Goal: Task Accomplishment & Management: Complete application form

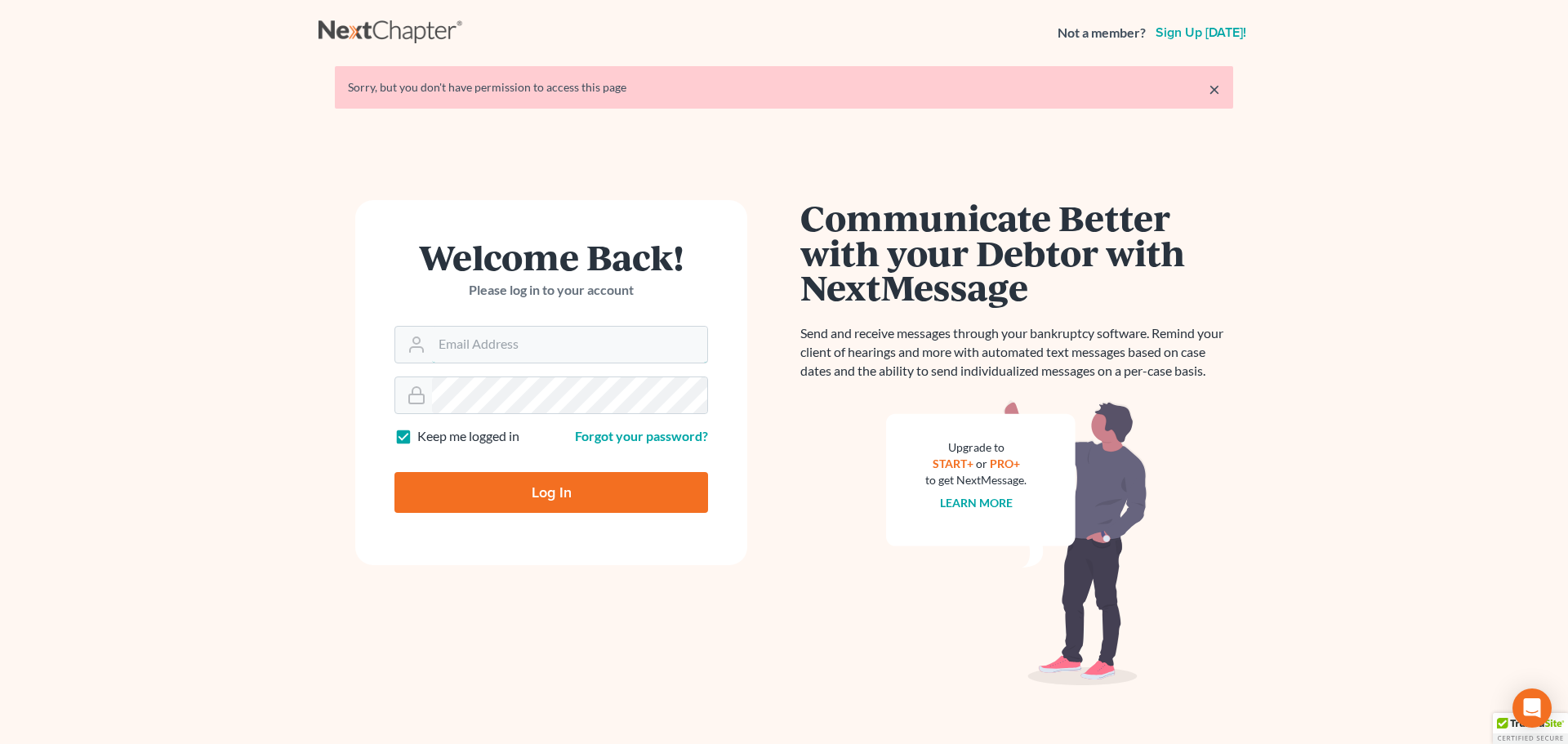
type input "[PERSON_NAME][EMAIL_ADDRESS][DOMAIN_NAME]"
click at [538, 494] on input "Log In" at bounding box center [551, 492] width 313 height 41
type input "Thinking..."
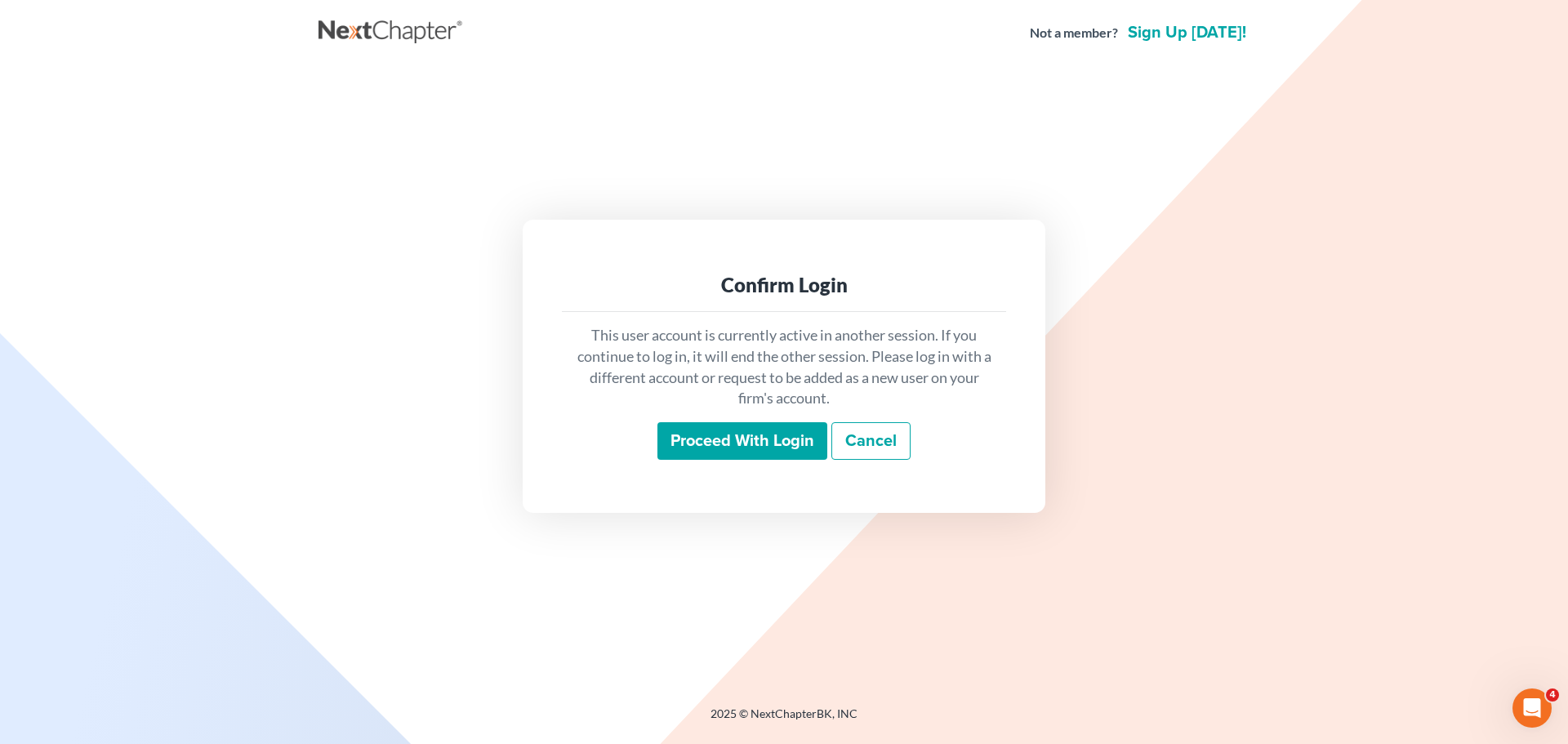
click at [713, 437] on input "Proceed with login" at bounding box center [741, 440] width 170 height 37
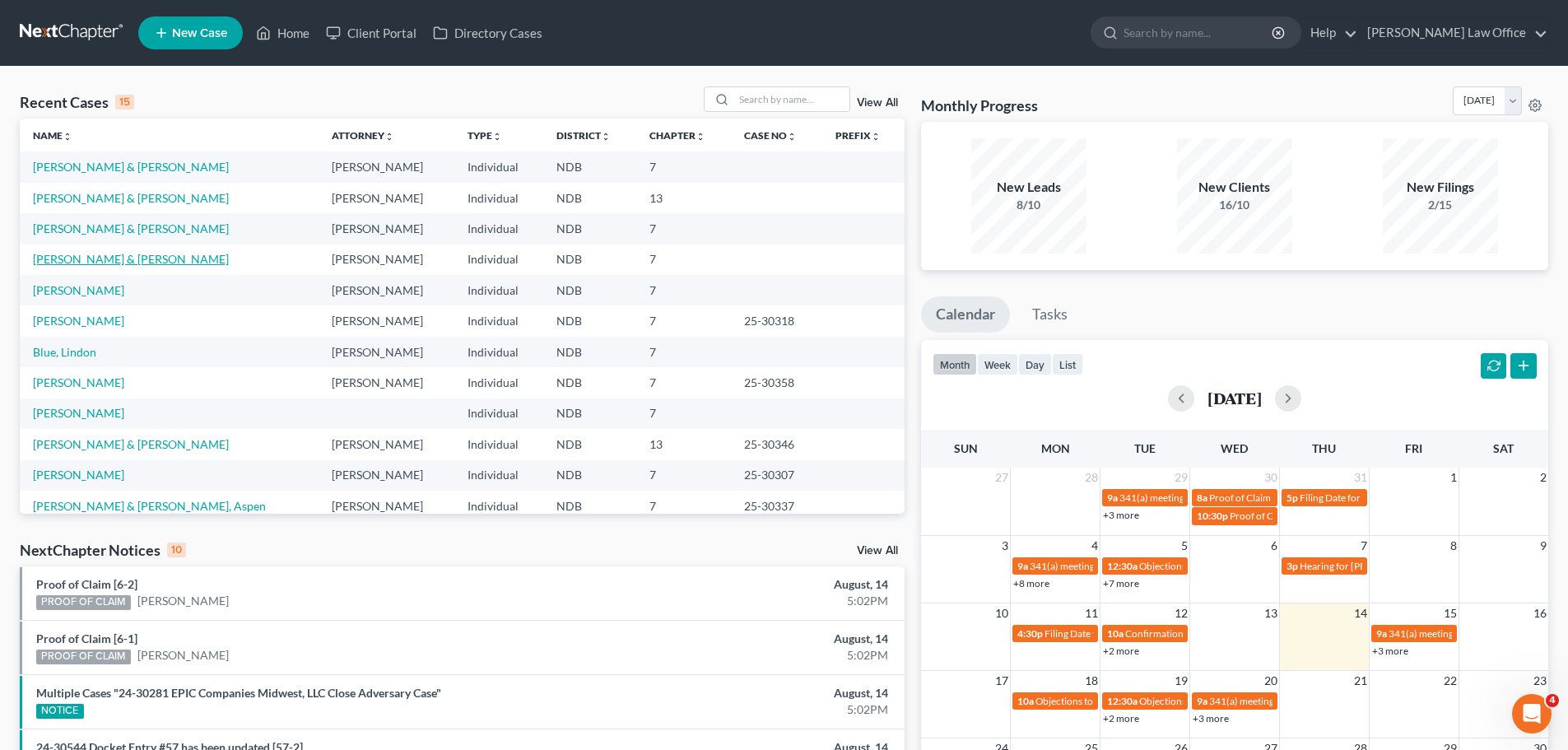
click at [81, 260] on link "[PERSON_NAME] & [PERSON_NAME]" at bounding box center [131, 259] width 196 height 14
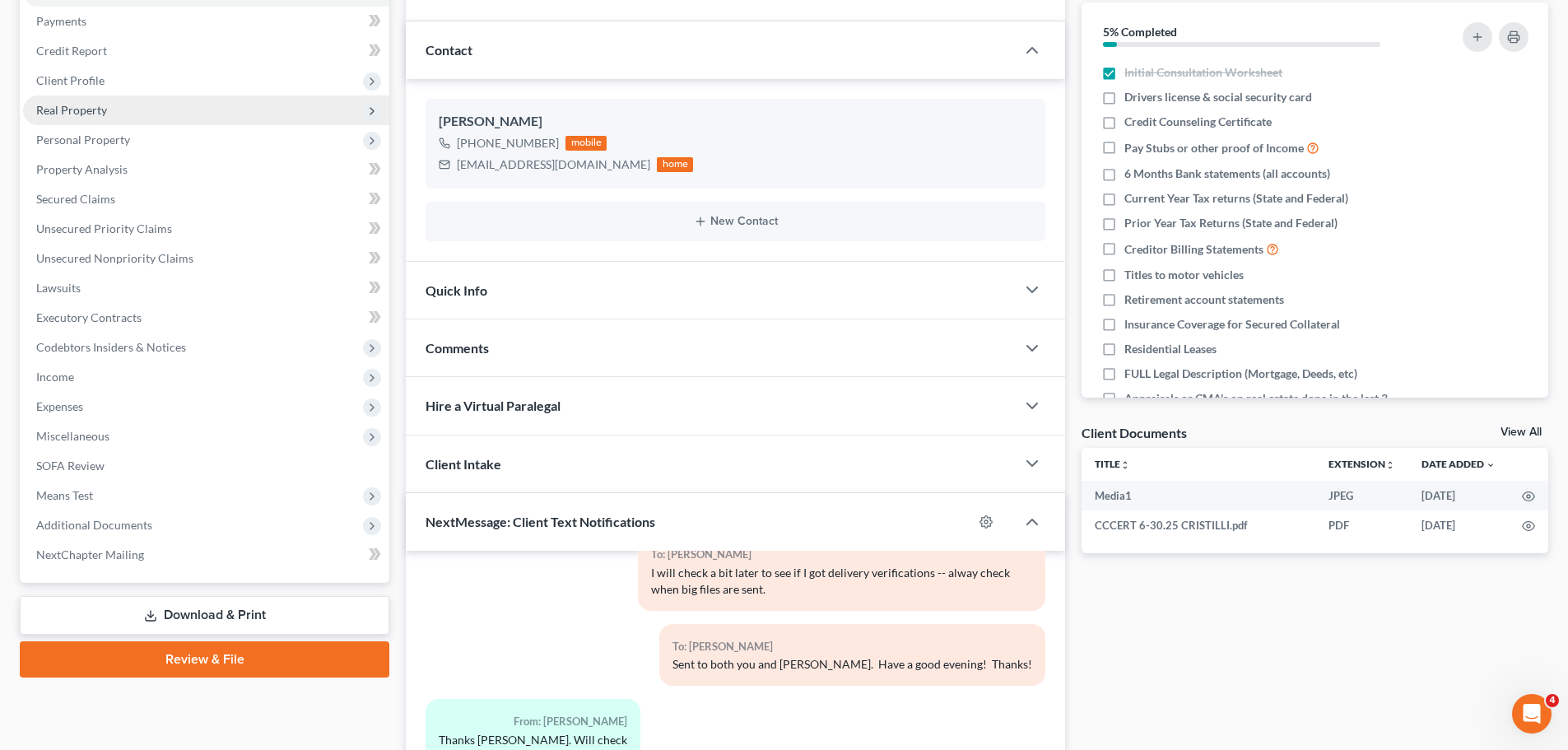
scroll to position [165, 0]
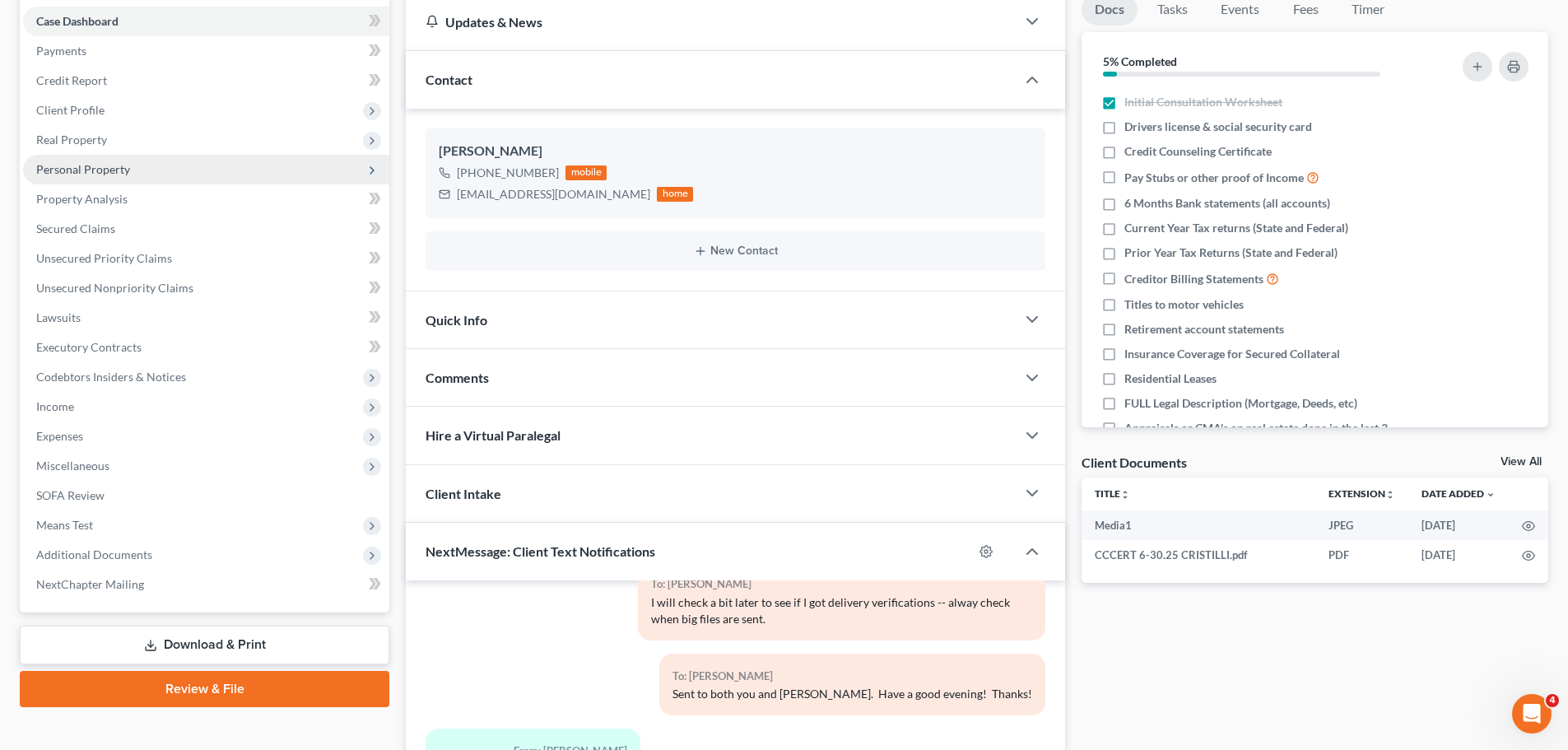
click at [96, 177] on span "Personal Property" at bounding box center [206, 169] width 367 height 30
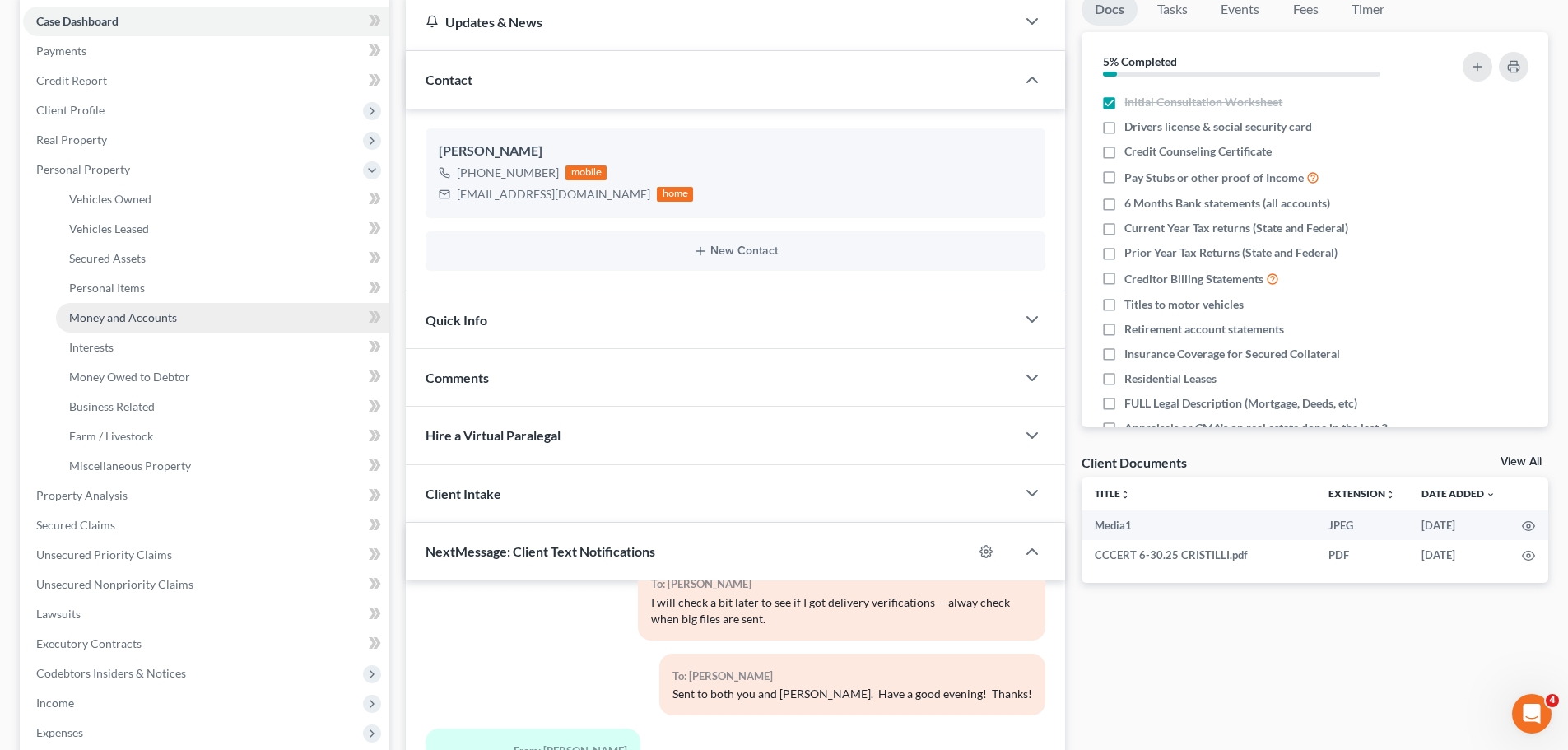
click at [129, 316] on span "Money and Accounts" at bounding box center [123, 318] width 108 height 14
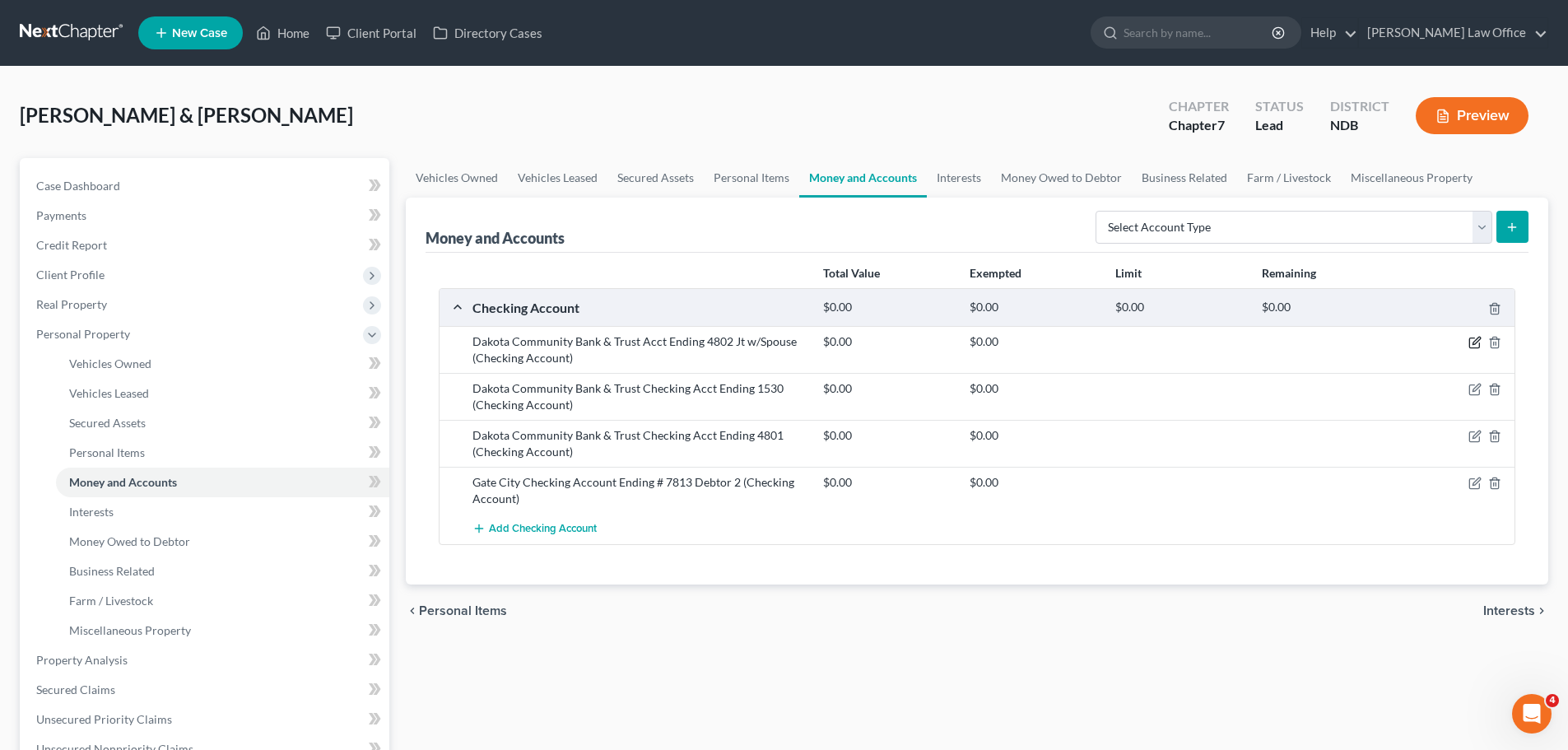
click at [1471, 341] on icon "button" at bounding box center [1474, 342] width 13 height 13
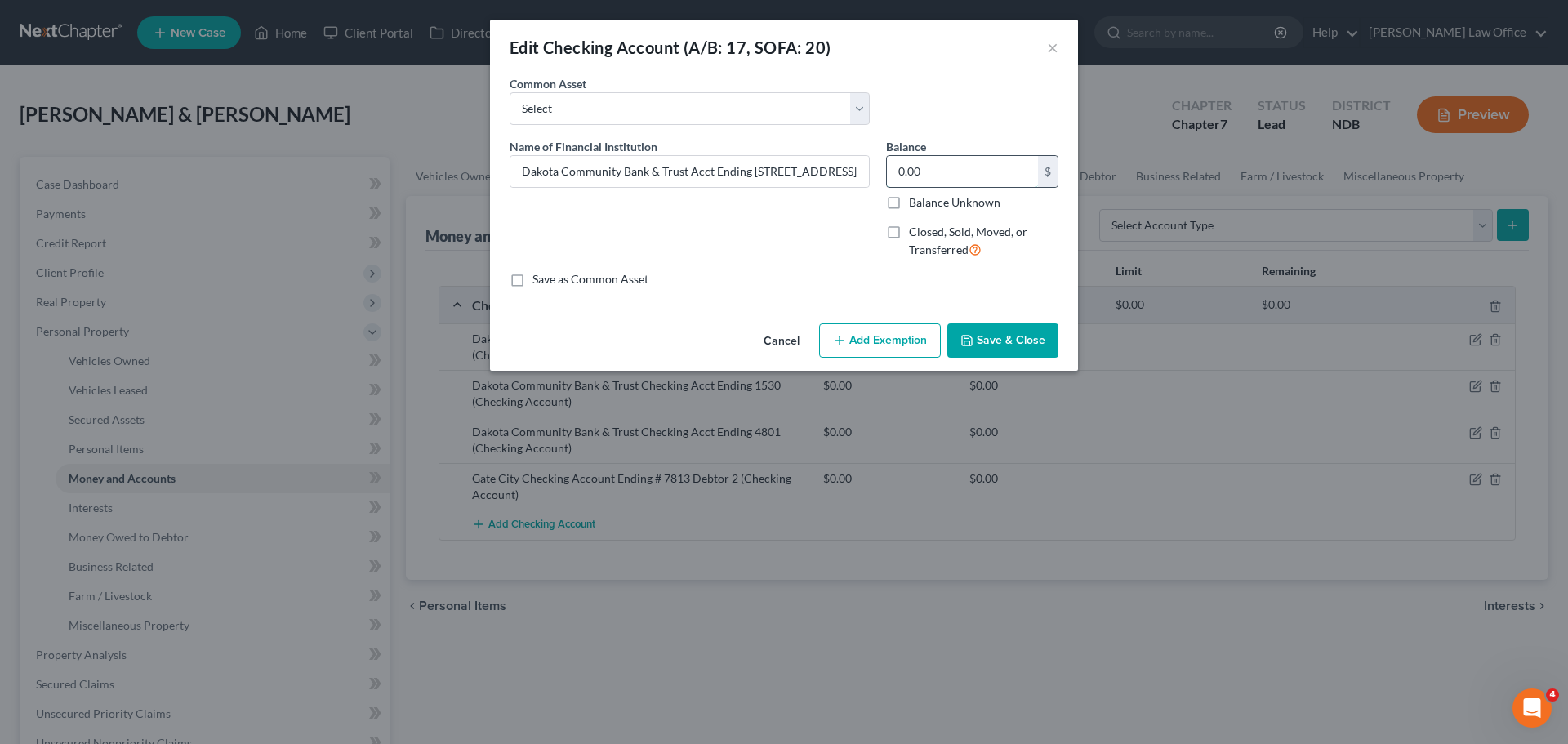
click at [925, 164] on input "0.00" at bounding box center [962, 171] width 151 height 31
type input "323.76"
click at [871, 344] on button "Add Exemption" at bounding box center [880, 340] width 122 height 34
select select "2"
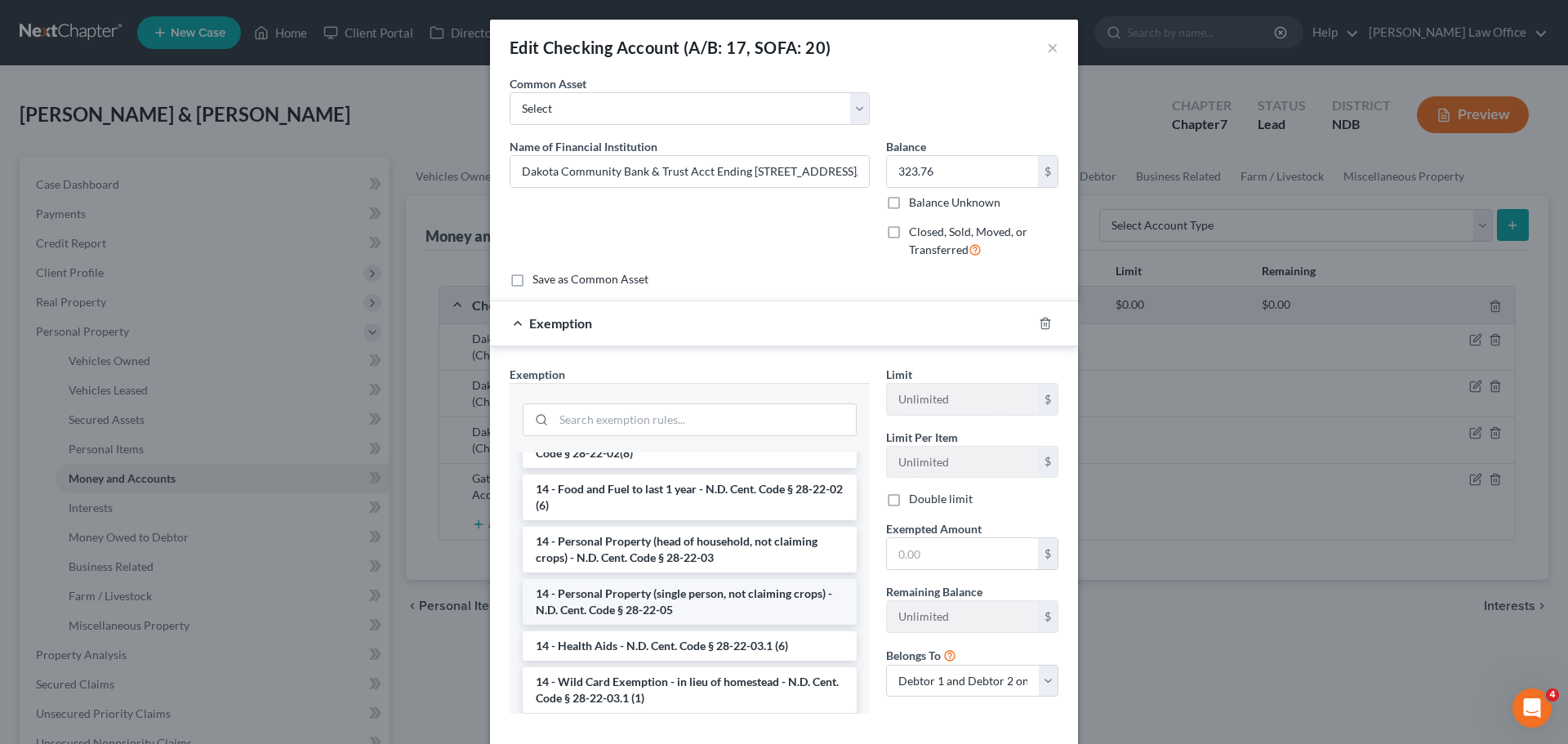
scroll to position [245, 0]
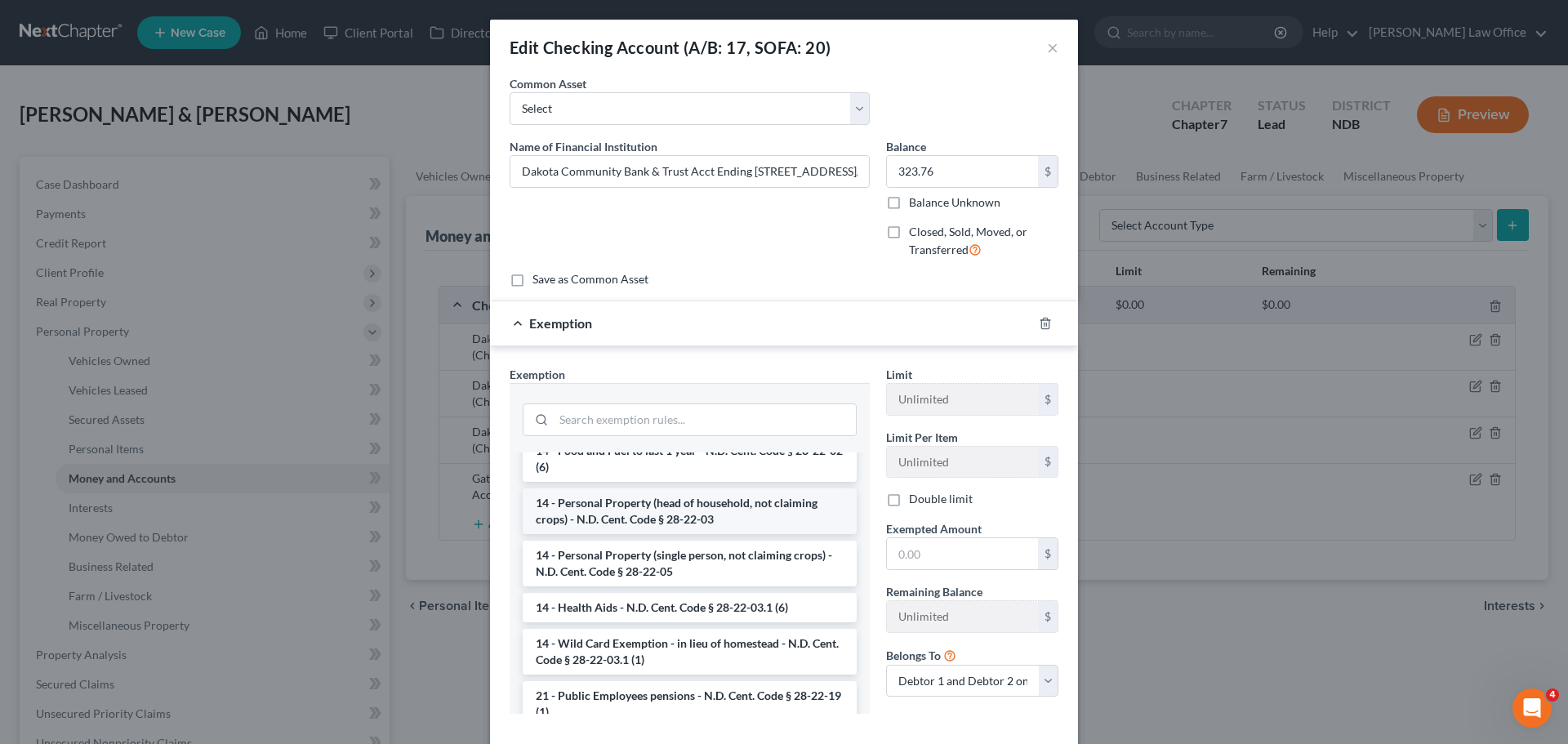
click at [612, 506] on li "14 - Personal Property (head of household, not claiming crops) - N.D. Cent. Cod…" at bounding box center [690, 511] width 334 height 46
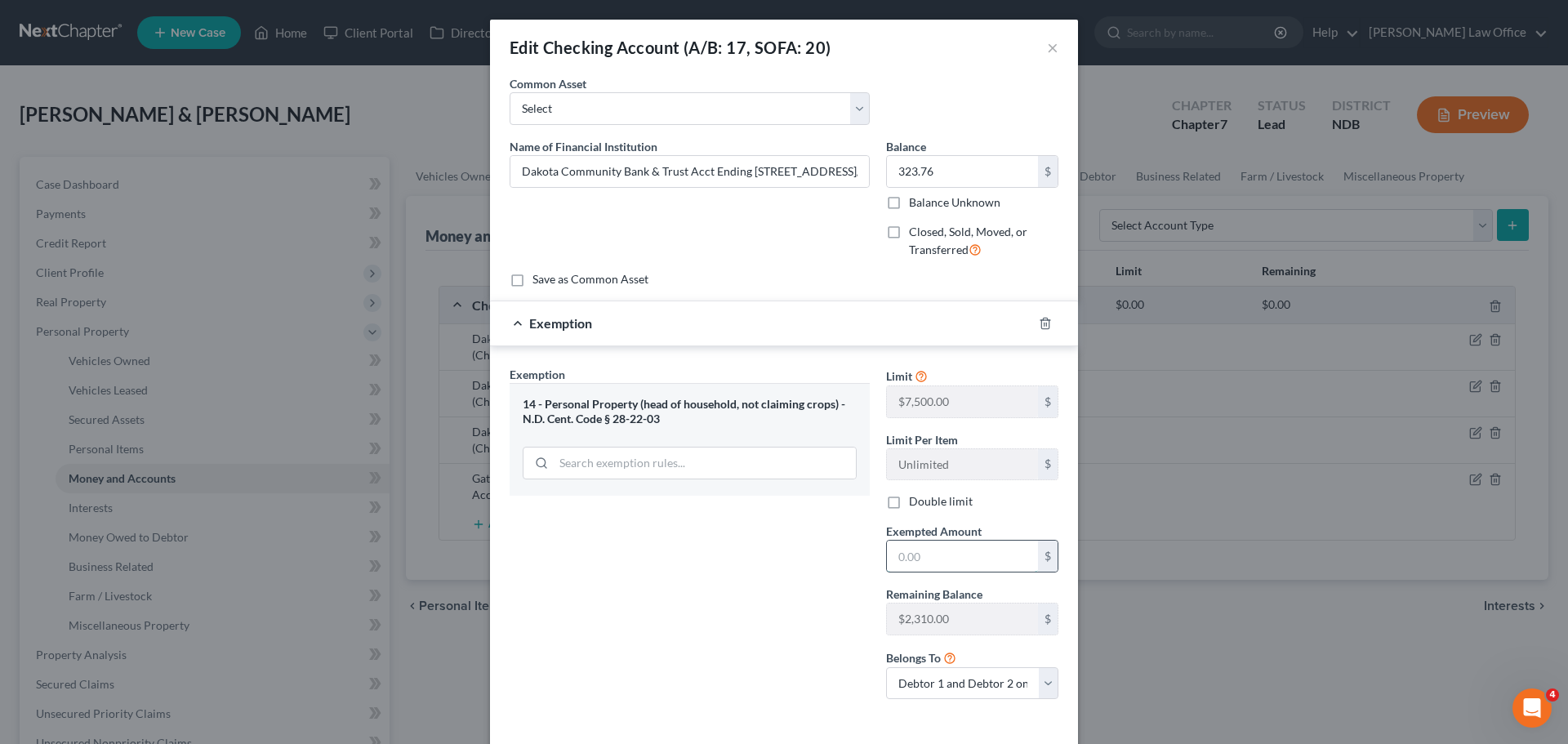
click at [921, 553] on input "text" at bounding box center [962, 556] width 151 height 31
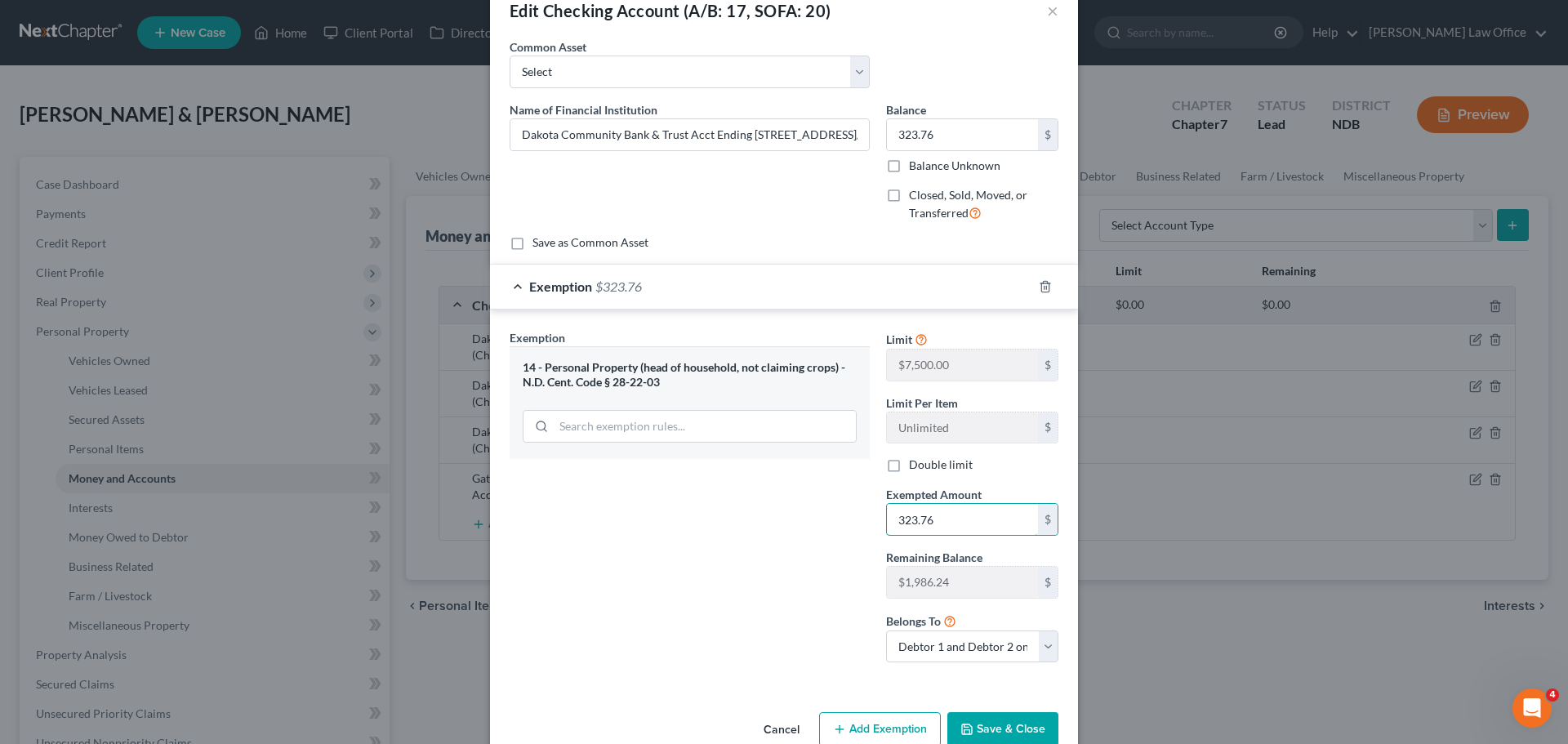
scroll to position [72, 0]
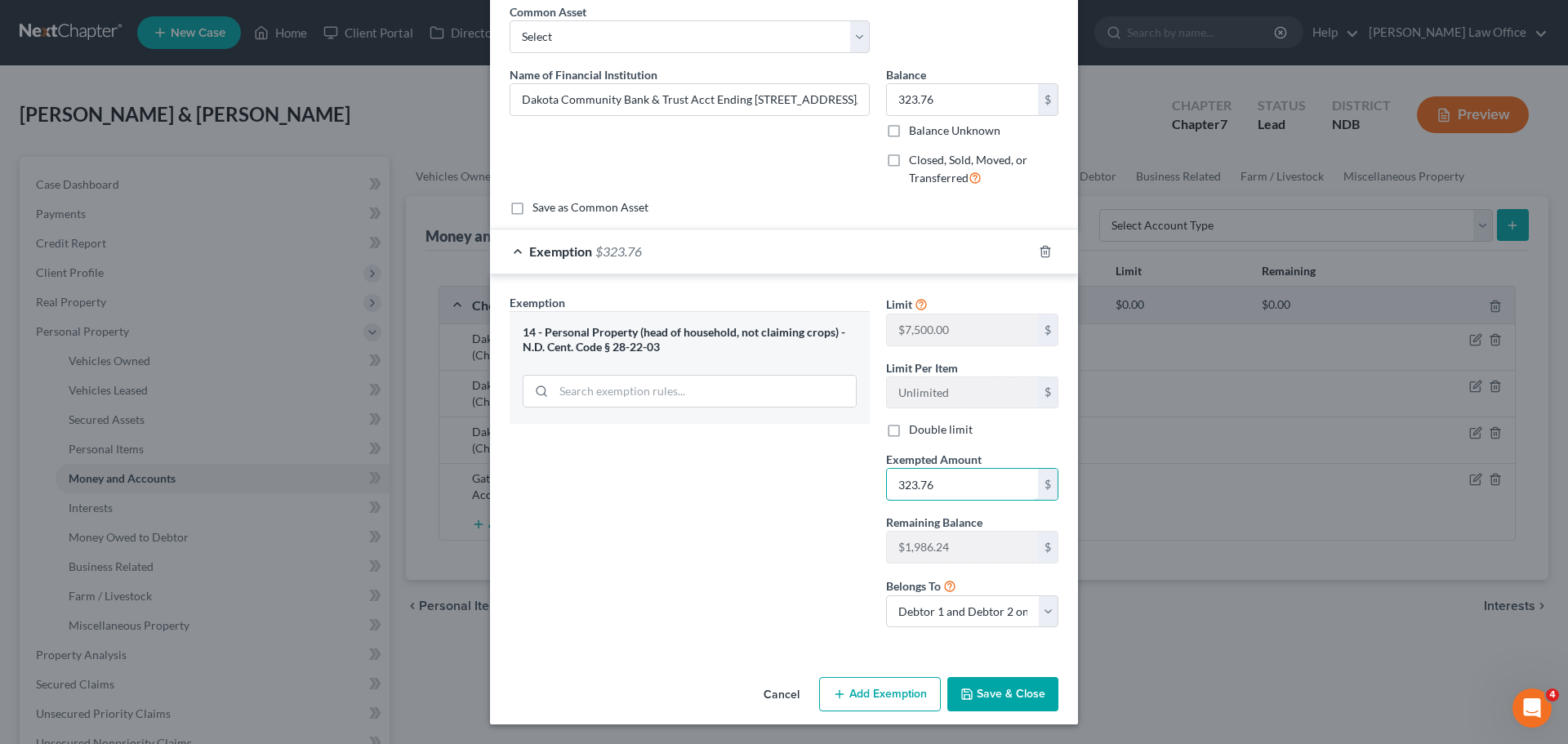
type input "323.76"
click at [999, 691] on button "Save & Close" at bounding box center [1003, 694] width 111 height 34
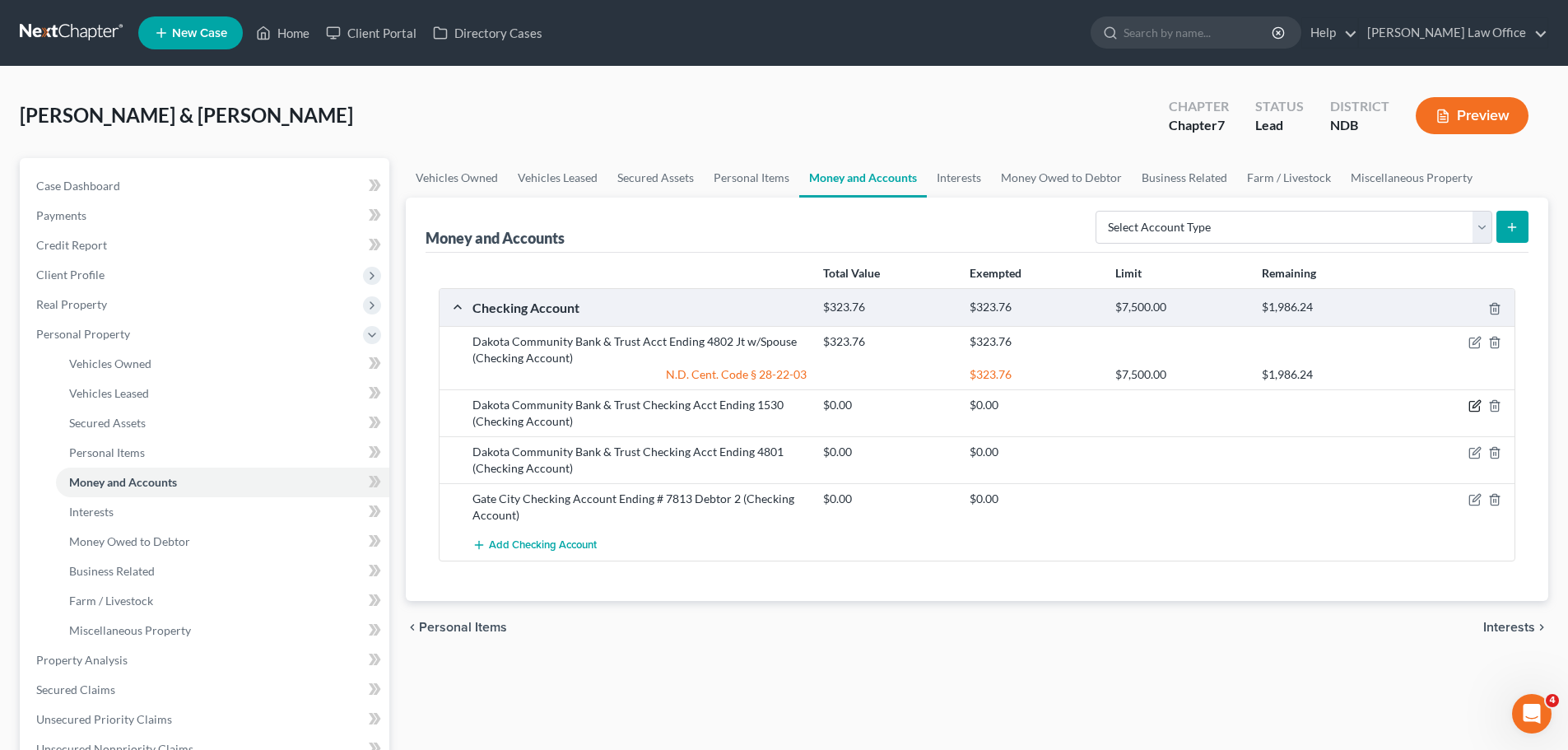
click at [1473, 403] on icon "button" at bounding box center [1474, 405] width 13 height 13
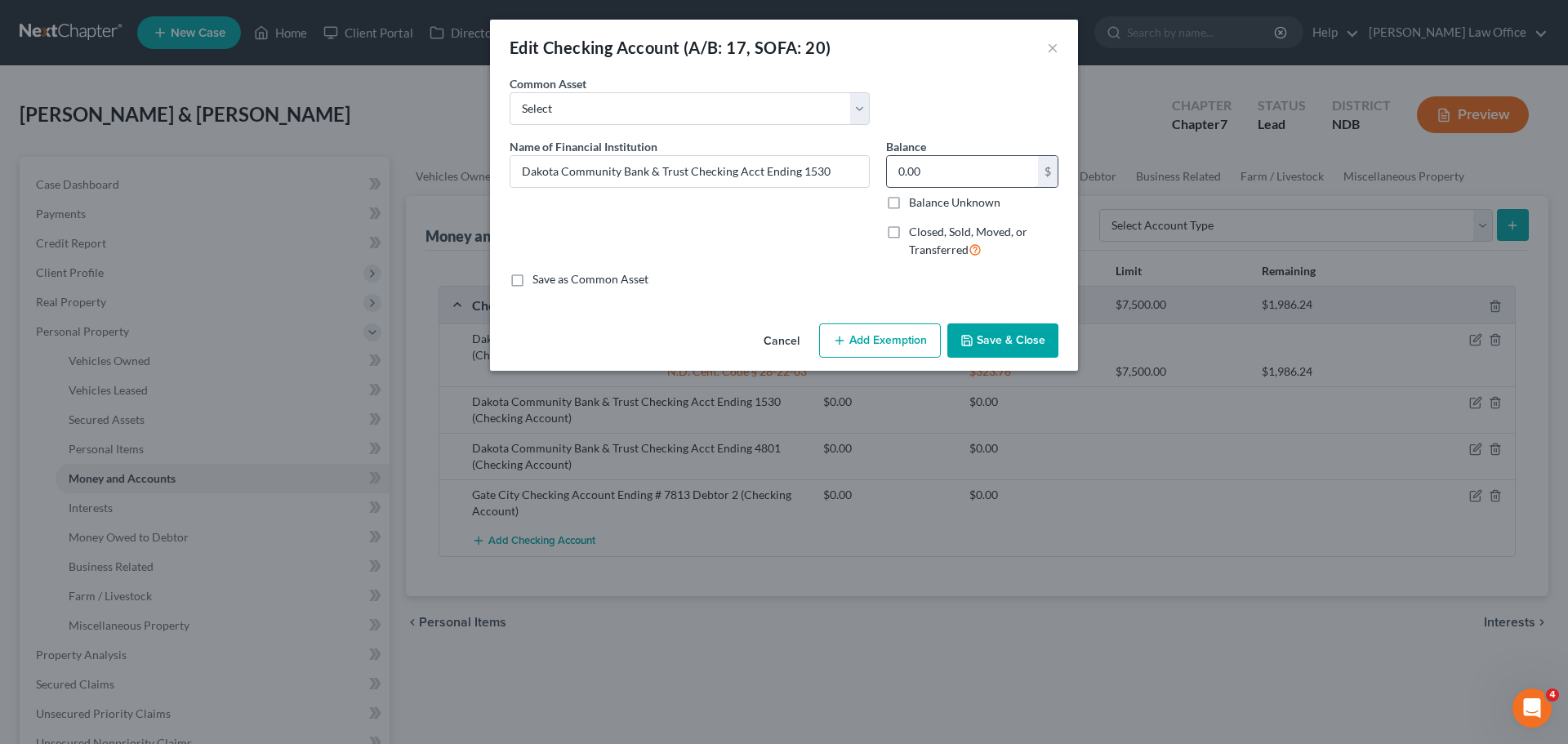
click at [928, 179] on input "0.00" at bounding box center [962, 171] width 151 height 31
type input "42.30"
click at [916, 345] on button "Add Exemption" at bounding box center [880, 340] width 122 height 34
select select "2"
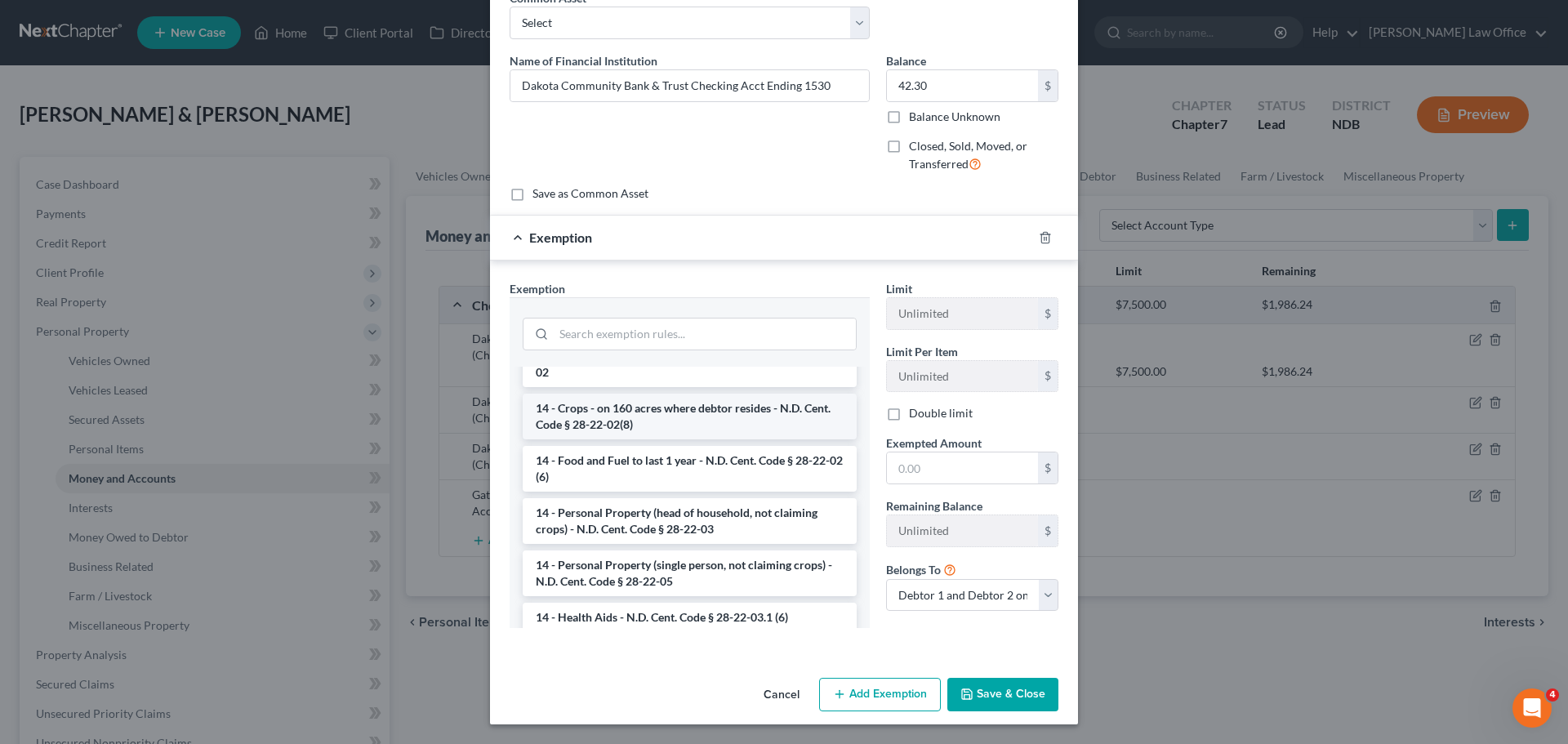
scroll to position [164, 0]
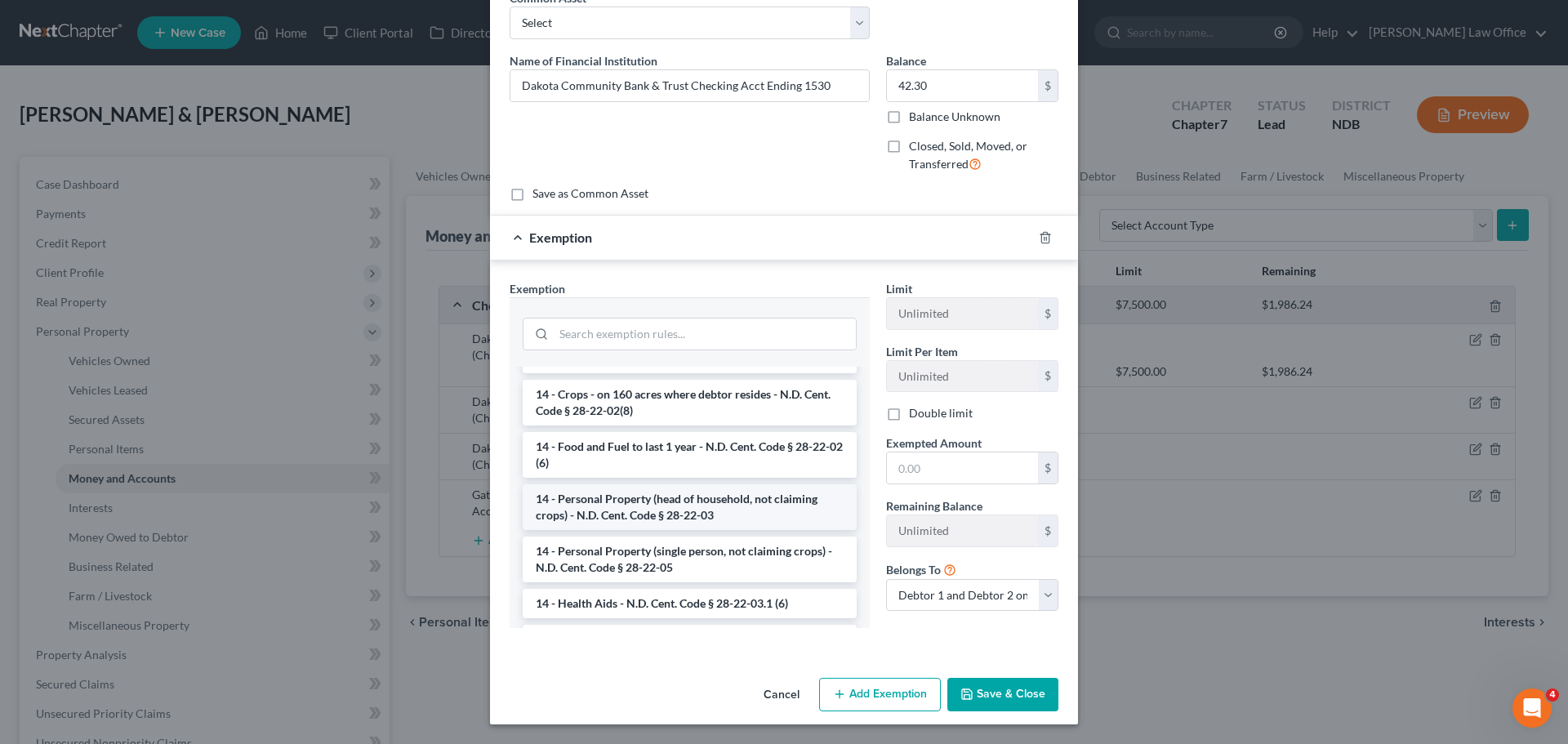
click at [681, 500] on li "14 - Personal Property (head of household, not claiming crops) - N.D. Cent. Cod…" at bounding box center [690, 506] width 334 height 46
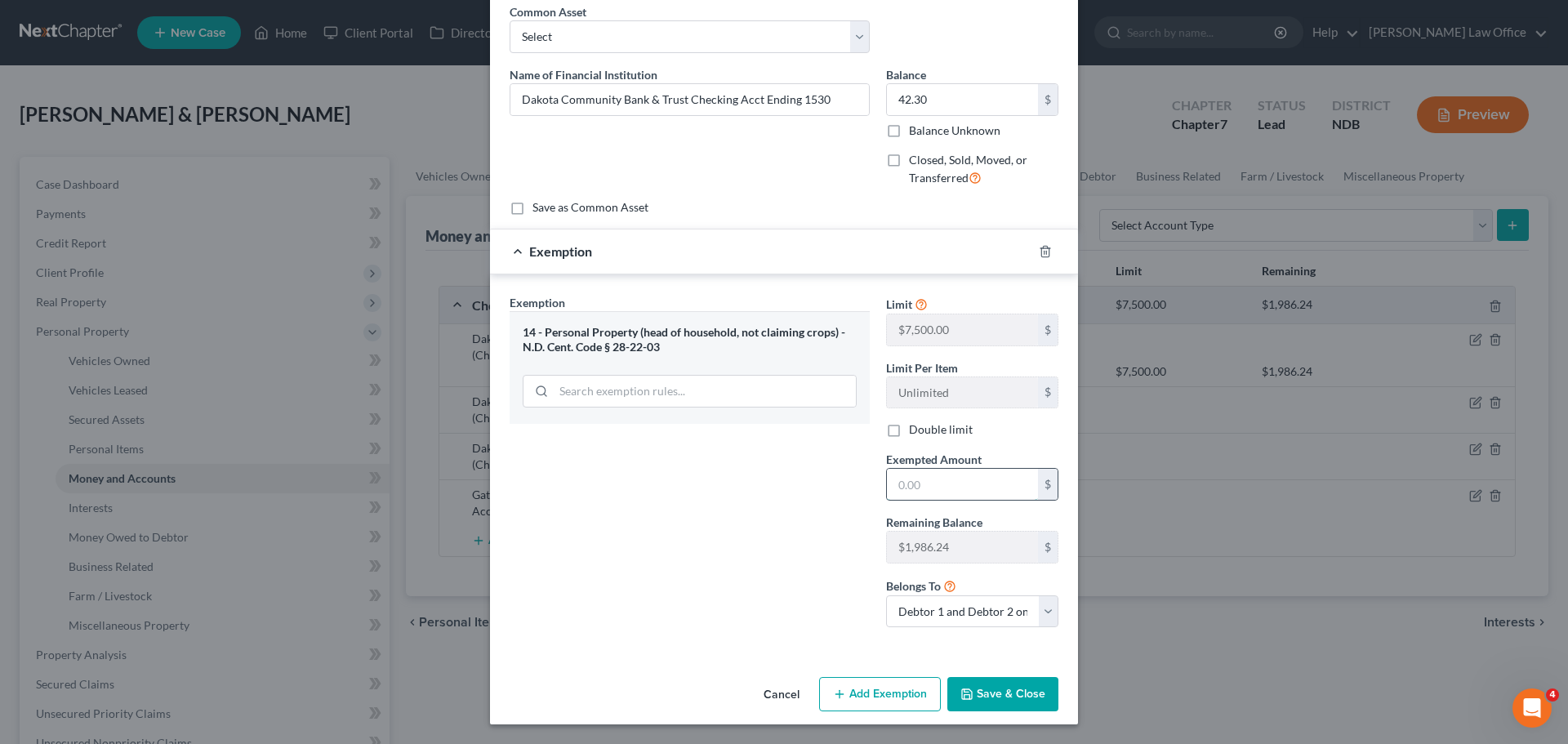
click at [902, 479] on input "text" at bounding box center [962, 485] width 151 height 31
type input "42.30"
click at [972, 684] on button "Save & Close" at bounding box center [1003, 694] width 111 height 34
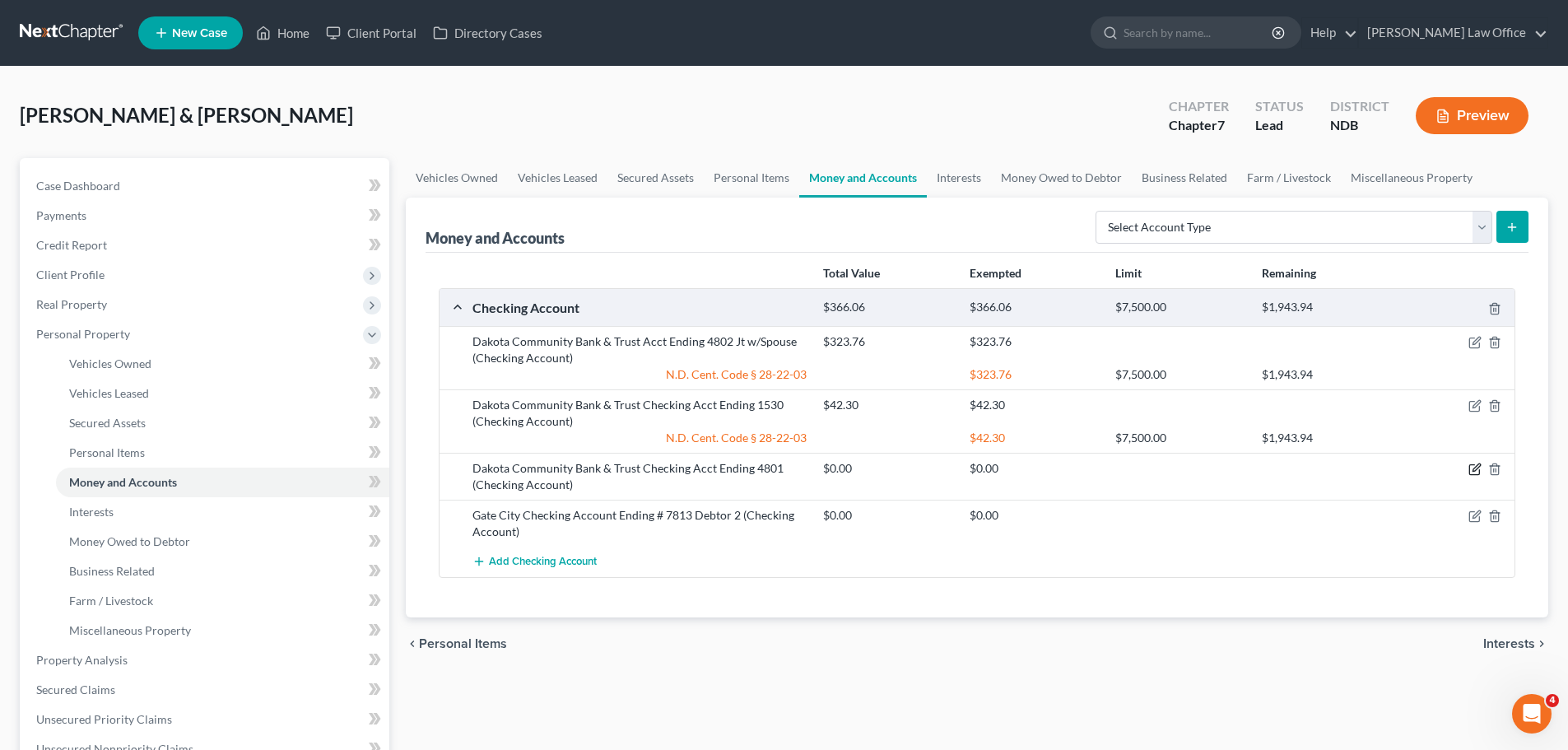
click at [1473, 468] on icon "button" at bounding box center [1474, 468] width 13 height 13
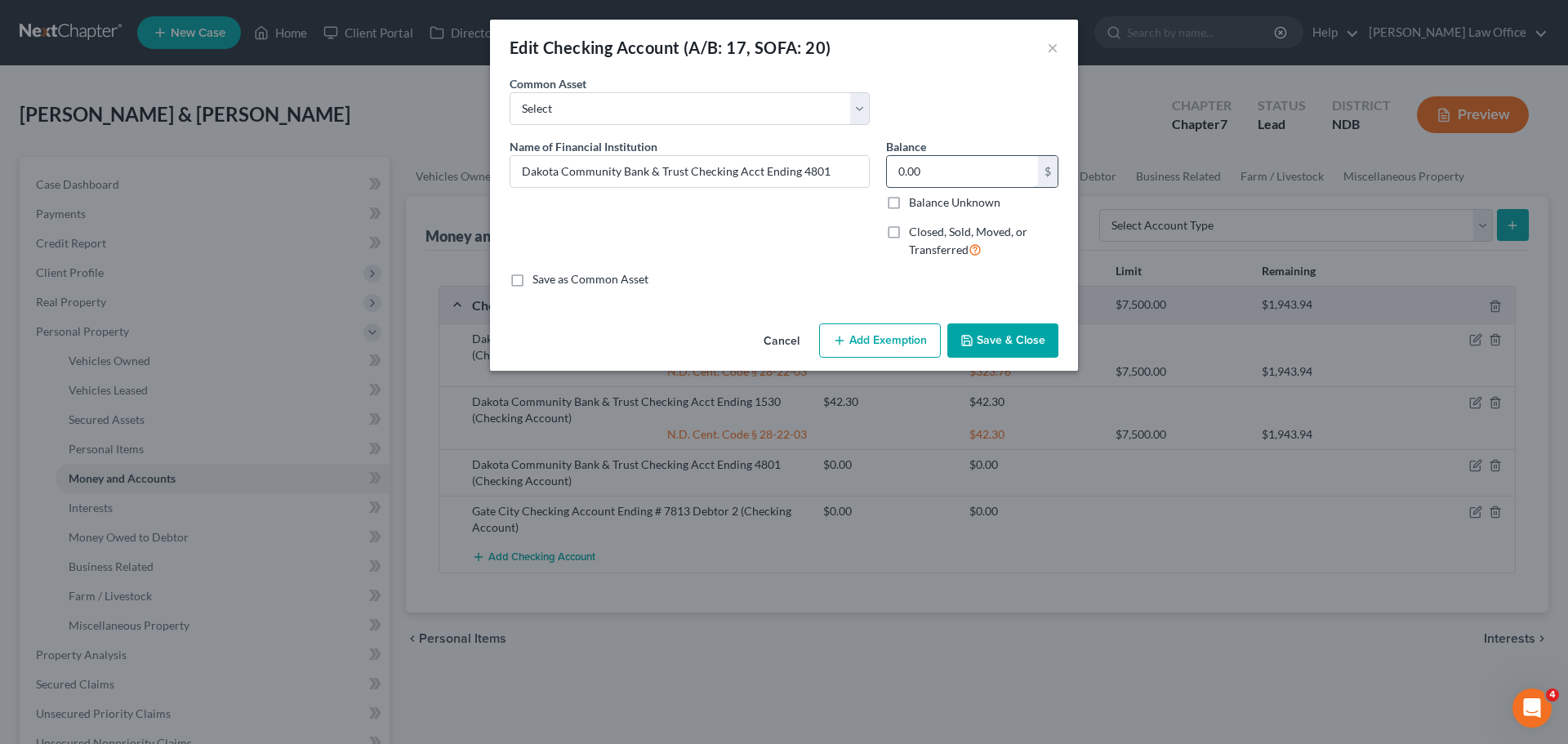
click at [921, 176] on input "0.00" at bounding box center [962, 171] width 151 height 31
type input "345.32"
click at [855, 334] on button "Add Exemption" at bounding box center [880, 340] width 122 height 34
select select "2"
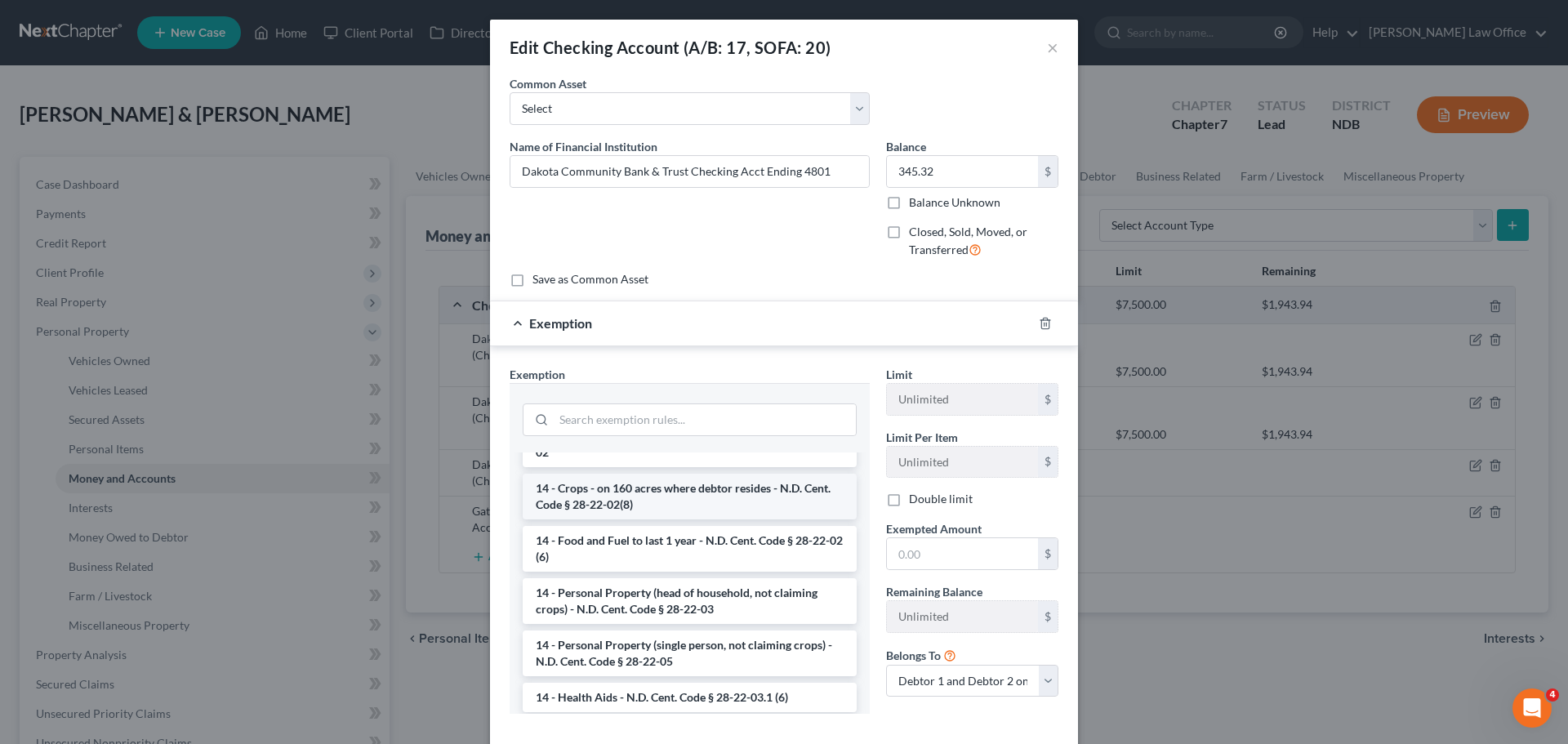
scroll to position [164, 0]
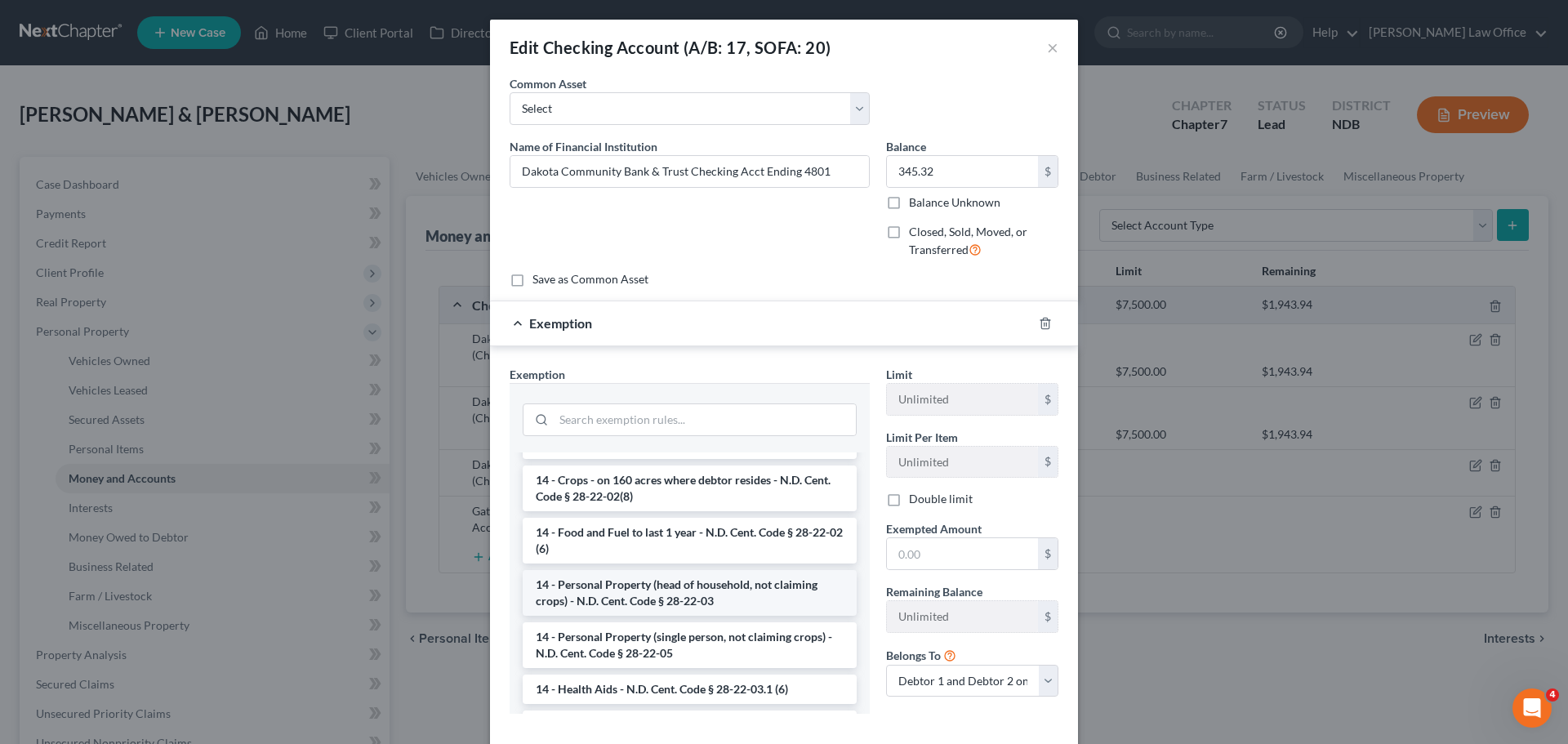
click at [630, 599] on li "14 - Personal Property (head of household, not claiming crops) - N.D. Cent. Cod…" at bounding box center [690, 593] width 334 height 46
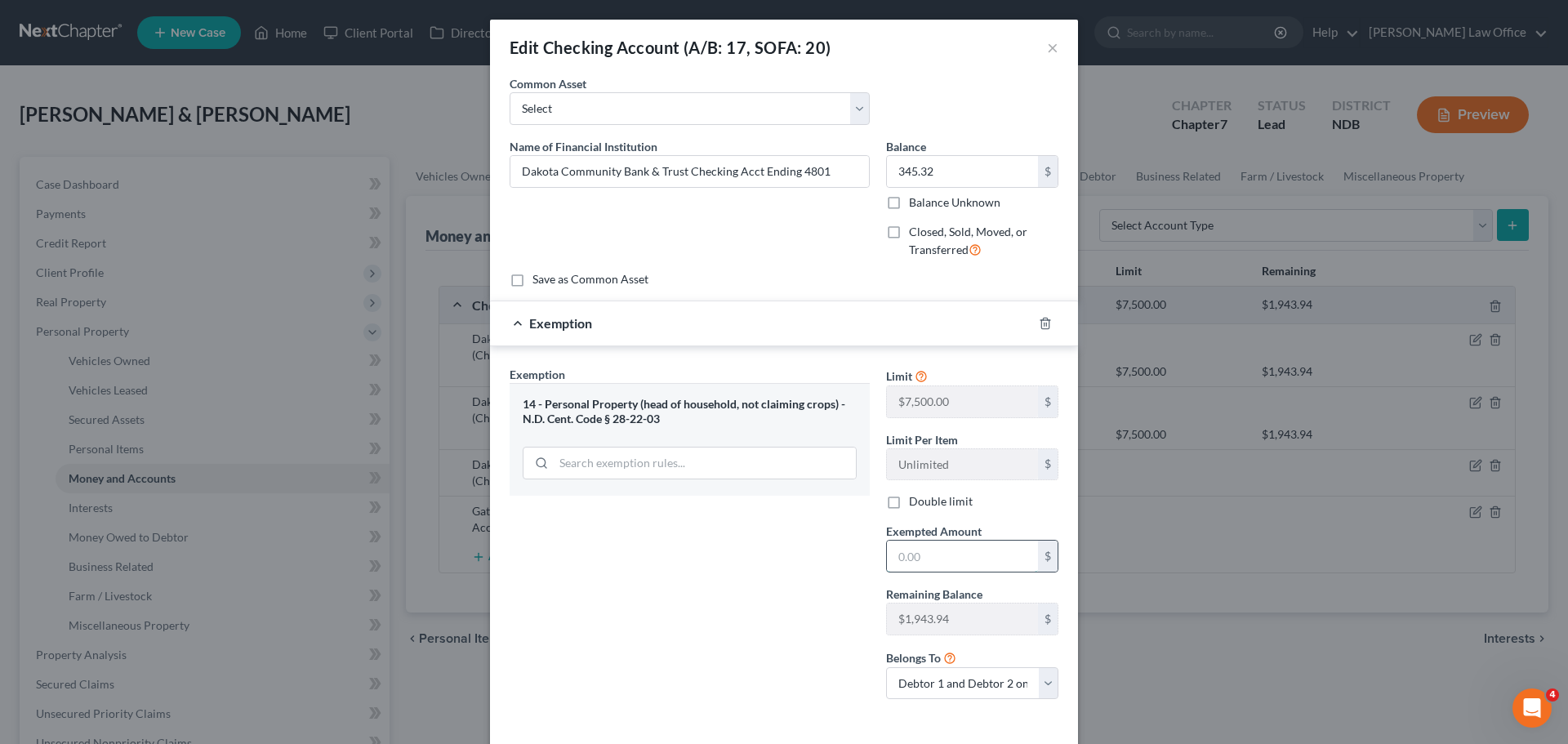
click at [921, 562] on input "text" at bounding box center [962, 556] width 151 height 31
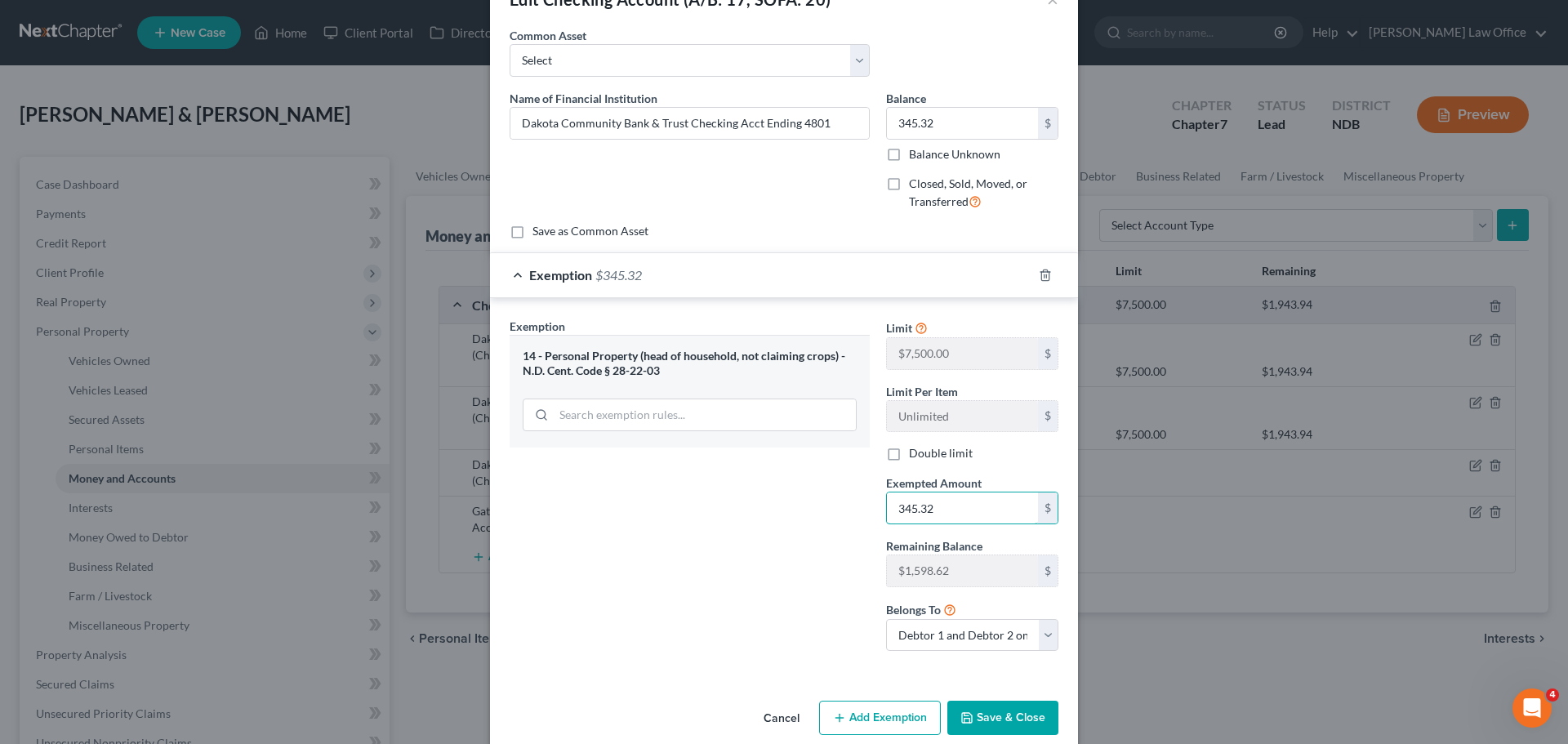
scroll to position [72, 0]
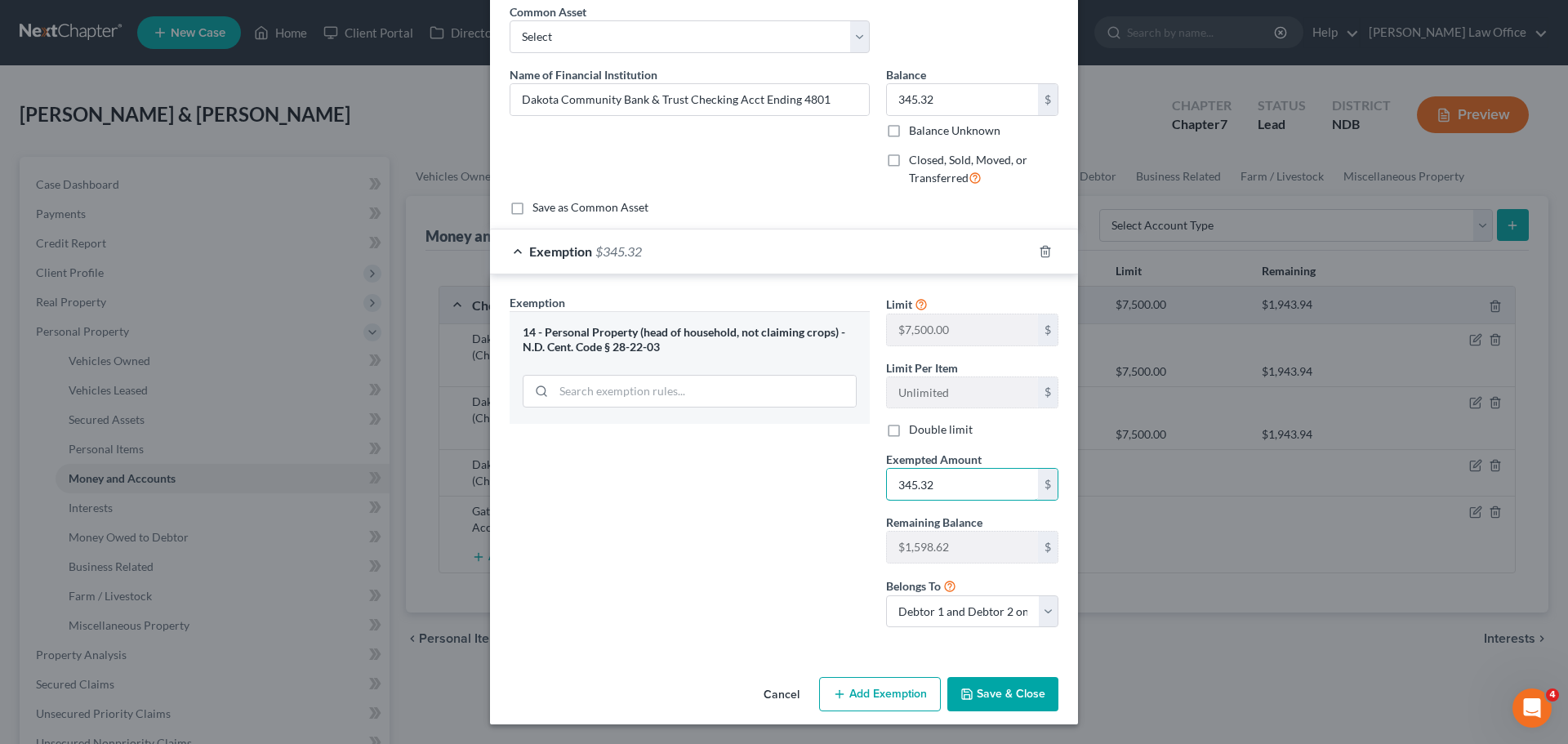
type input "345.32"
click at [973, 688] on button "Save & Close" at bounding box center [1003, 694] width 111 height 34
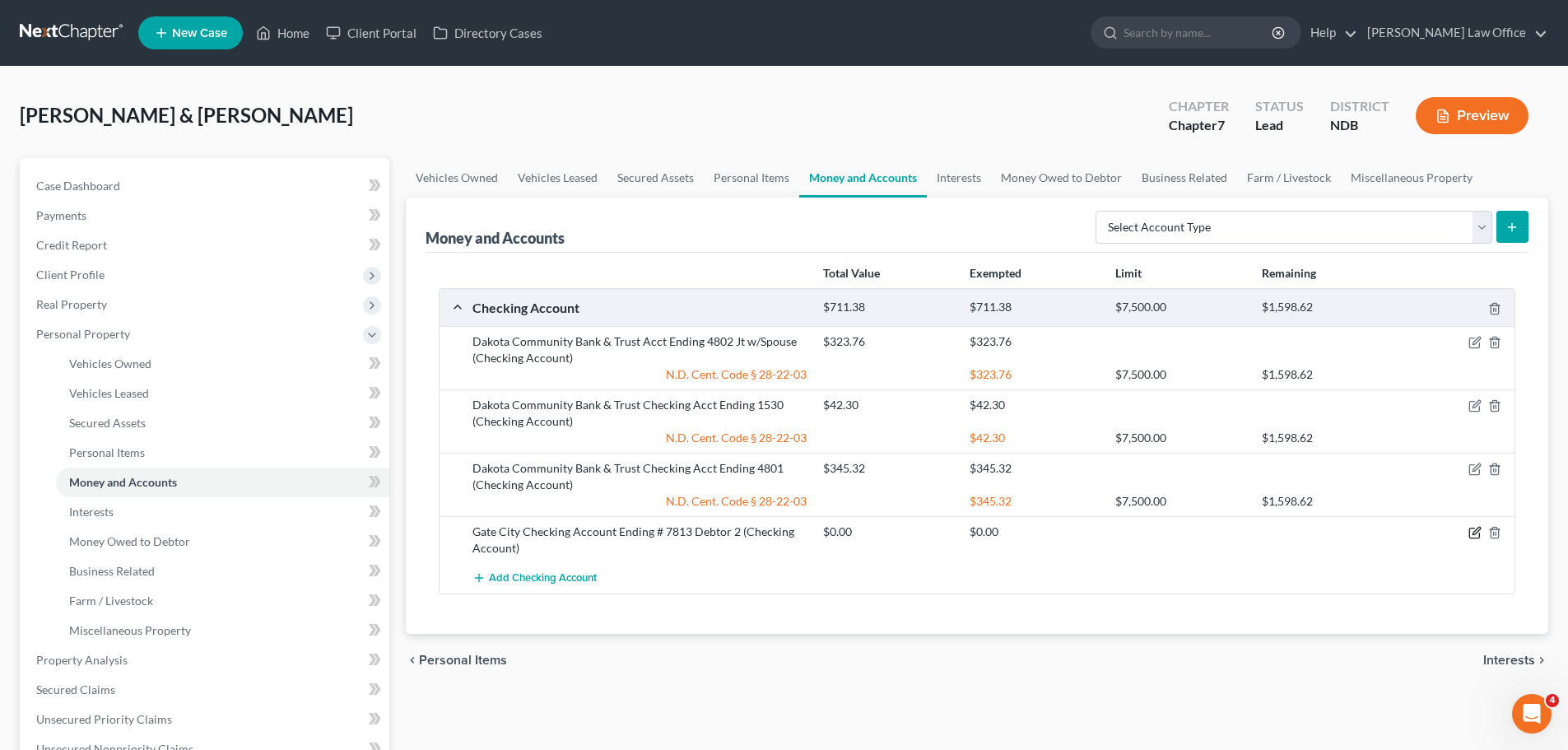
click at [1474, 532] on icon "button" at bounding box center [1474, 532] width 13 height 13
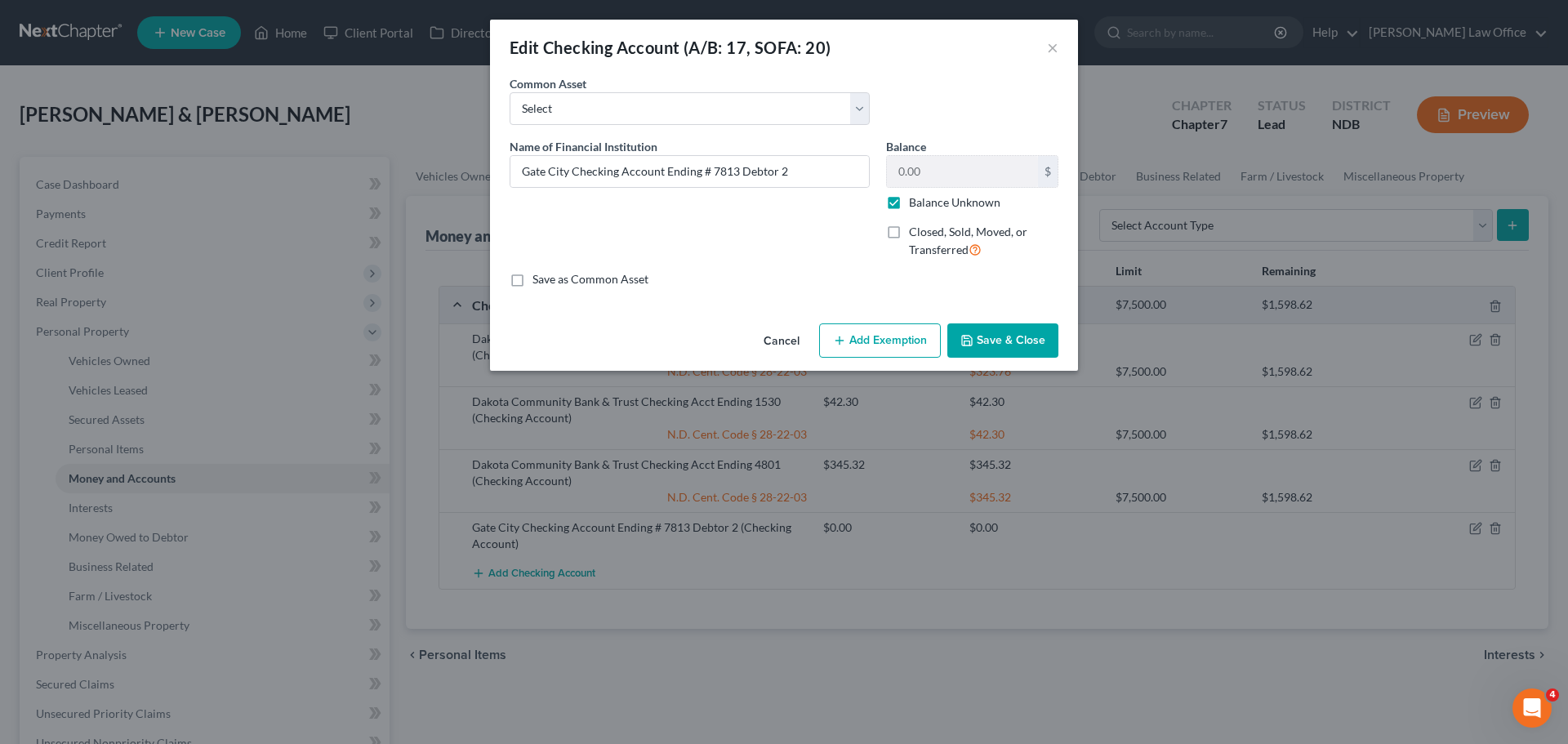
click at [908, 198] on label "Balance Unknown" at bounding box center [954, 202] width 91 height 17
click at [915, 198] on input "Balance Unknown" at bounding box center [921, 199] width 10 height 10
checkbox input "false"
click at [901, 177] on input "0.00" at bounding box center [962, 171] width 151 height 31
type input "44.11"
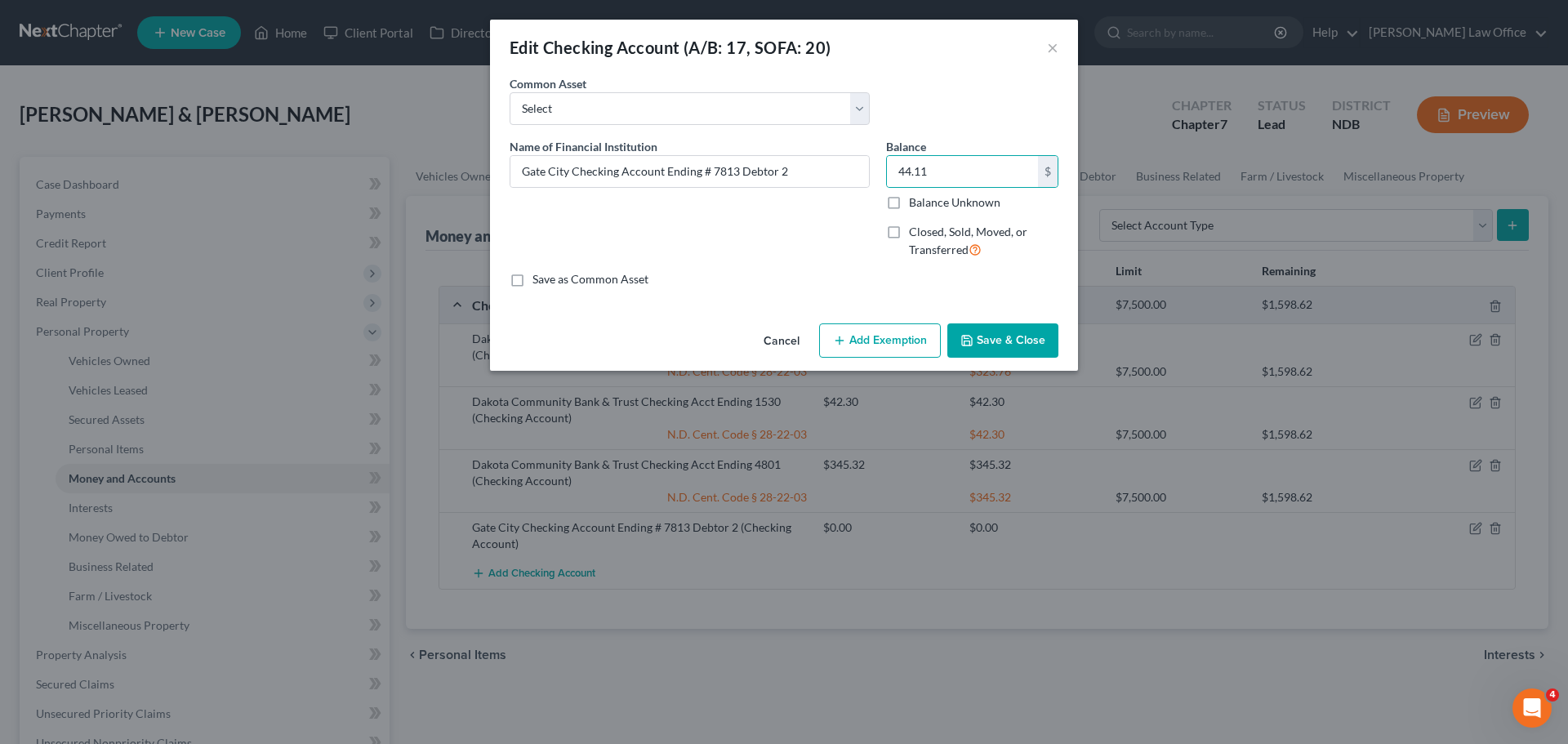
click at [997, 336] on button "Save & Close" at bounding box center [1003, 340] width 111 height 34
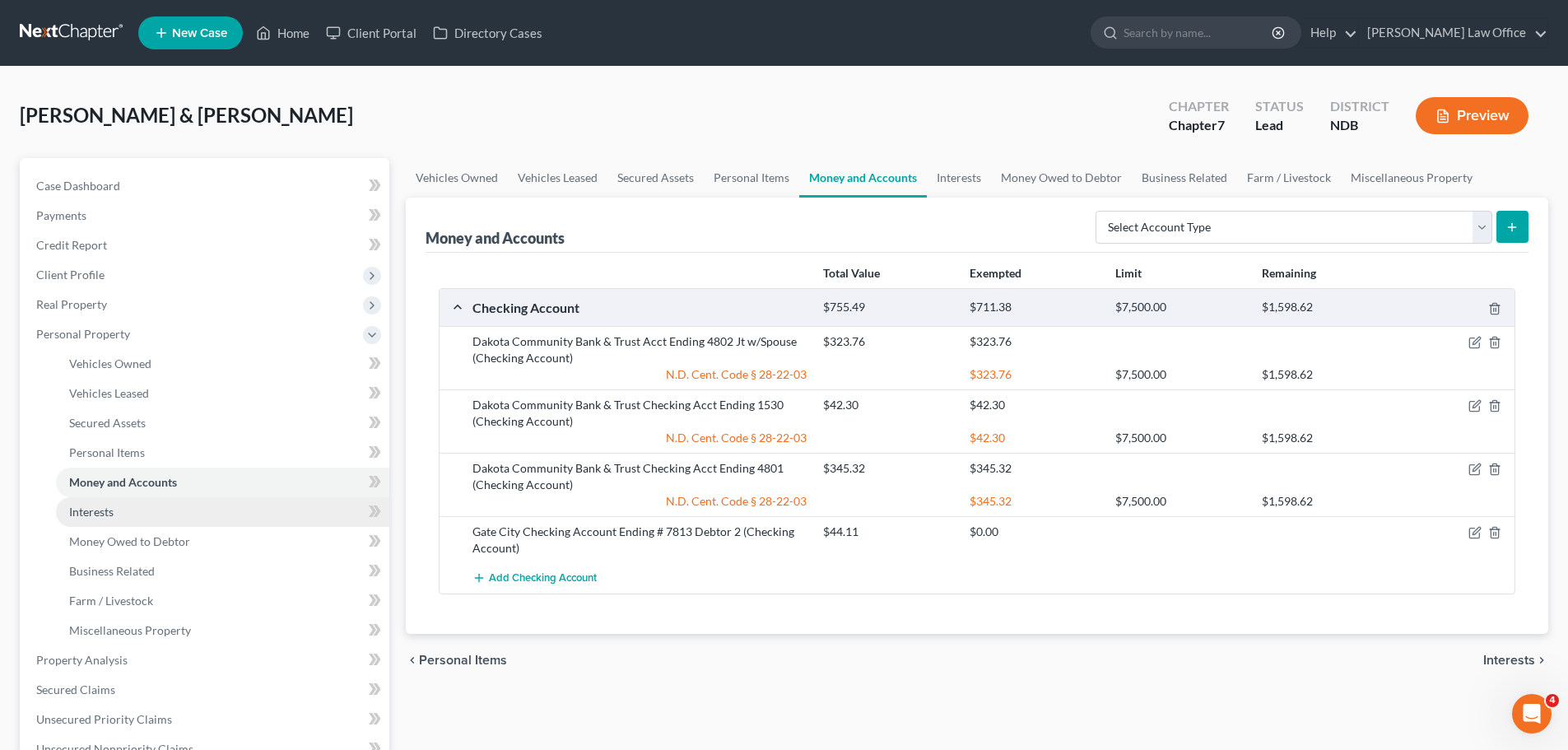
click at [106, 510] on span "Interests" at bounding box center [91, 511] width 45 height 14
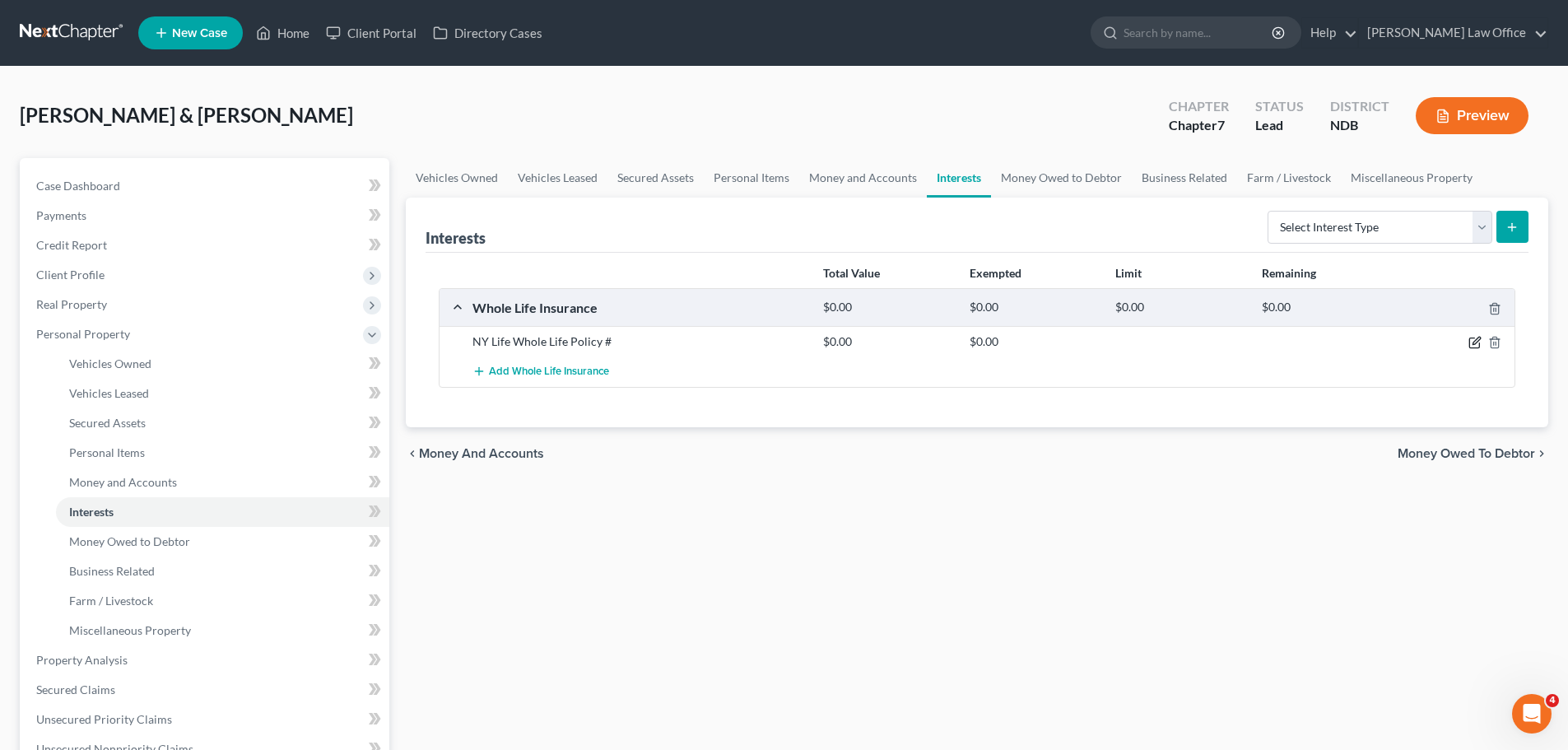
click at [1481, 340] on div at bounding box center [1457, 341] width 117 height 17
click at [1477, 344] on icon "button" at bounding box center [1474, 342] width 13 height 13
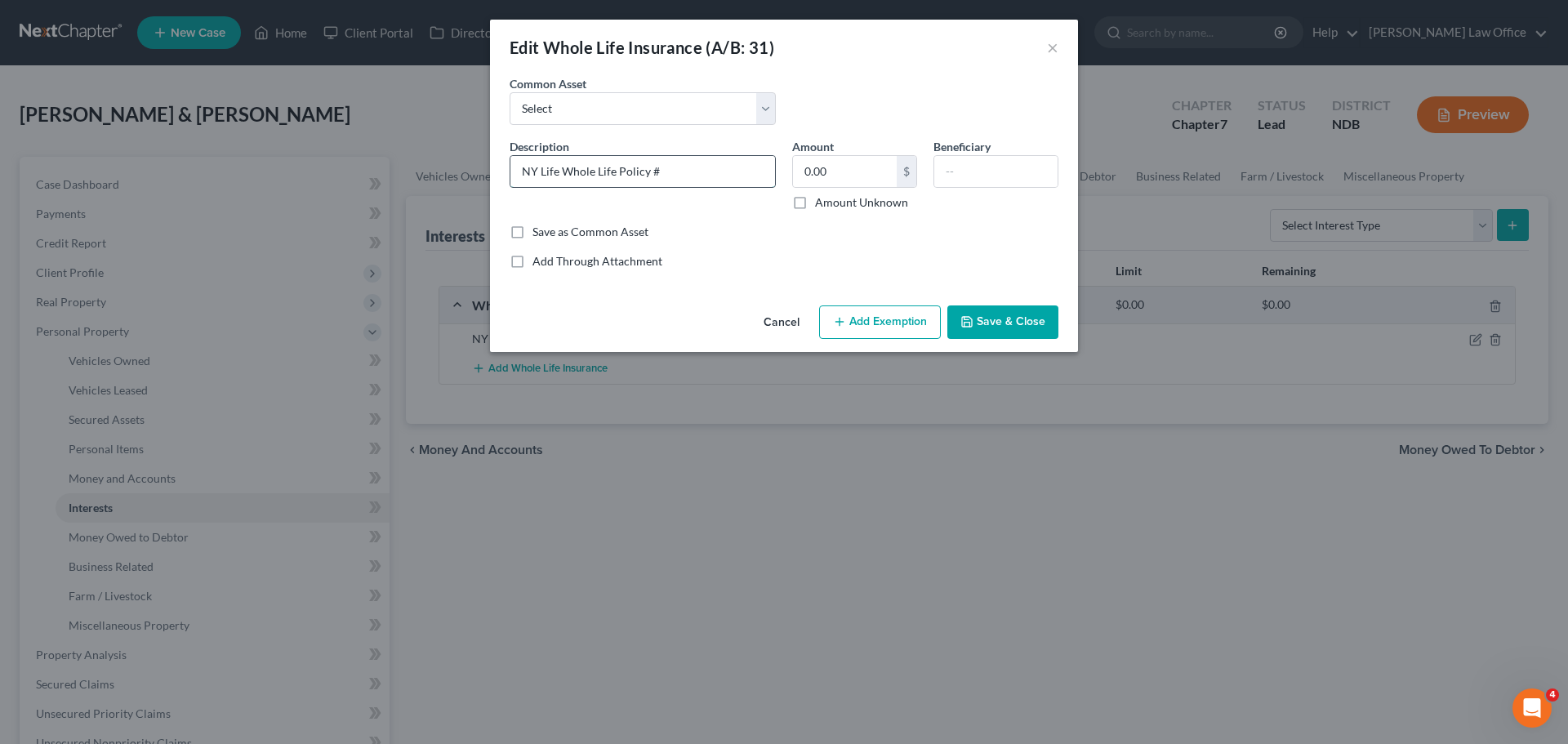
click at [693, 165] on input "NY Life Whole Life Policy #" at bounding box center [643, 171] width 265 height 31
type input "NY Life Whole Life Policy # 9844"
click at [837, 166] on input "0.00" at bounding box center [844, 171] width 104 height 31
type input "897.00"
click at [963, 165] on input "text" at bounding box center [996, 171] width 124 height 31
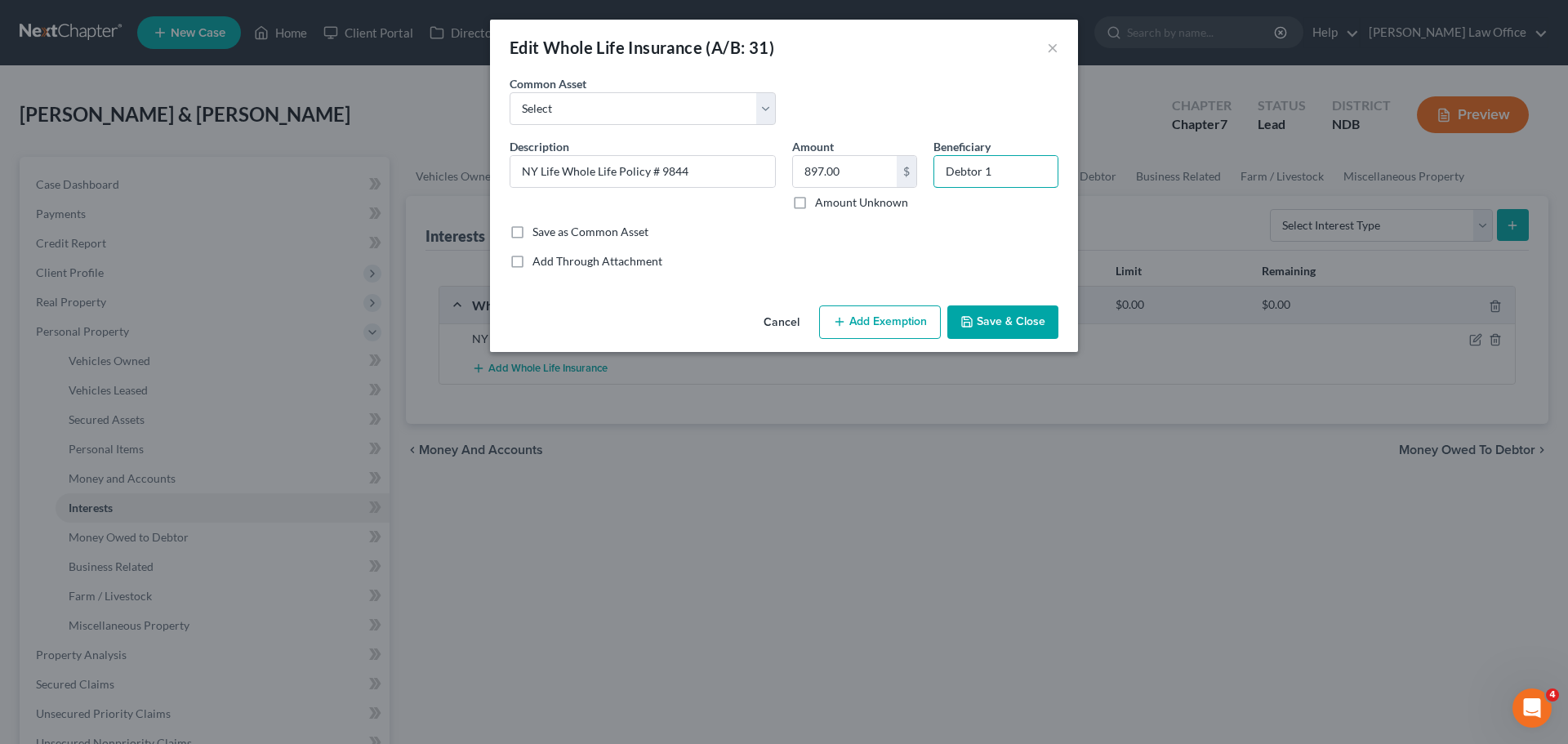
type input "Debtor 1"
click at [877, 319] on button "Add Exemption" at bounding box center [880, 322] width 122 height 34
select select "2"
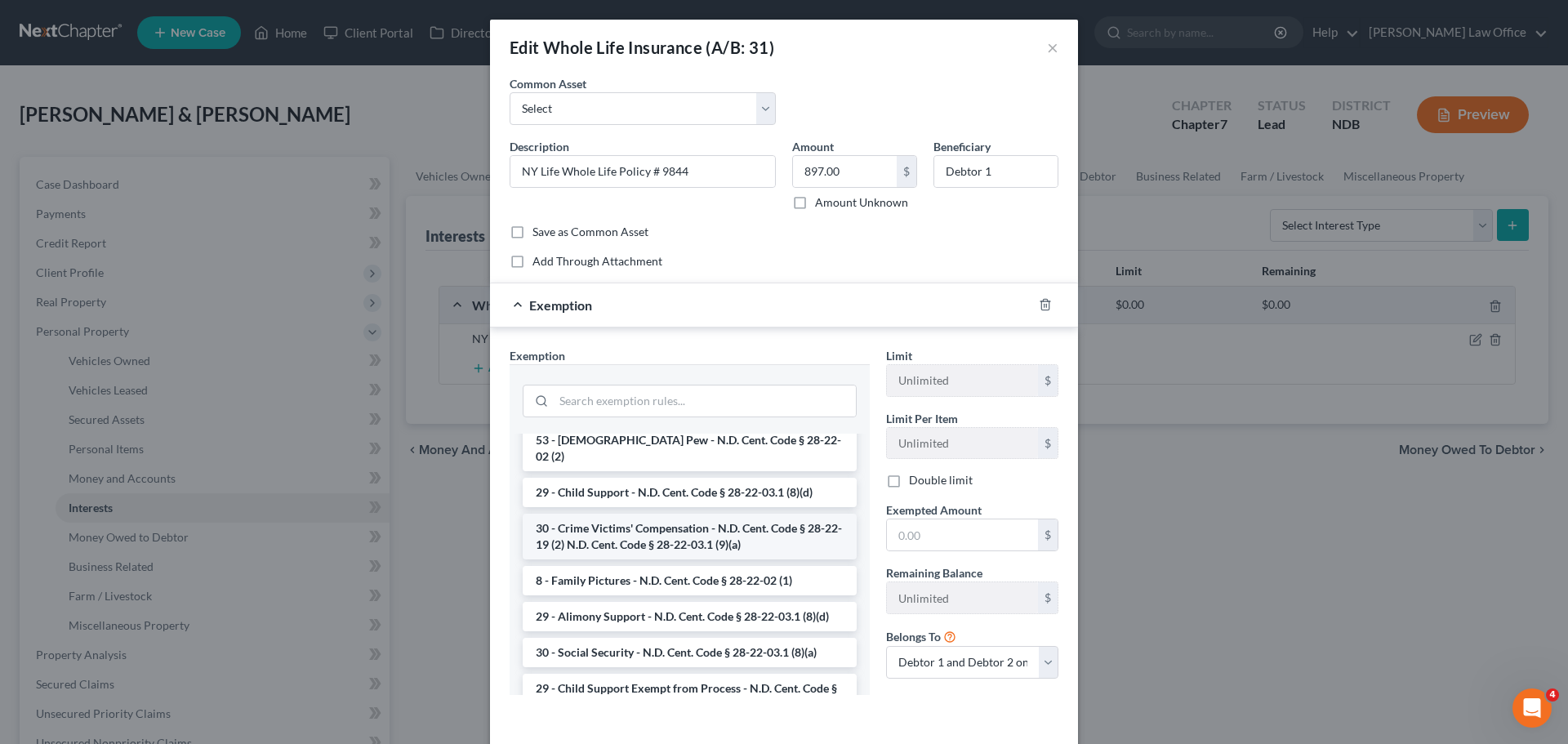
scroll to position [245, 0]
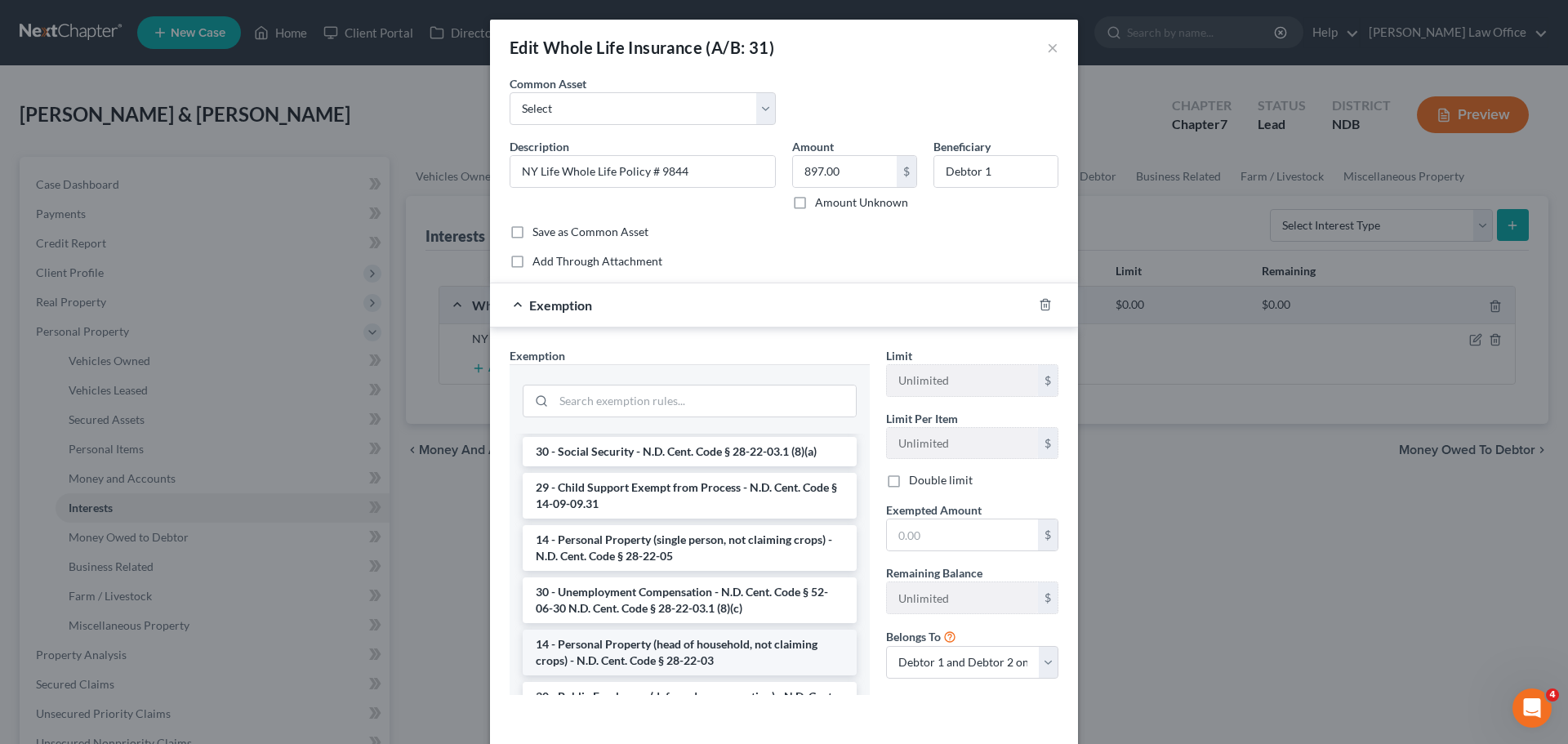
click at [642, 631] on li "14 - Personal Property (head of household, not claiming crops) - N.D. Cent. Cod…" at bounding box center [690, 653] width 334 height 46
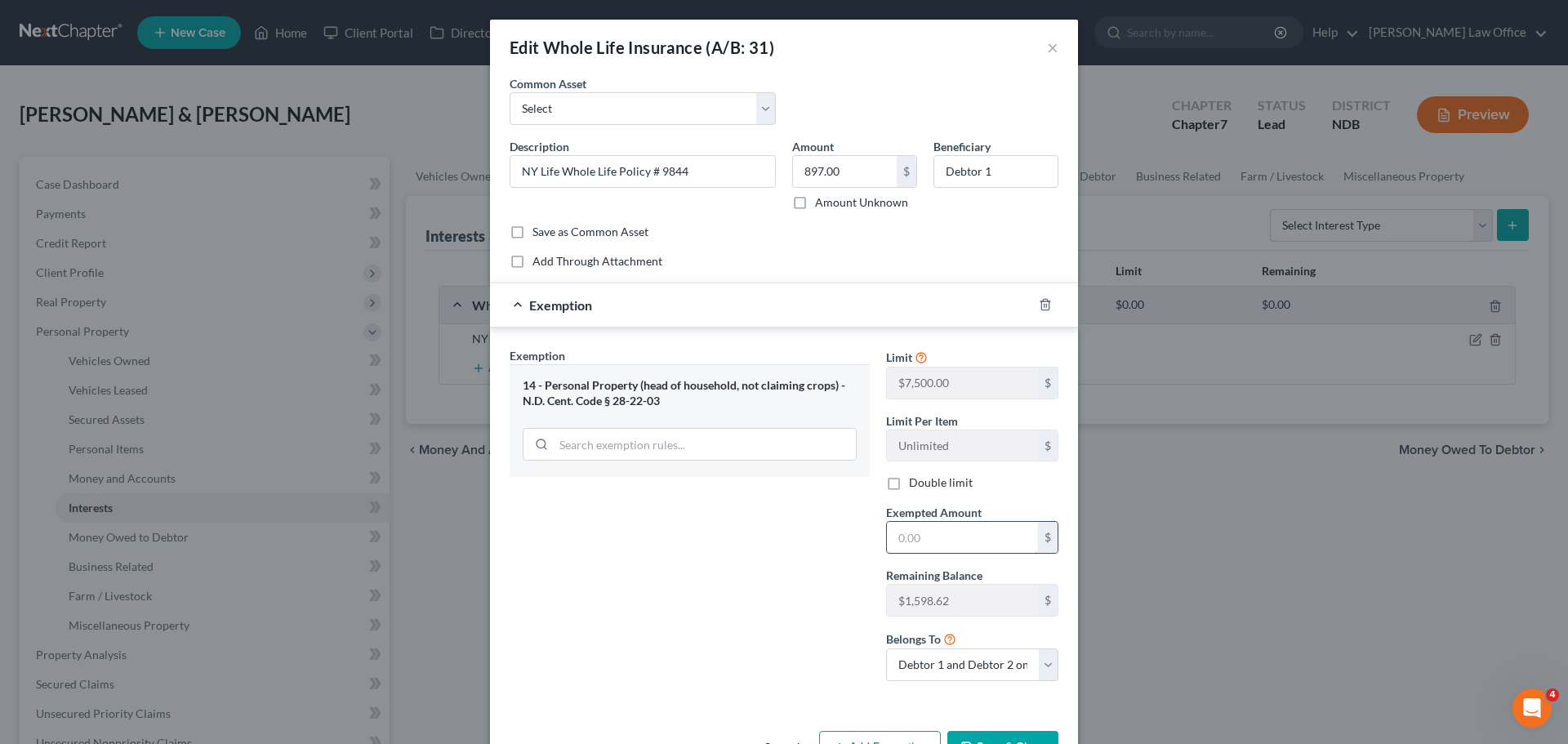
click at [901, 535] on input "text" at bounding box center [962, 538] width 151 height 31
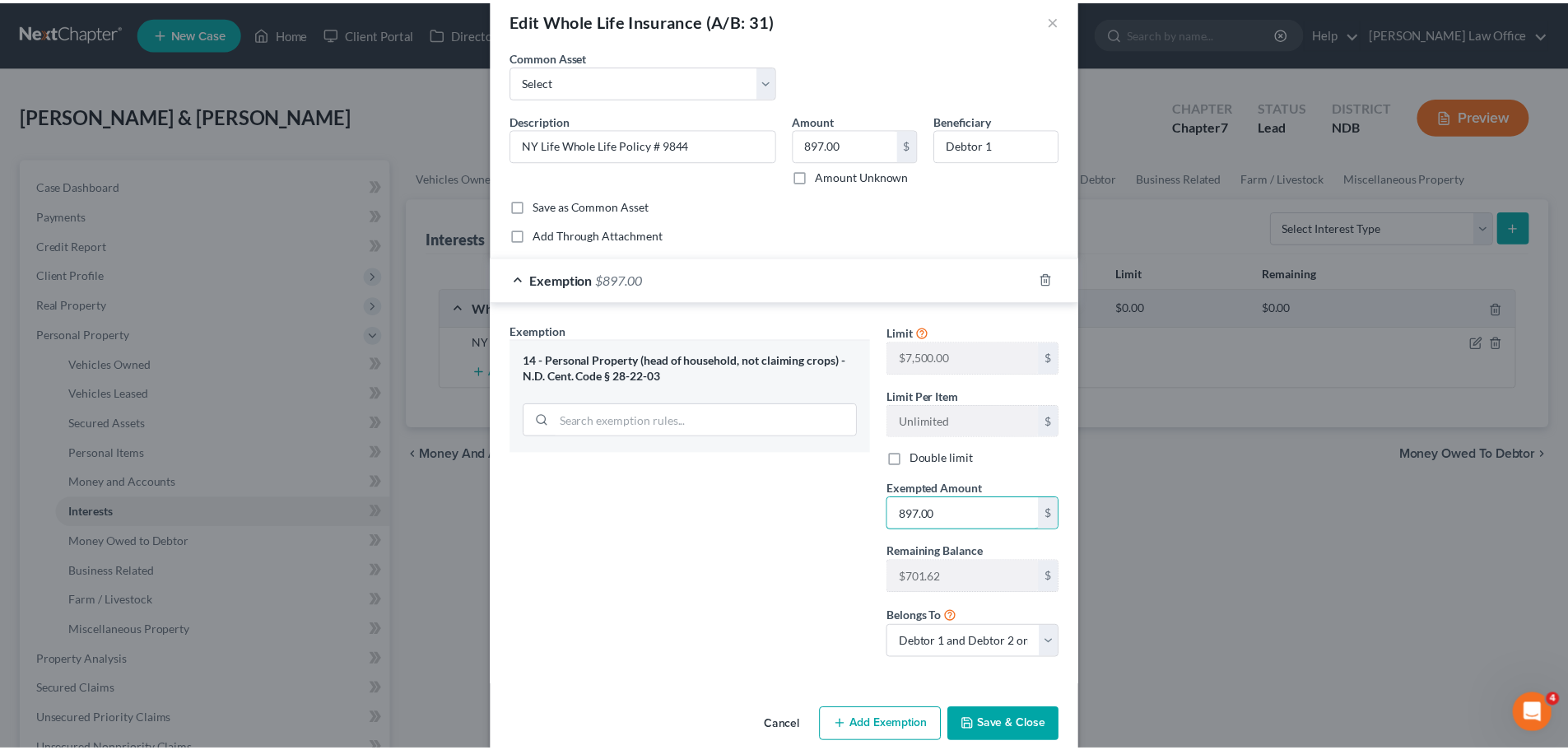
scroll to position [54, 0]
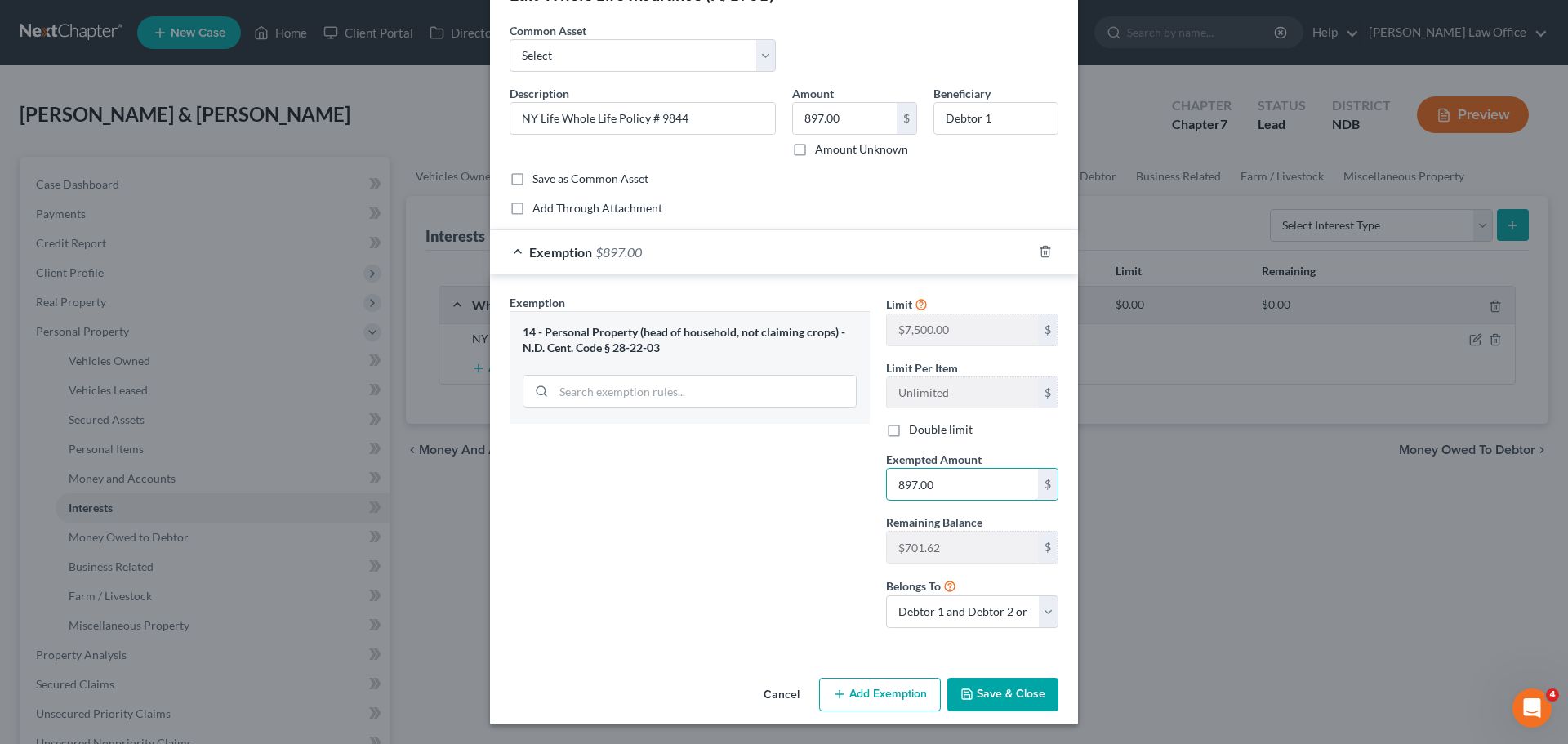
type input "897.00"
click at [1001, 696] on button "Save & Close" at bounding box center [1003, 694] width 111 height 34
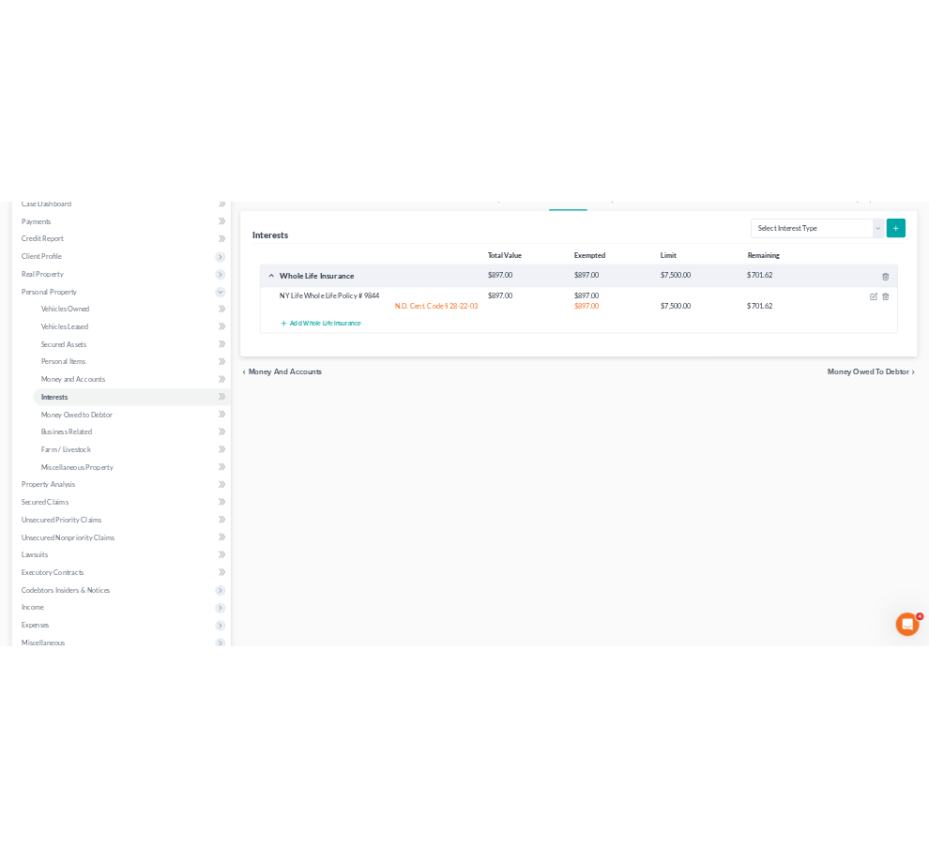
scroll to position [282, 0]
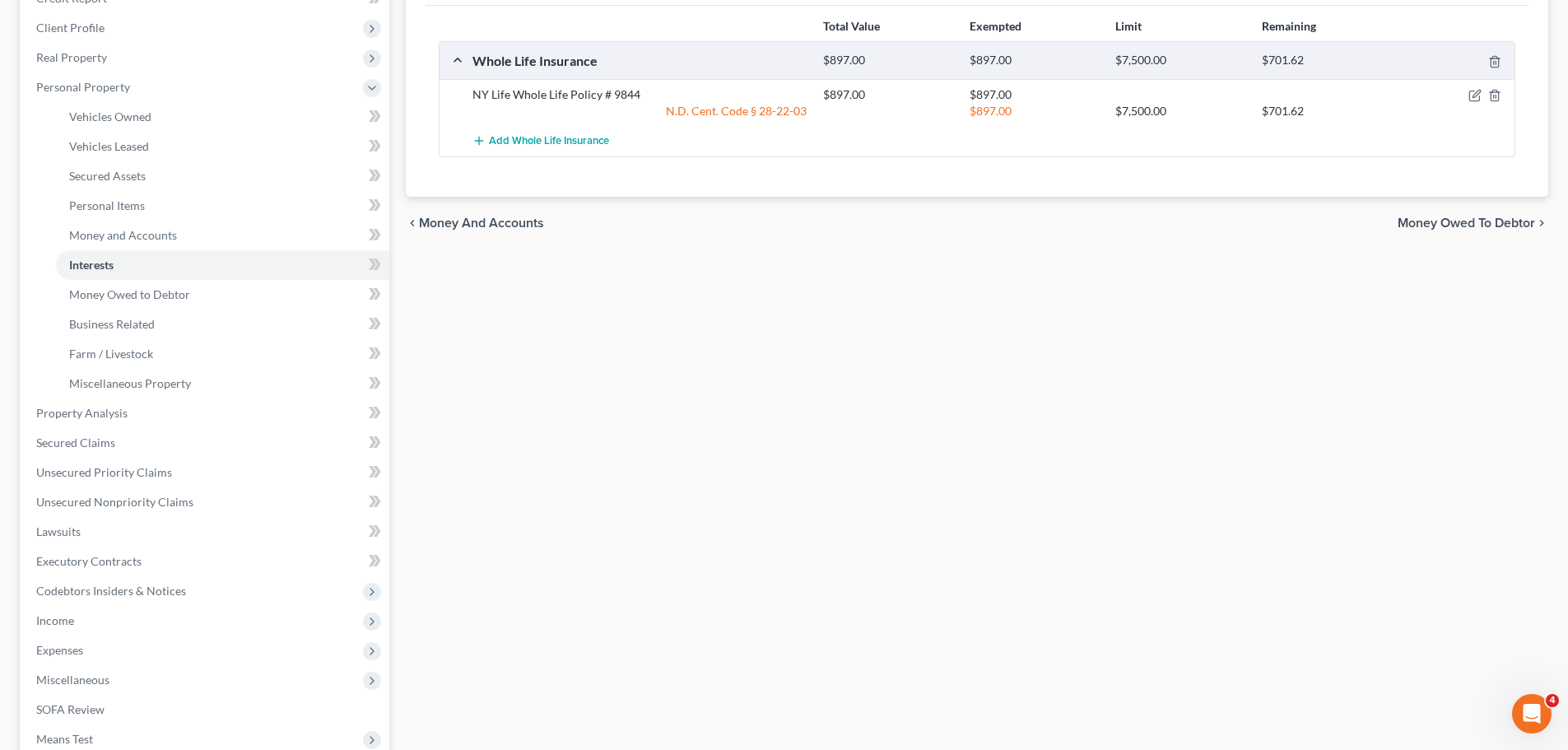
drag, startPoint x: 1448, startPoint y: 0, endPoint x: 889, endPoint y: 417, distance: 697.4
click at [887, 426] on div "Vehicles Owned Vehicles Leased Secured Assets Personal Items Money and Accounts…" at bounding box center [976, 416] width 1158 height 1010
drag, startPoint x: 317, startPoint y: 7, endPoint x: 923, endPoint y: 561, distance: 821.1
click at [932, 567] on div "Vehicles Owned Vehicles Leased Secured Assets Personal Items Money and Accounts…" at bounding box center [976, 416] width 1158 height 1010
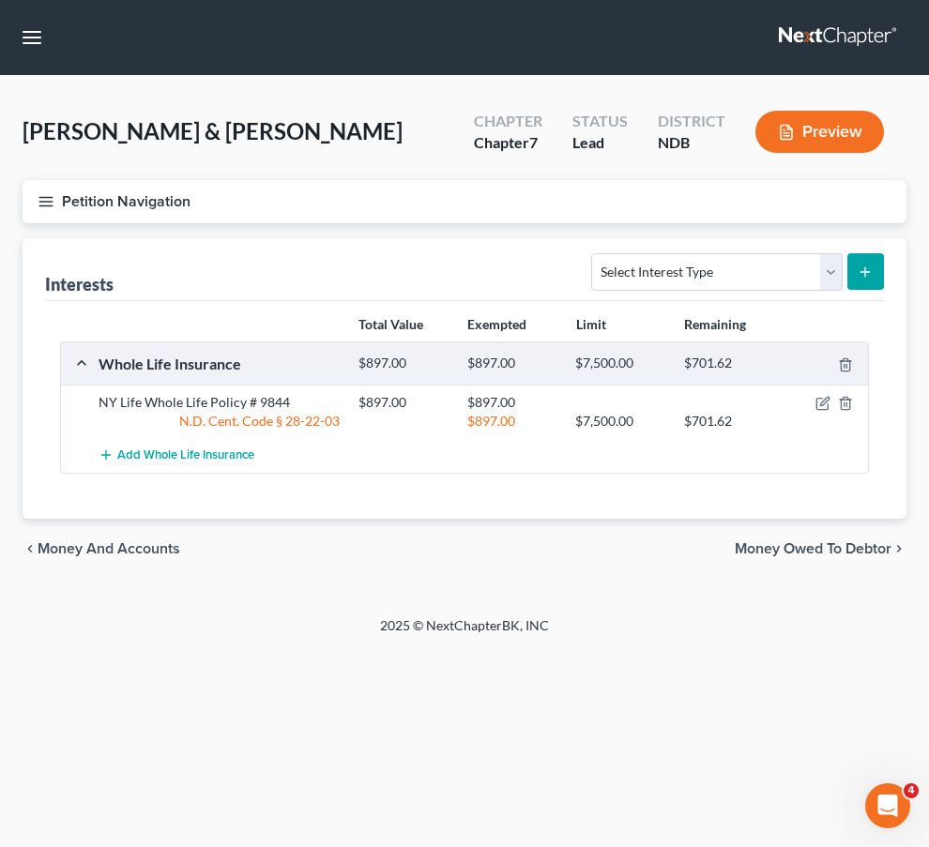
scroll to position [0, 0]
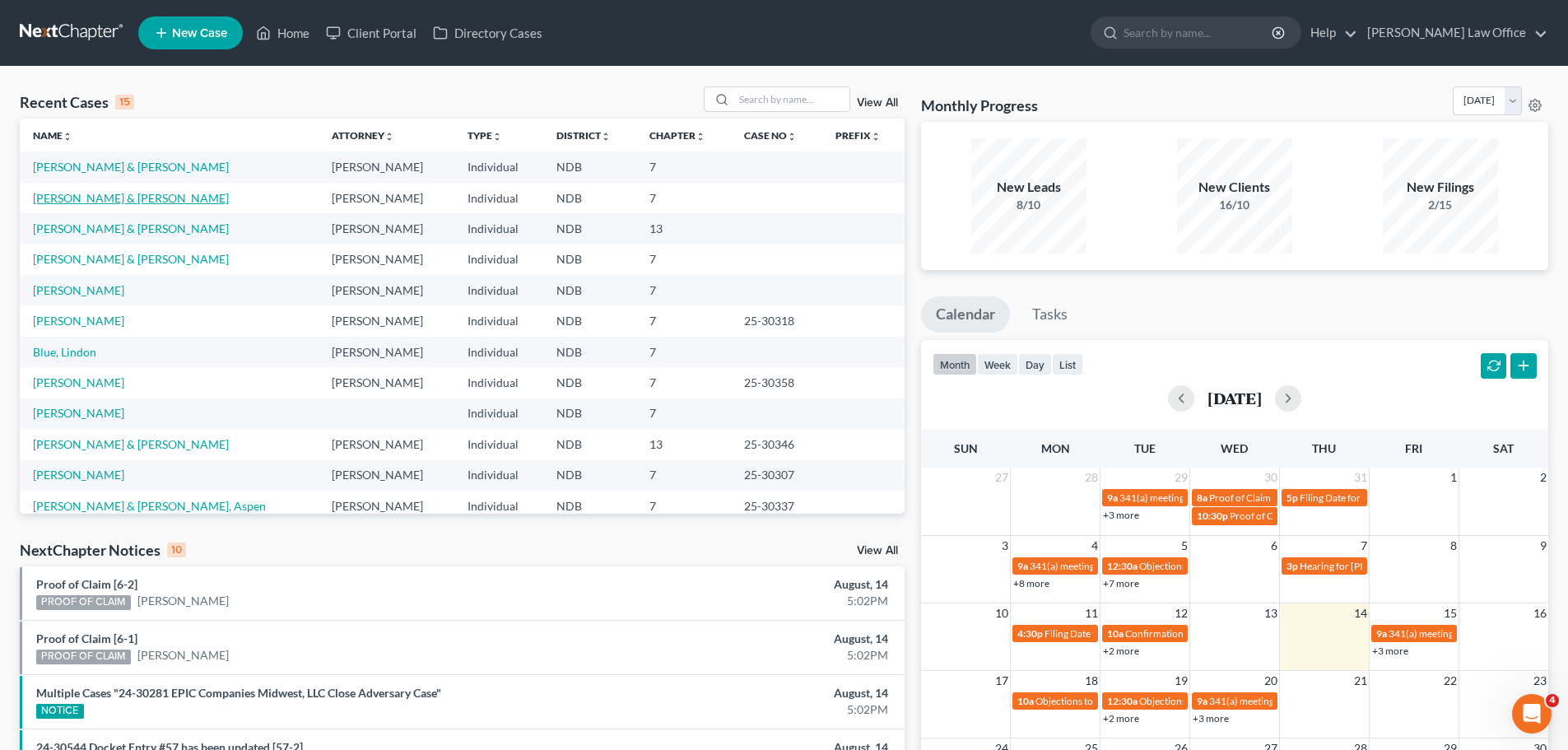
click at [110, 191] on link "[PERSON_NAME] & [PERSON_NAME]" at bounding box center [131, 198] width 196 height 14
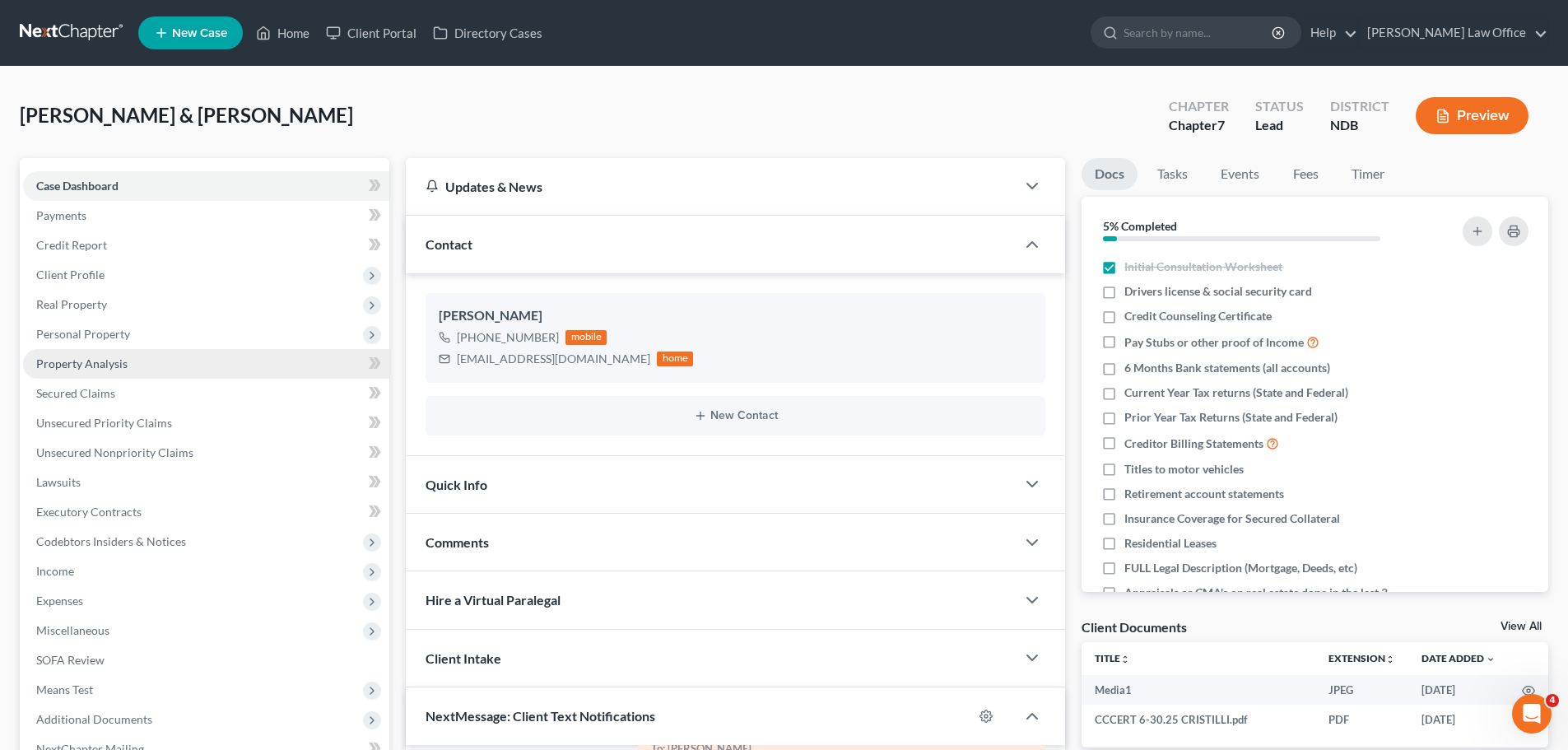
click at [103, 364] on span "Property Analysis" at bounding box center [82, 363] width 91 height 14
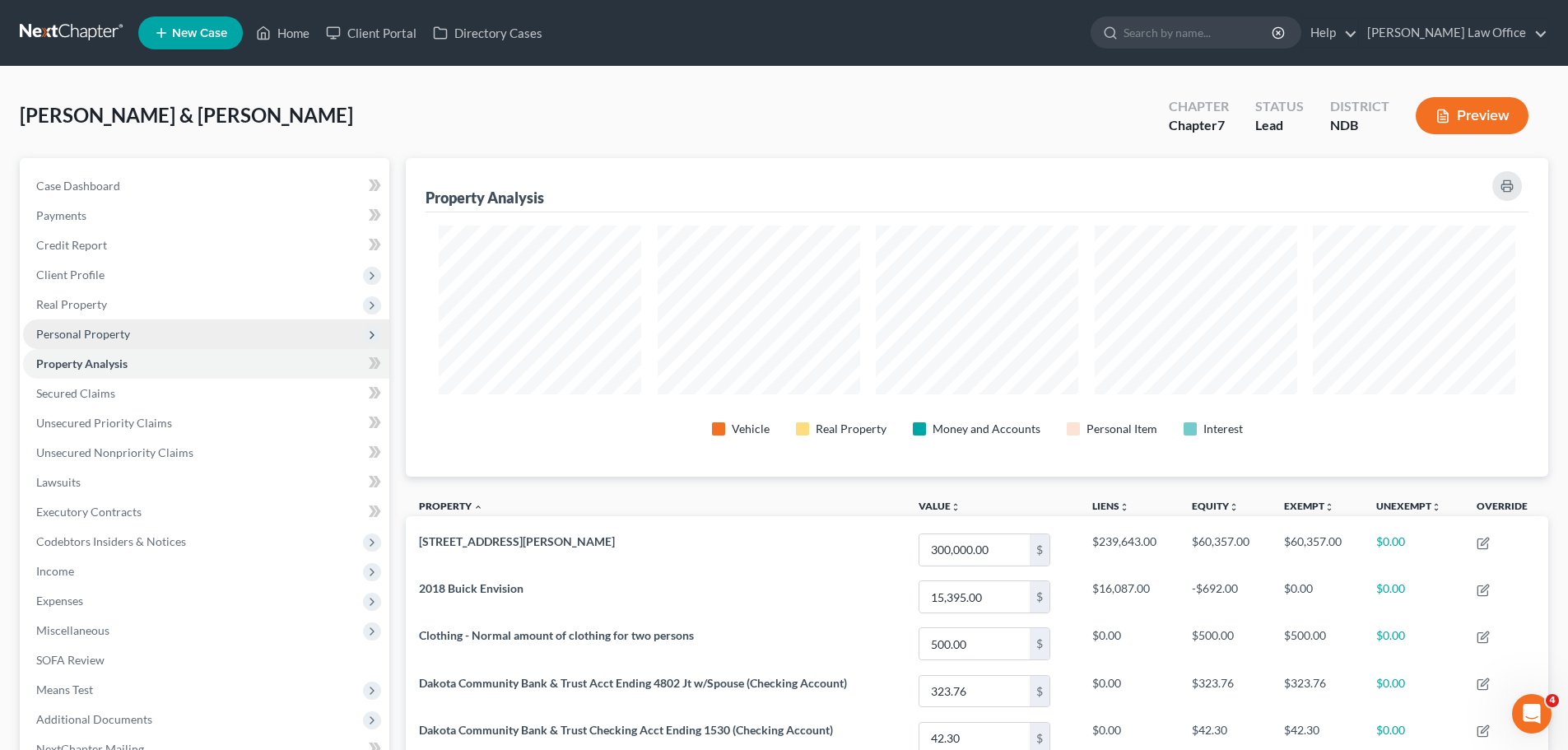
click at [103, 335] on span "Personal Property" at bounding box center [82, 334] width 94 height 14
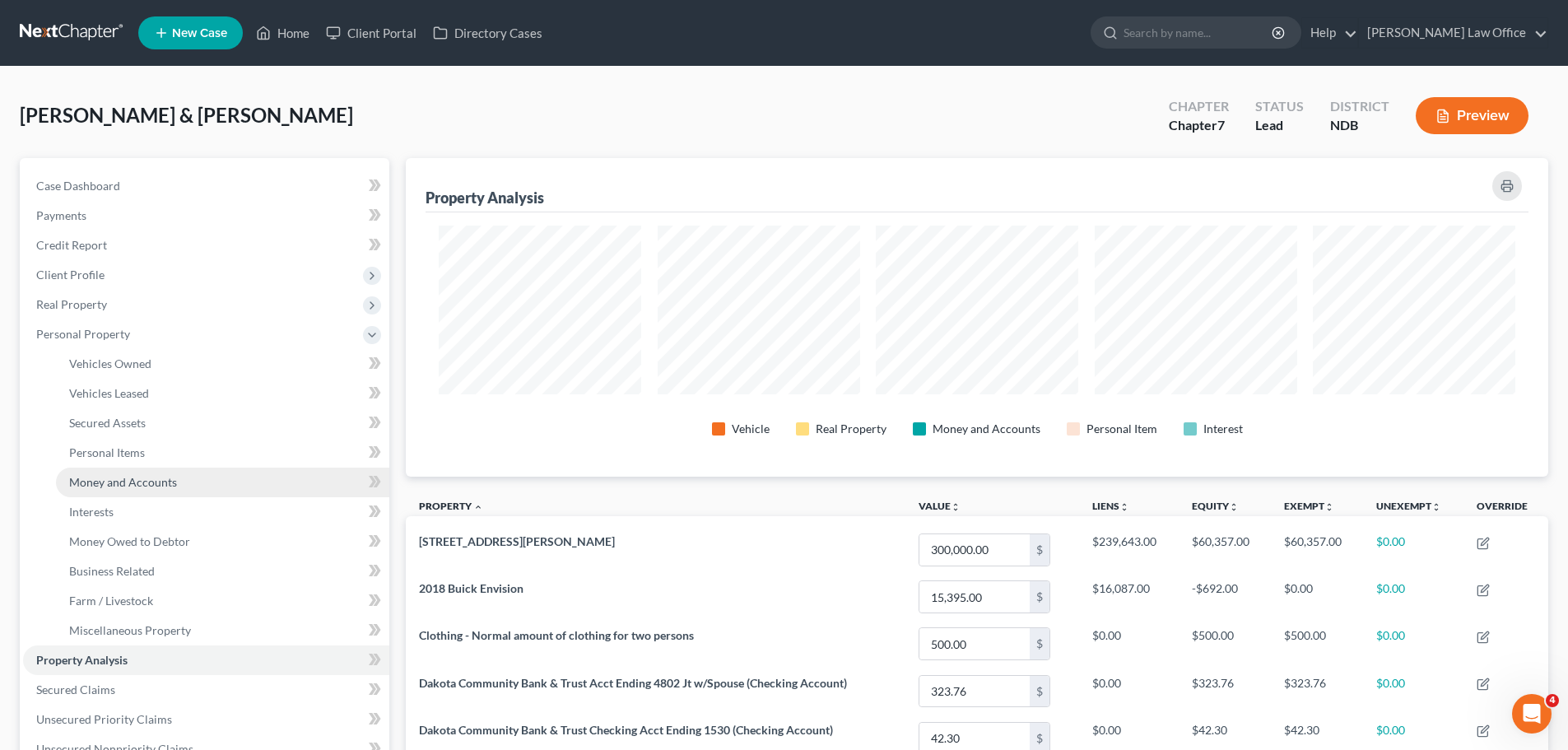
click at [149, 480] on span "Money and Accounts" at bounding box center [123, 482] width 108 height 14
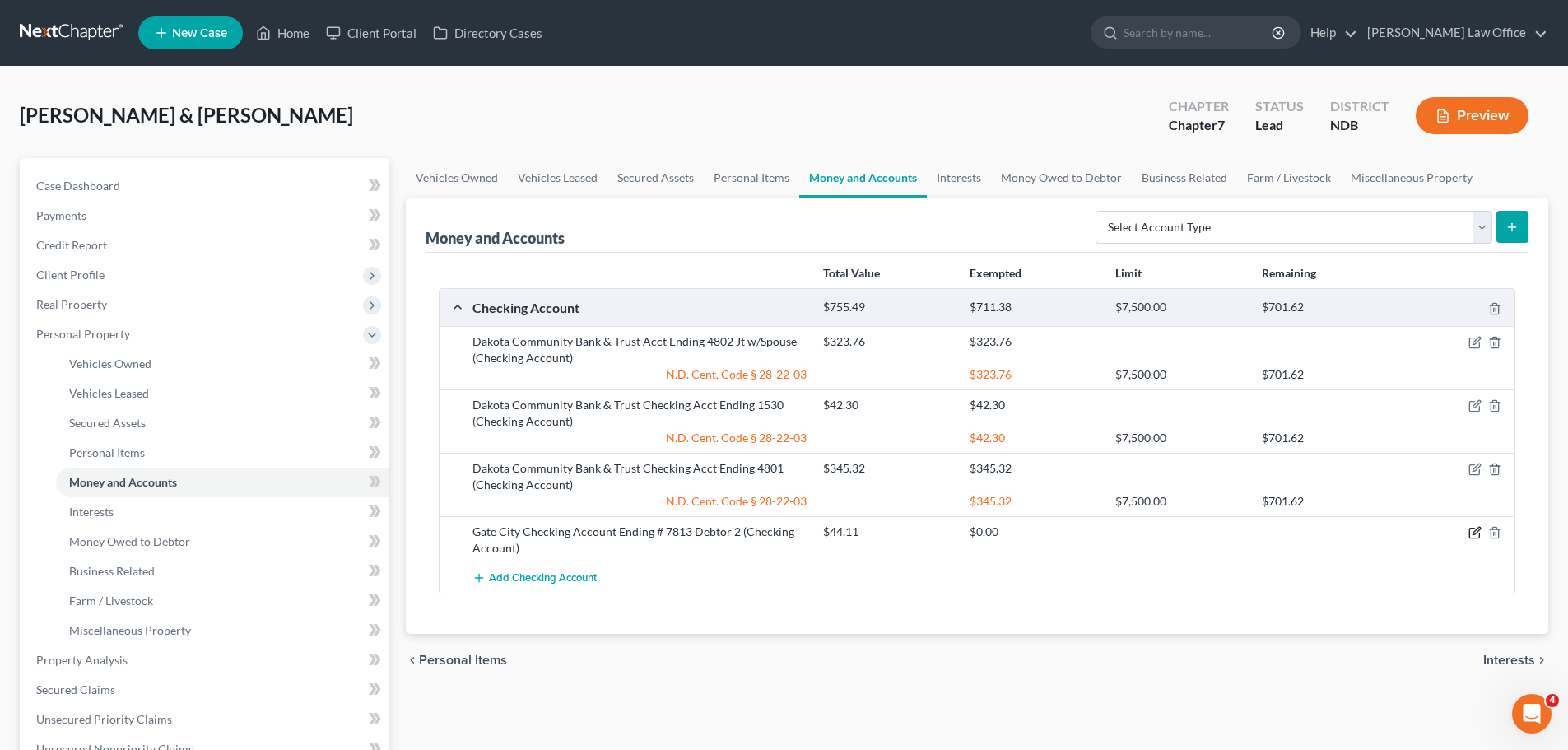
click at [1472, 532] on icon "button" at bounding box center [1474, 532] width 13 height 13
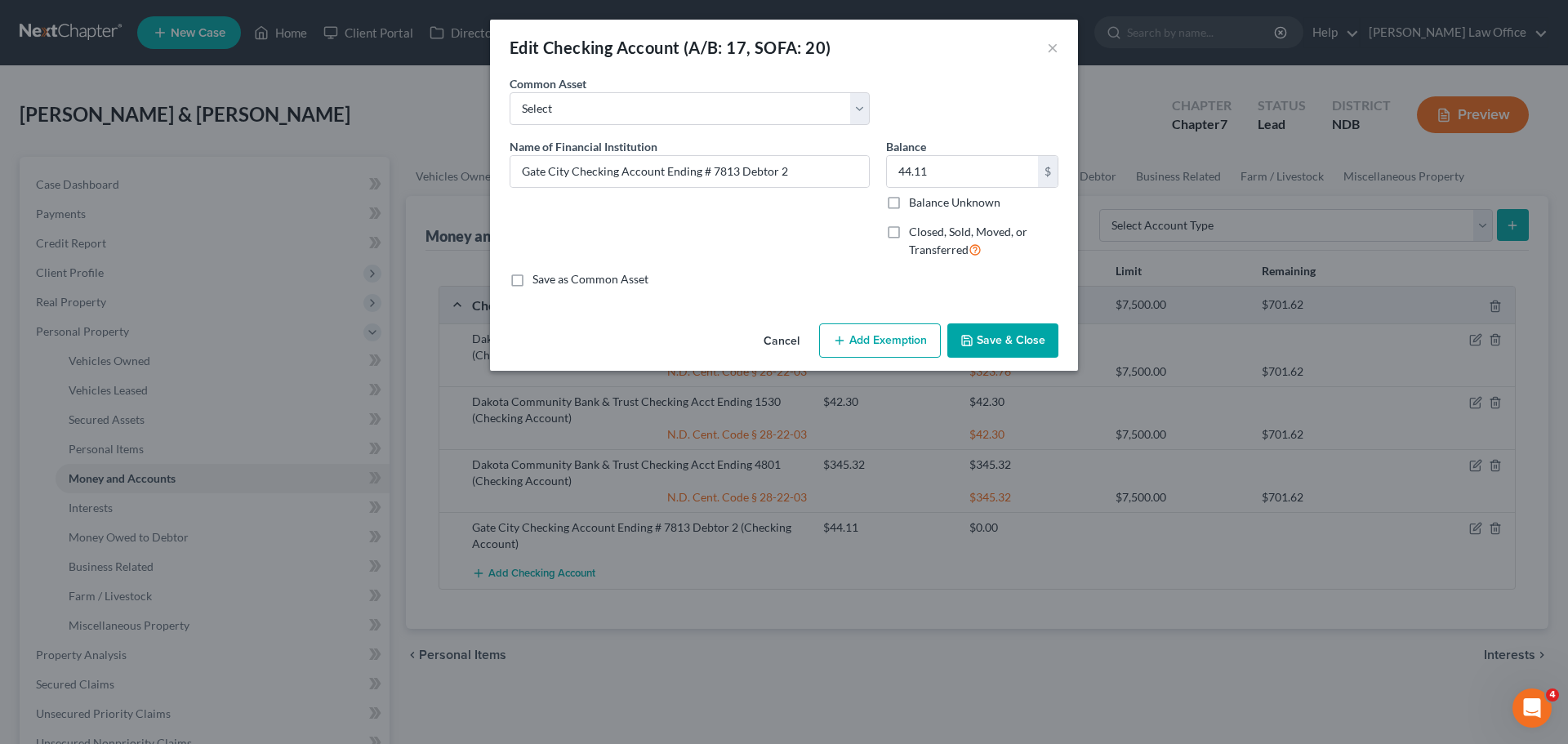
click at [842, 337] on icon "button" at bounding box center [839, 340] width 13 height 13
select select "2"
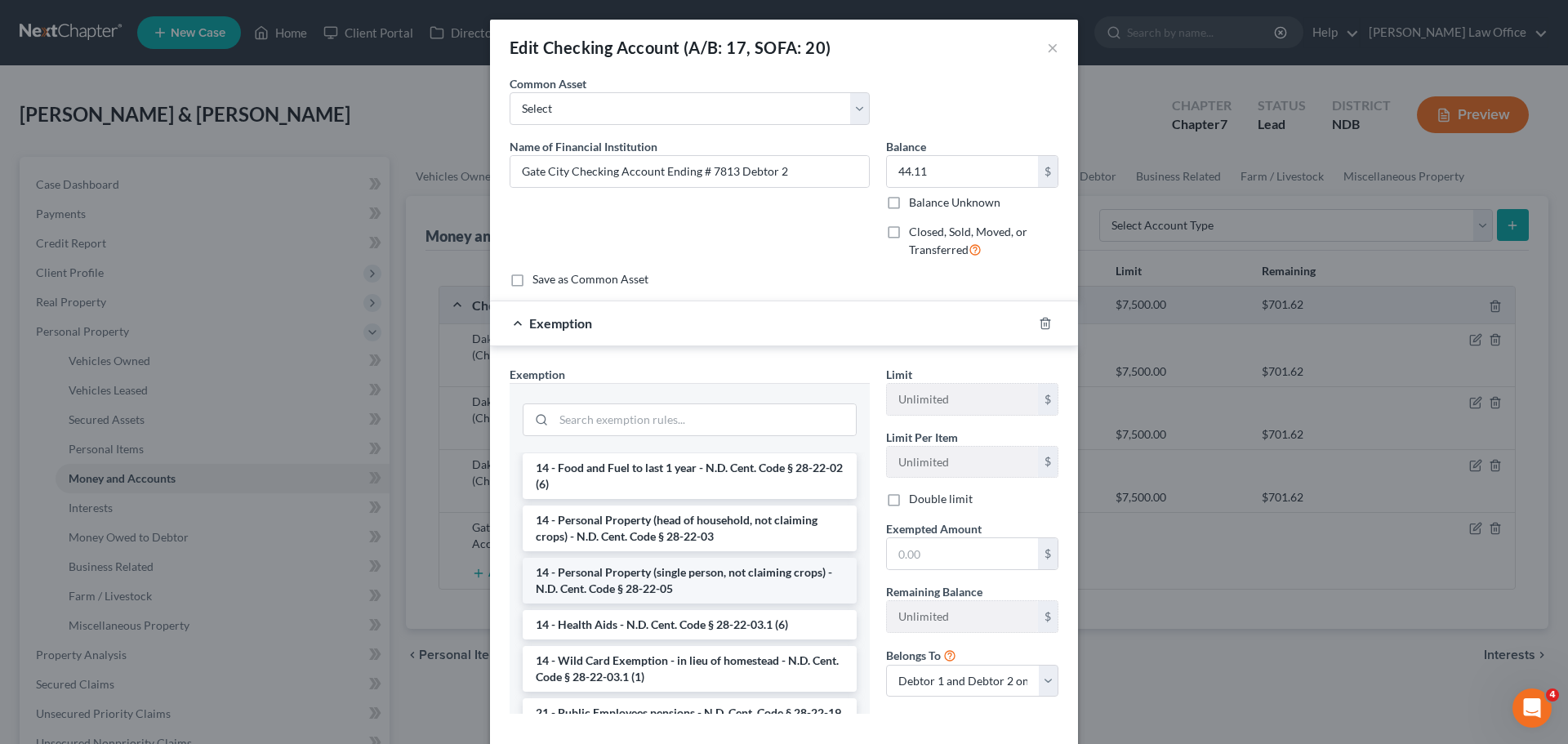
scroll to position [245, 0]
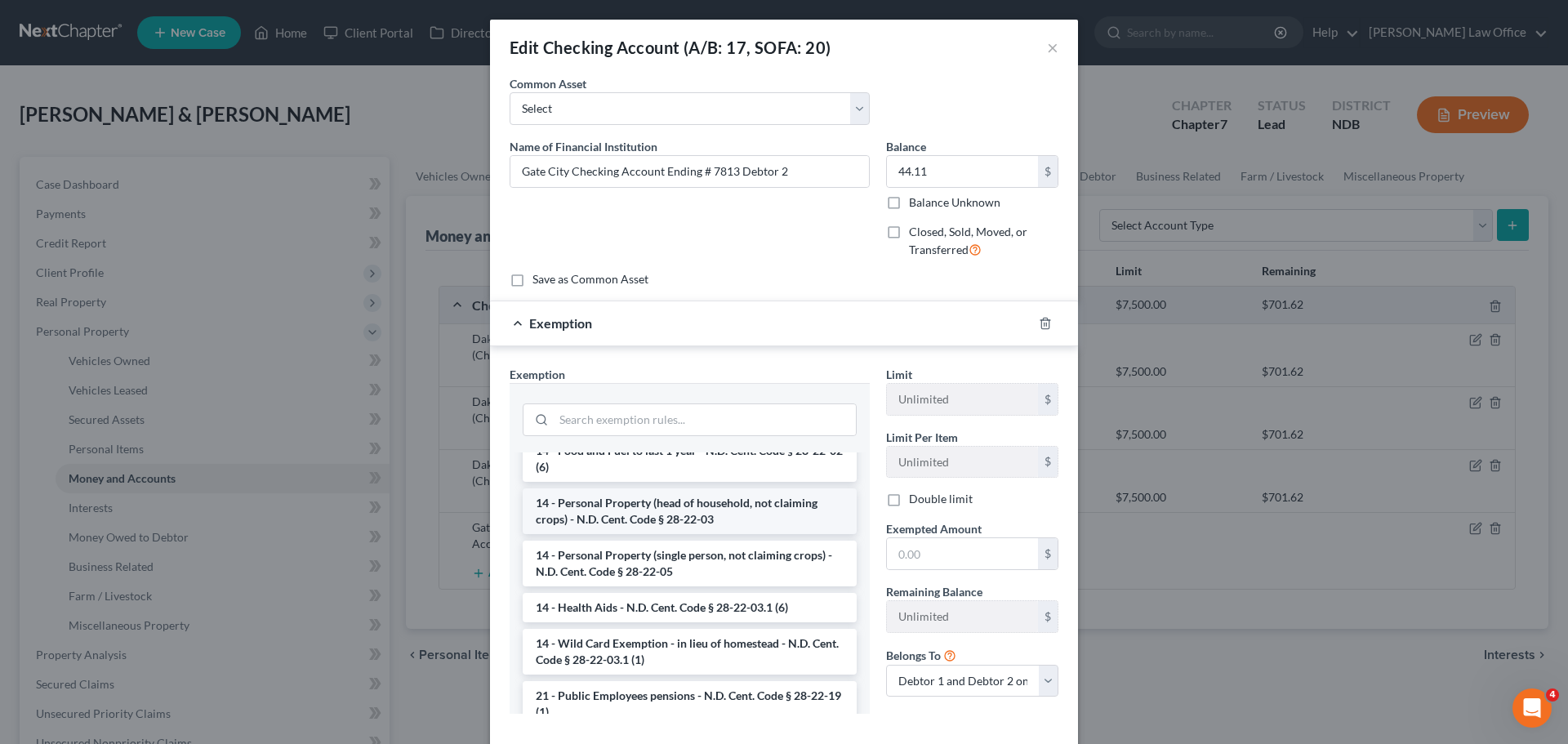
click at [586, 520] on li "14 - Personal Property (head of household, not claiming crops) - N.D. Cent. Cod…" at bounding box center [690, 511] width 334 height 46
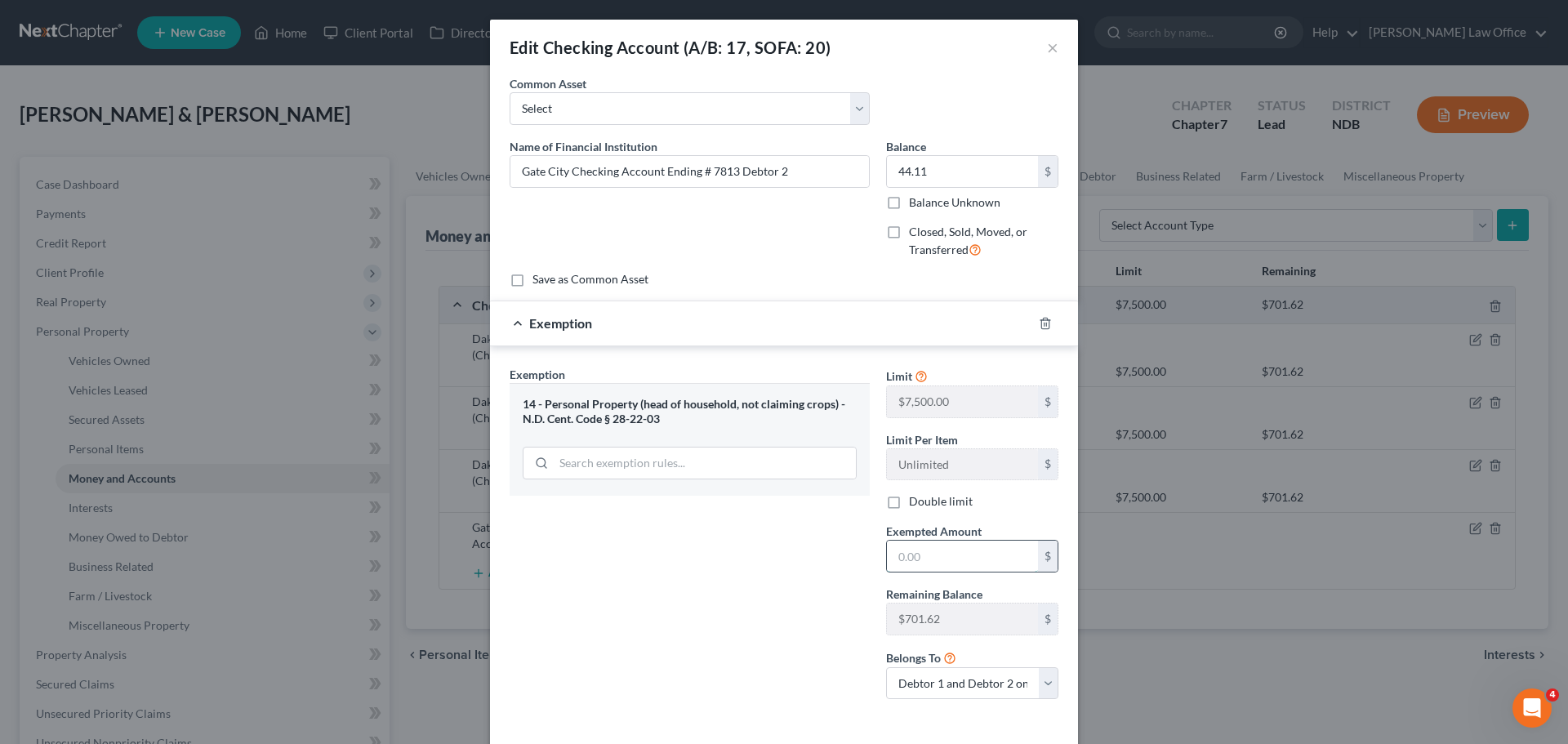
click at [914, 554] on input "text" at bounding box center [962, 556] width 151 height 31
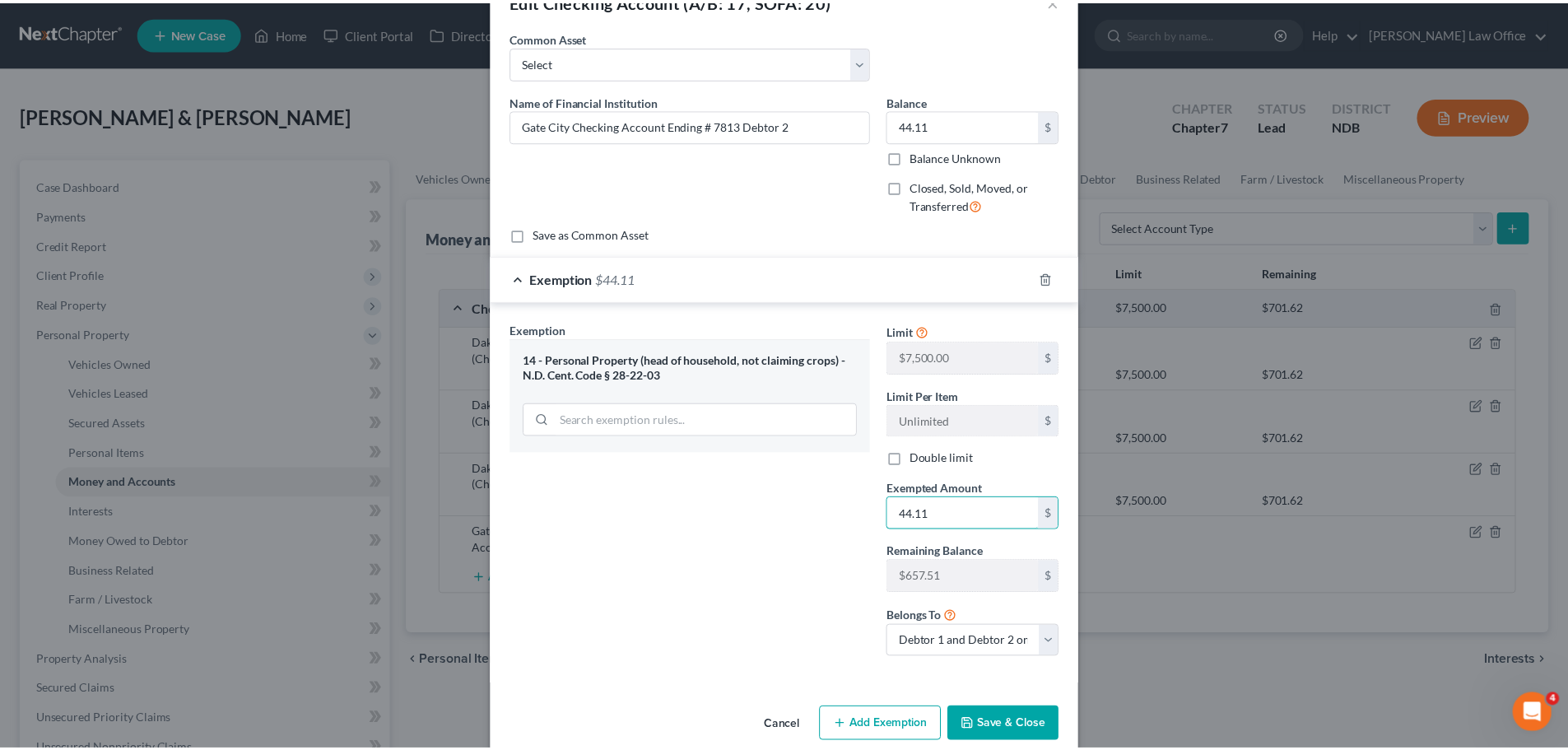
scroll to position [73, 0]
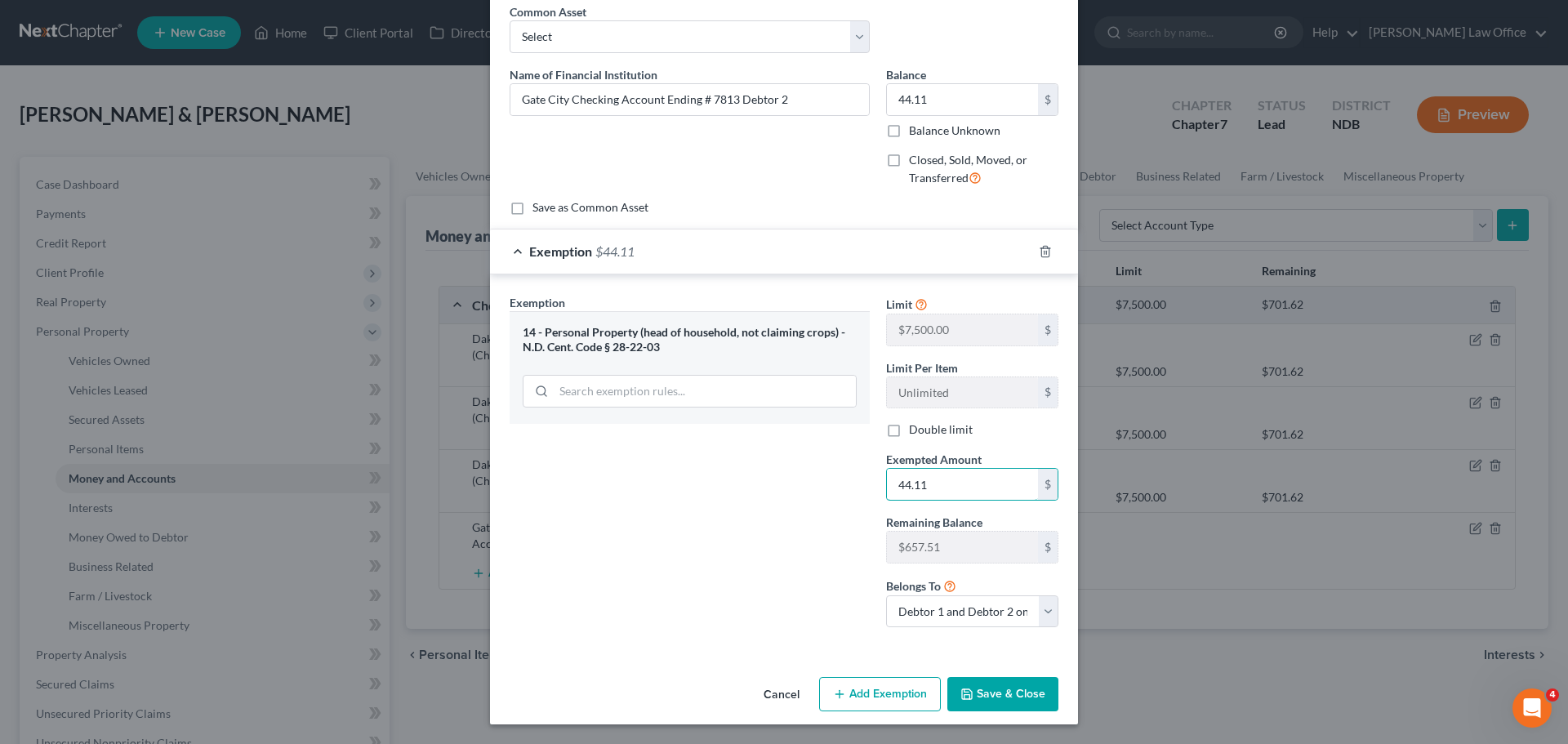
type input "44.11"
click at [1008, 685] on button "Save & Close" at bounding box center [1003, 694] width 111 height 34
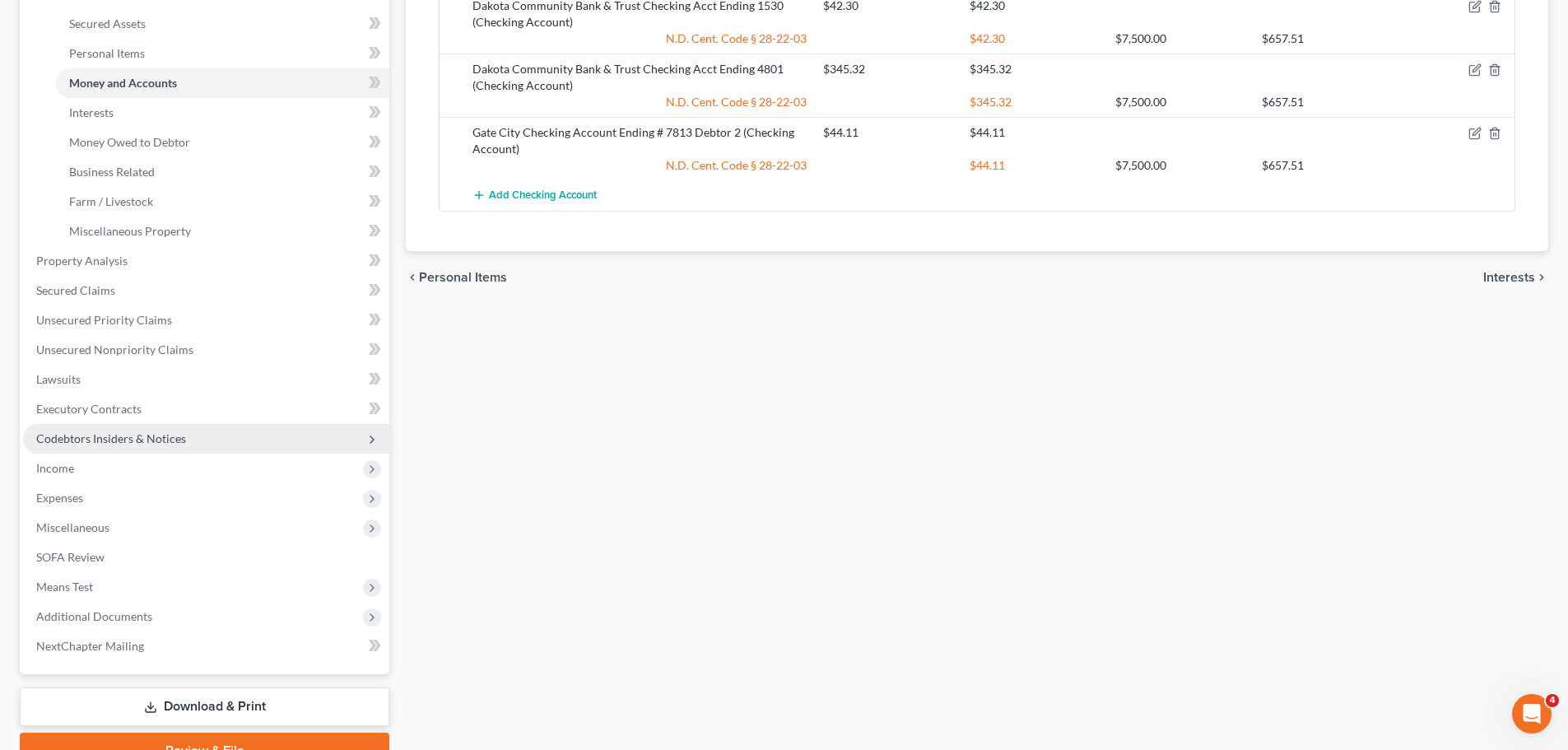
scroll to position [481, 0]
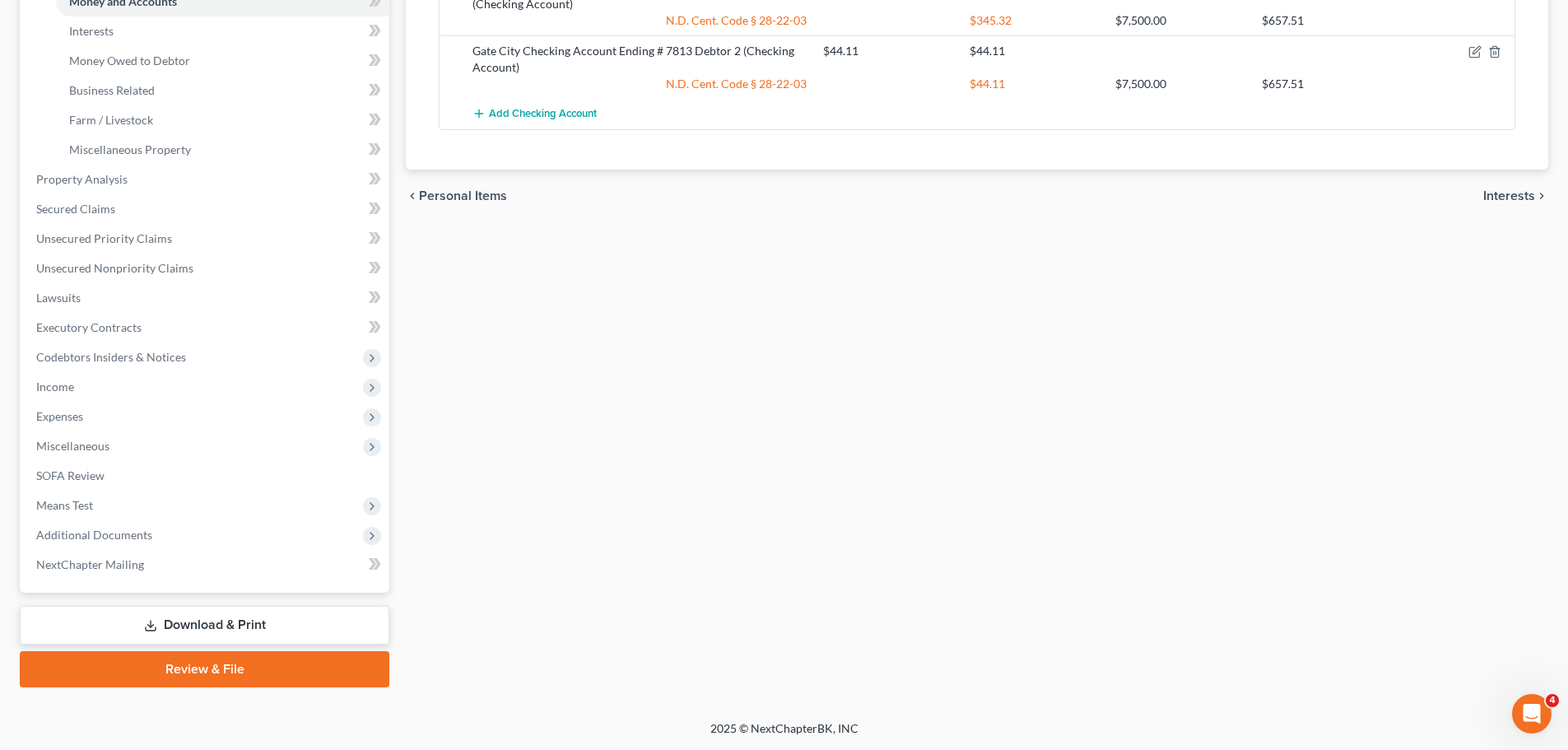
click at [225, 618] on link "Download & Print" at bounding box center [204, 625] width 369 height 39
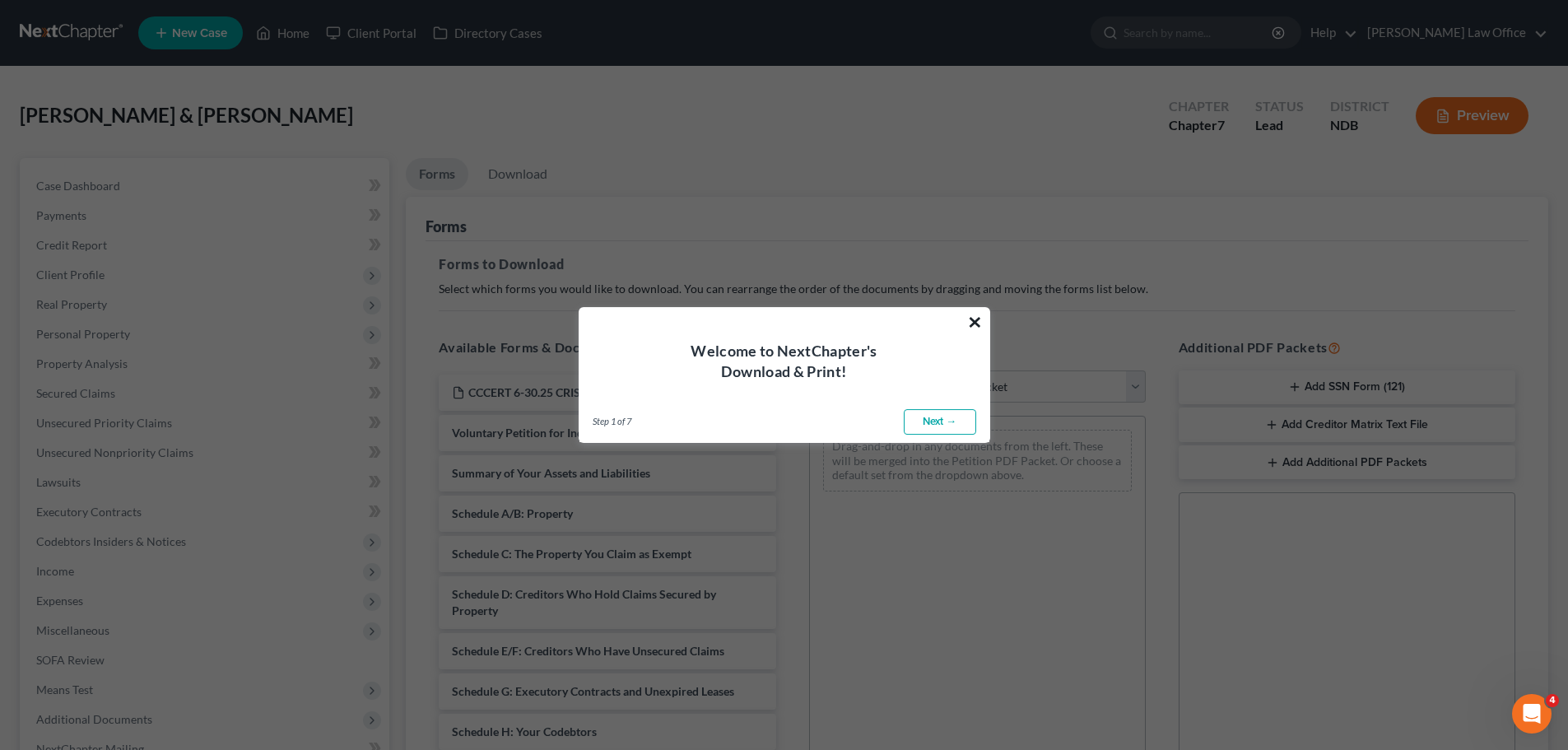
click at [974, 315] on button "×" at bounding box center [975, 322] width 16 height 26
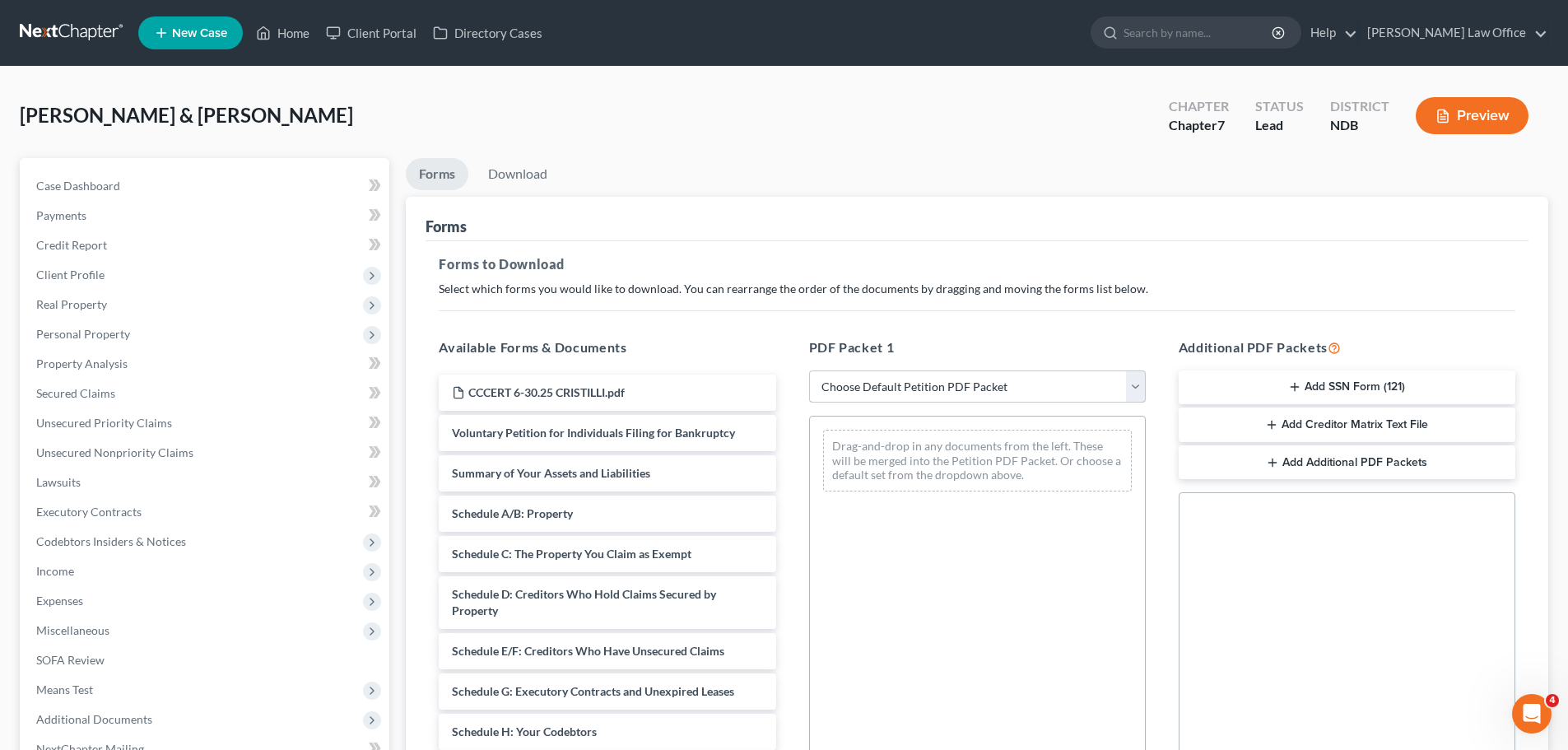
click at [1132, 389] on select "Choose Default Petition PDF Packet Complete Bankruptcy Petition (all forms and …" at bounding box center [977, 387] width 337 height 33
select select "0"
click at [809, 370] on select "Choose Default Petition PDF Packet Complete Bankruptcy Petition (all forms and …" at bounding box center [977, 387] width 337 height 33
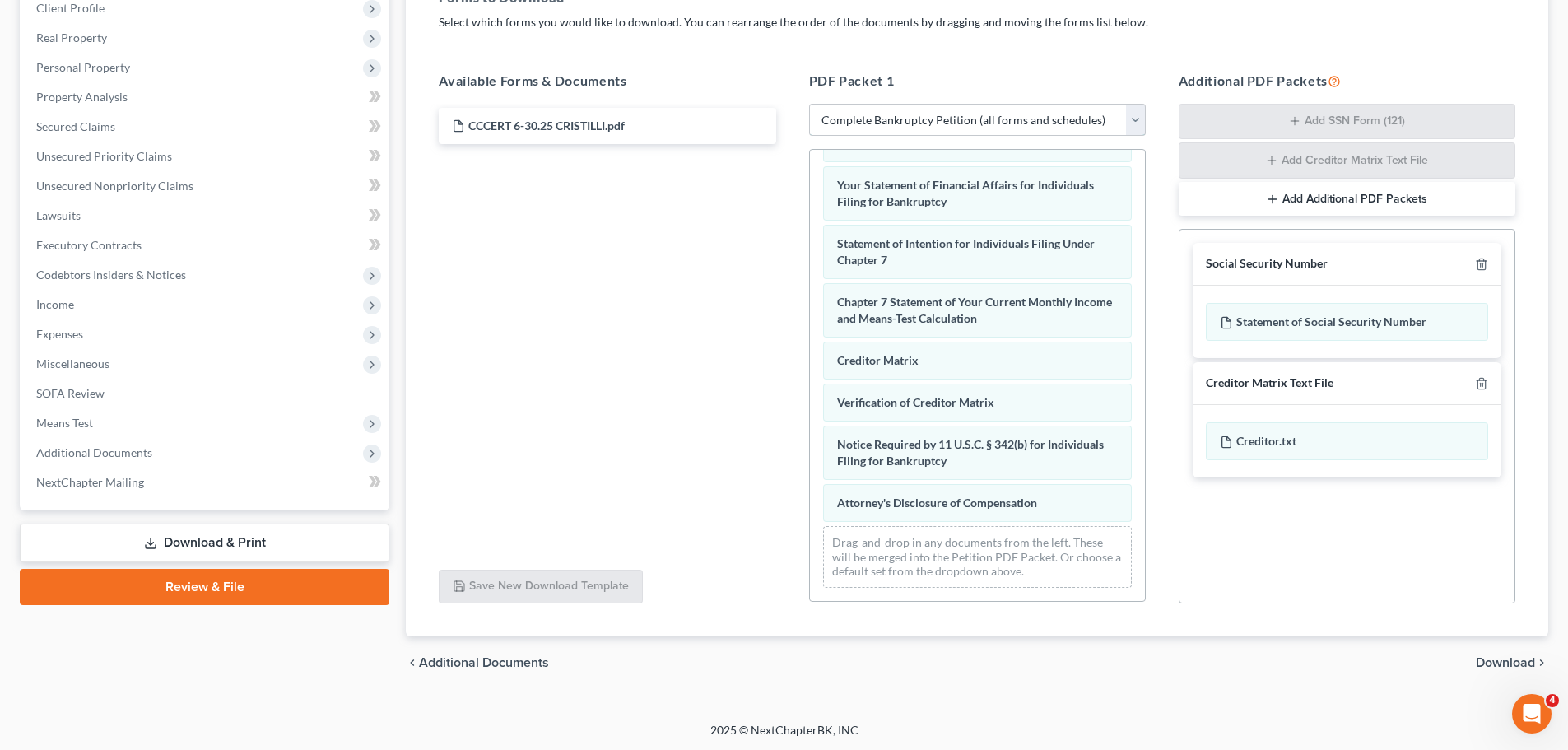
scroll to position [268, 0]
click at [211, 539] on link "Download & Print" at bounding box center [204, 541] width 369 height 39
click at [1515, 661] on span "Download" at bounding box center [1506, 661] width 60 height 13
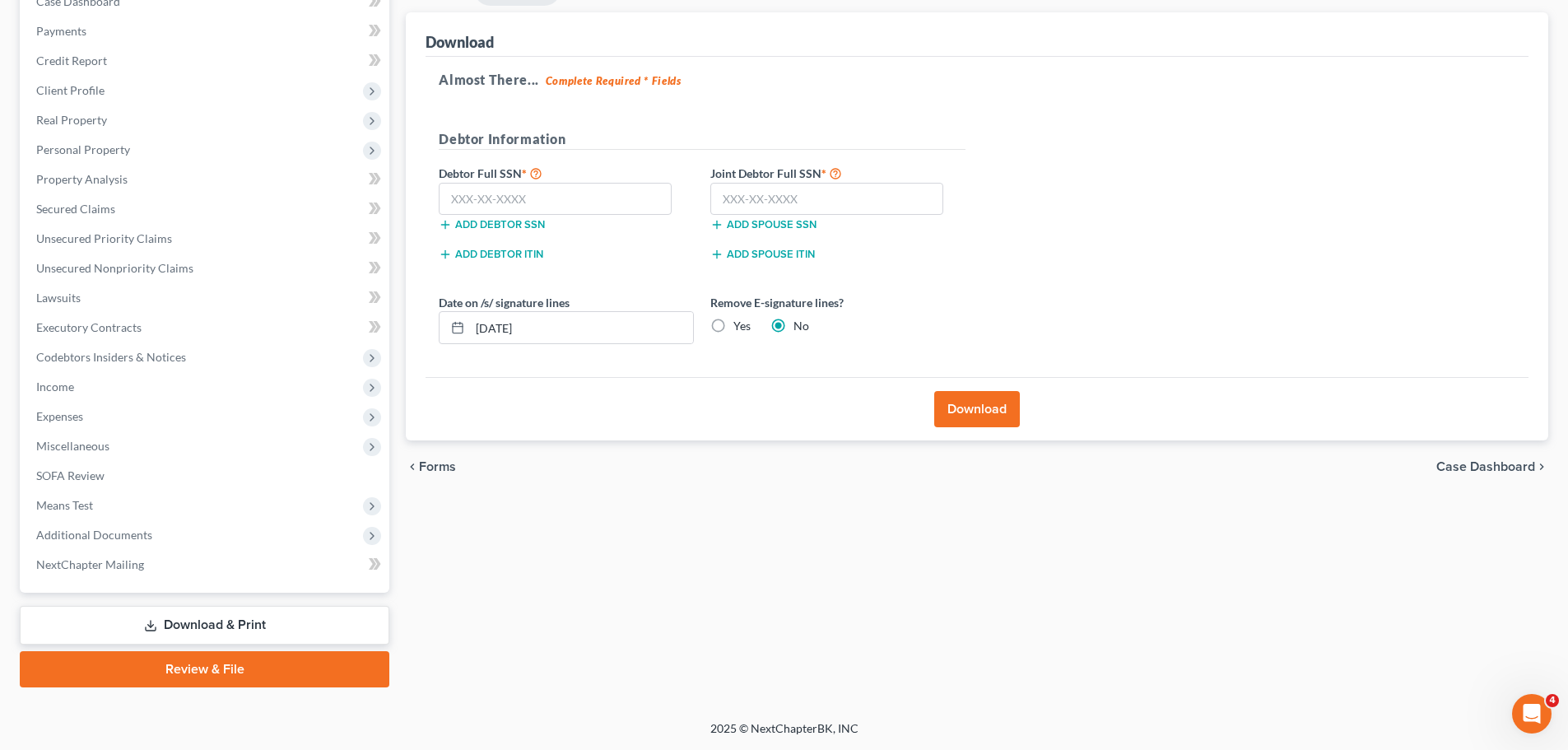
scroll to position [184, 0]
drag, startPoint x: 589, startPoint y: 332, endPoint x: 367, endPoint y: 354, distance: 223.1
click at [367, 354] on div "Petition Navigation Case Dashboard Payments Invoices Payments Payments Credit R…" at bounding box center [783, 331] width 1544 height 714
click at [733, 328] on label "Yes" at bounding box center [742, 325] width 18 height 17
click at [740, 328] on input "Yes" at bounding box center [745, 323] width 11 height 11
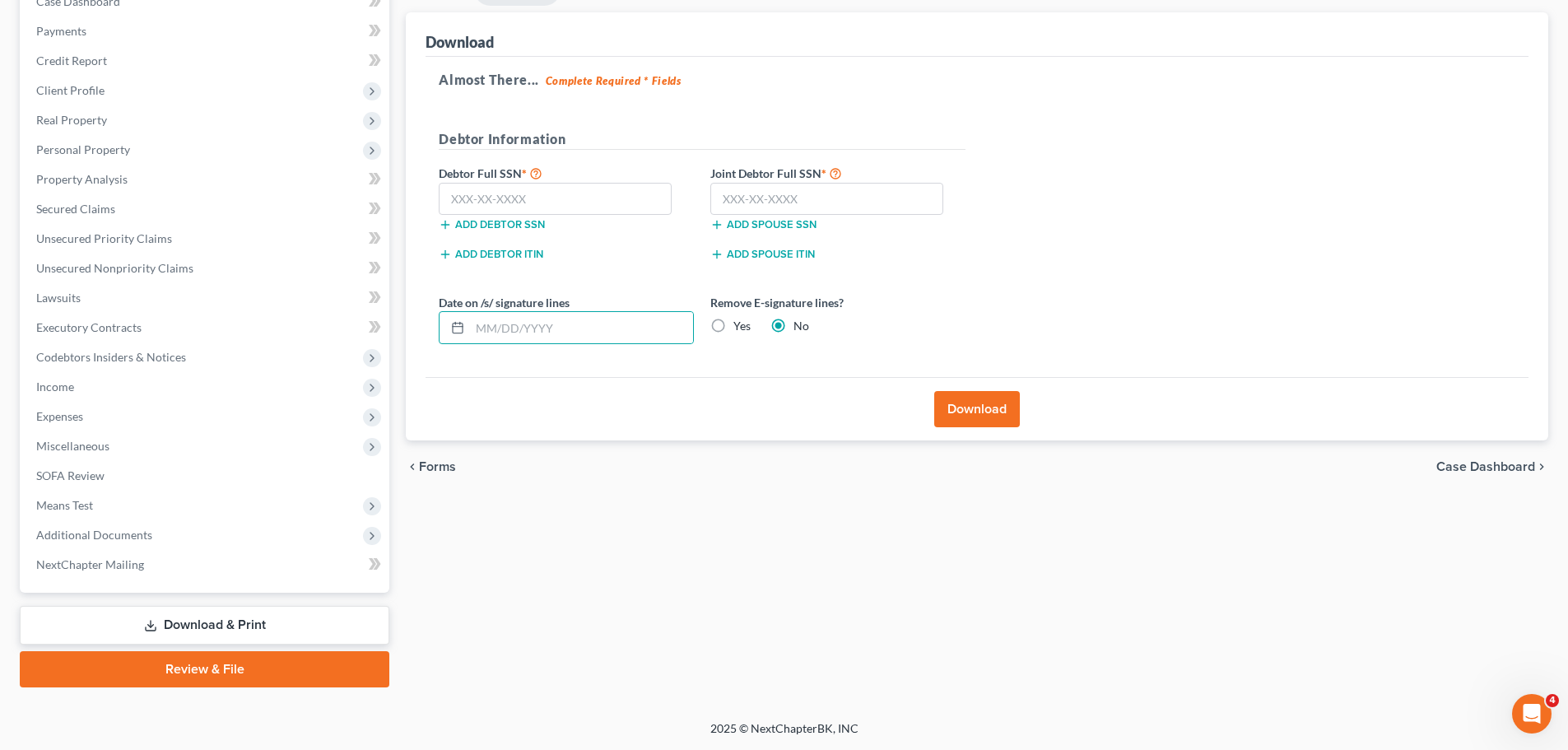
radio input "true"
radio input "false"
click at [474, 194] on input "text" at bounding box center [555, 199] width 233 height 33
type input "550-84-0111"
click at [752, 200] on input "text" at bounding box center [827, 199] width 233 height 33
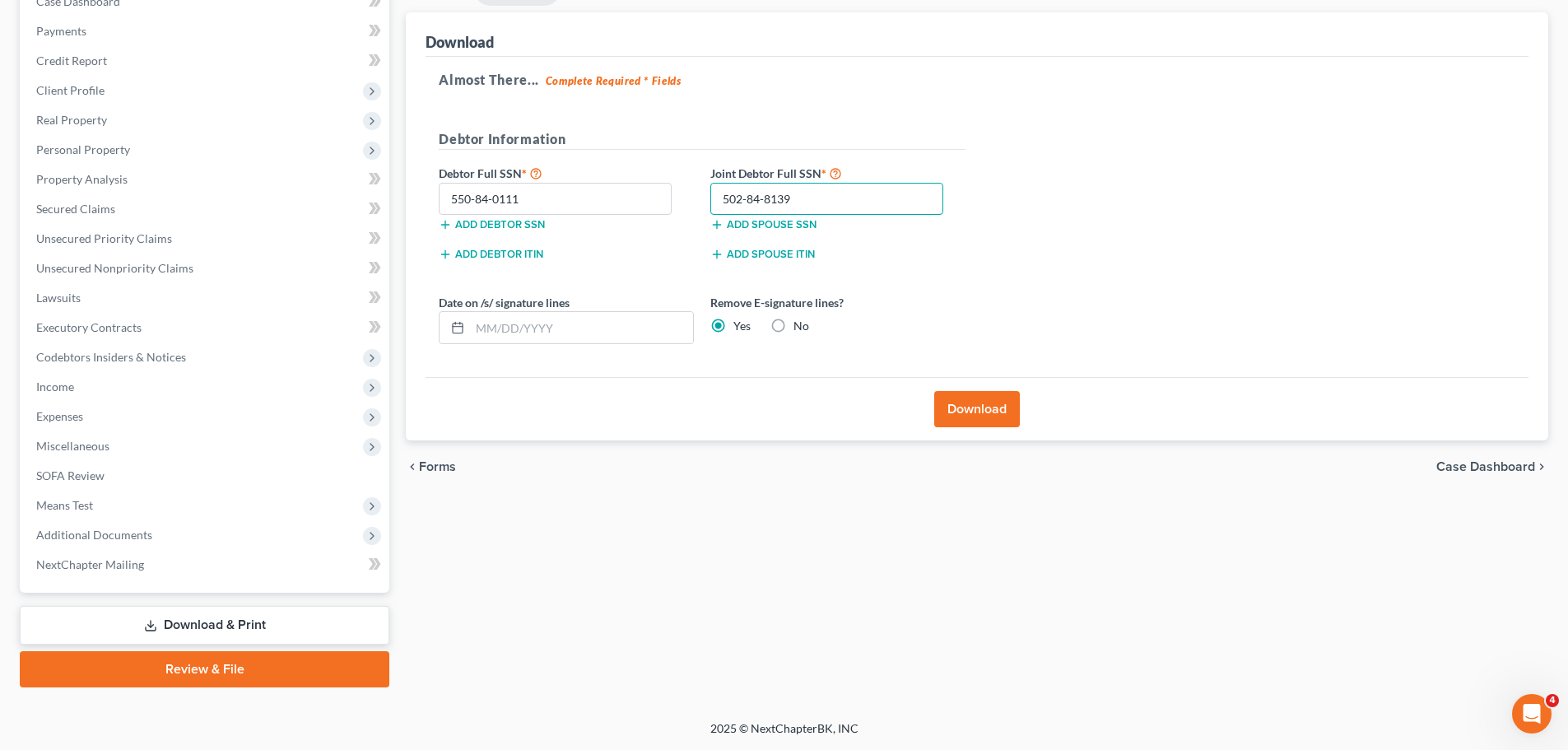
type input "502-84-8139"
click at [968, 404] on button "Download" at bounding box center [977, 409] width 86 height 36
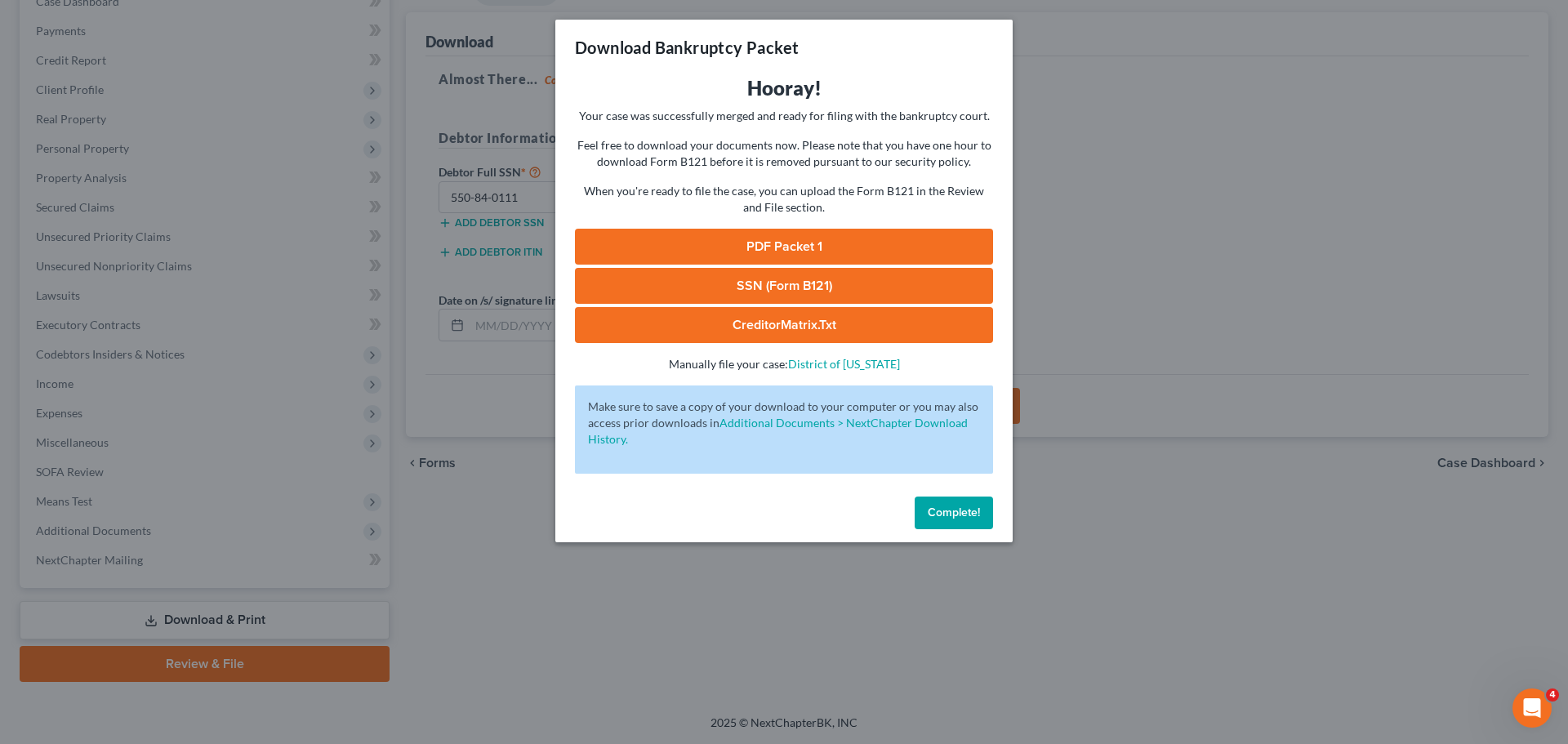
click at [786, 242] on link "PDF Packet 1" at bounding box center [784, 246] width 418 height 36
click at [759, 281] on link "SSN (Form B121)" at bounding box center [784, 285] width 418 height 36
click at [964, 510] on span "Complete!" at bounding box center [954, 513] width 52 height 14
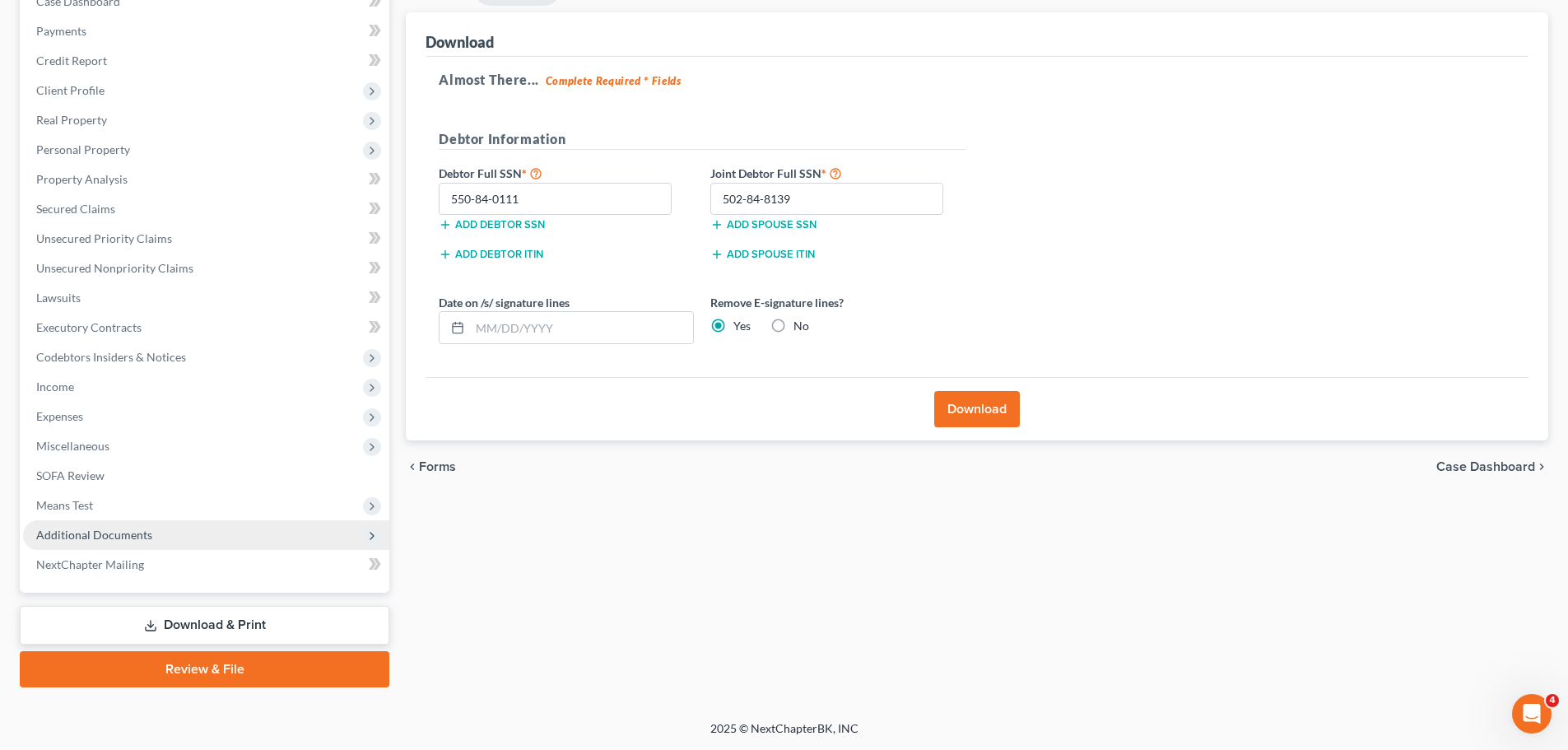
click at [87, 537] on span "Additional Documents" at bounding box center [94, 535] width 116 height 14
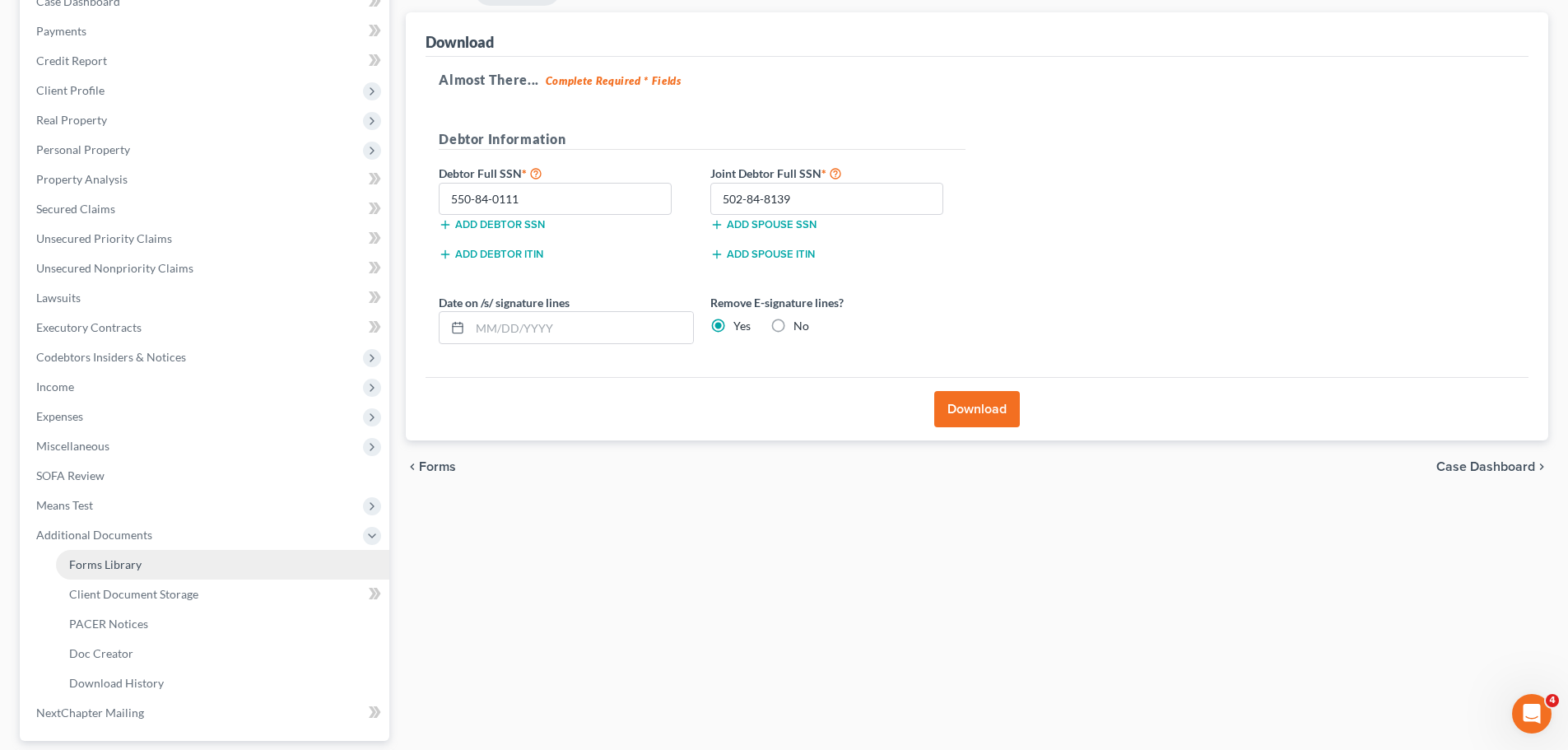
click at [118, 564] on span "Forms Library" at bounding box center [105, 564] width 73 height 14
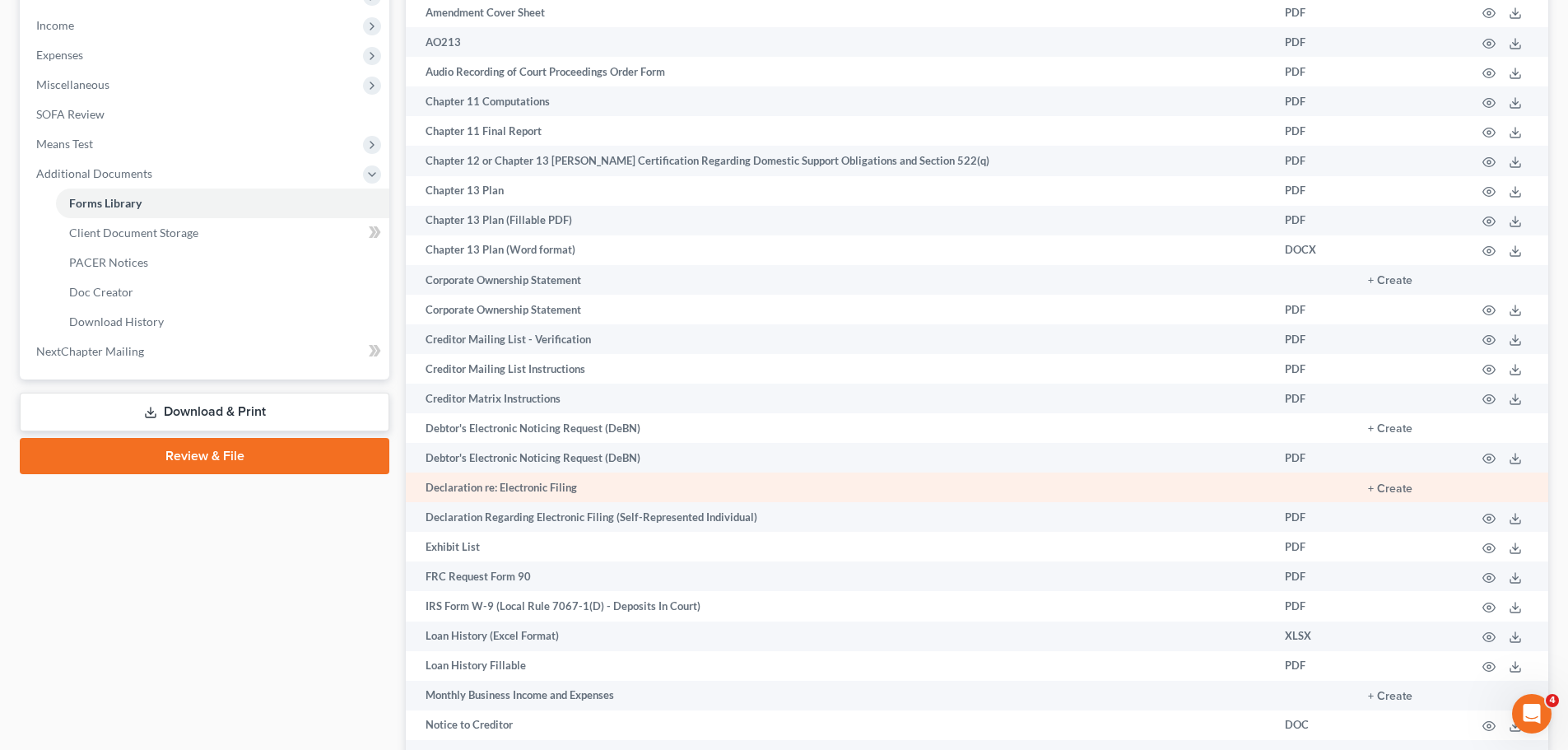
scroll to position [832, 0]
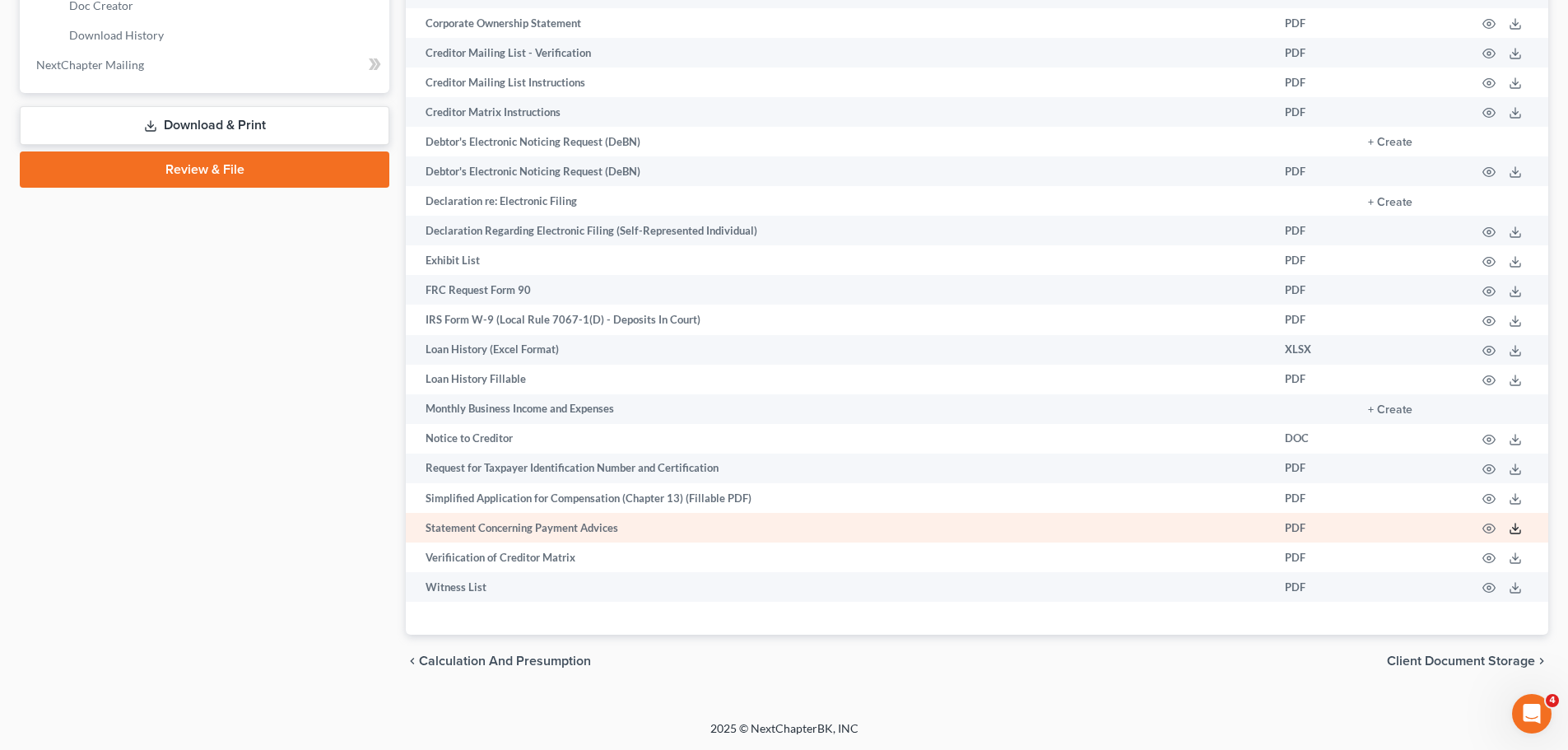
click at [1515, 528] on icon at bounding box center [1515, 528] width 13 height 13
